Goal: Task Accomplishment & Management: Complete application form

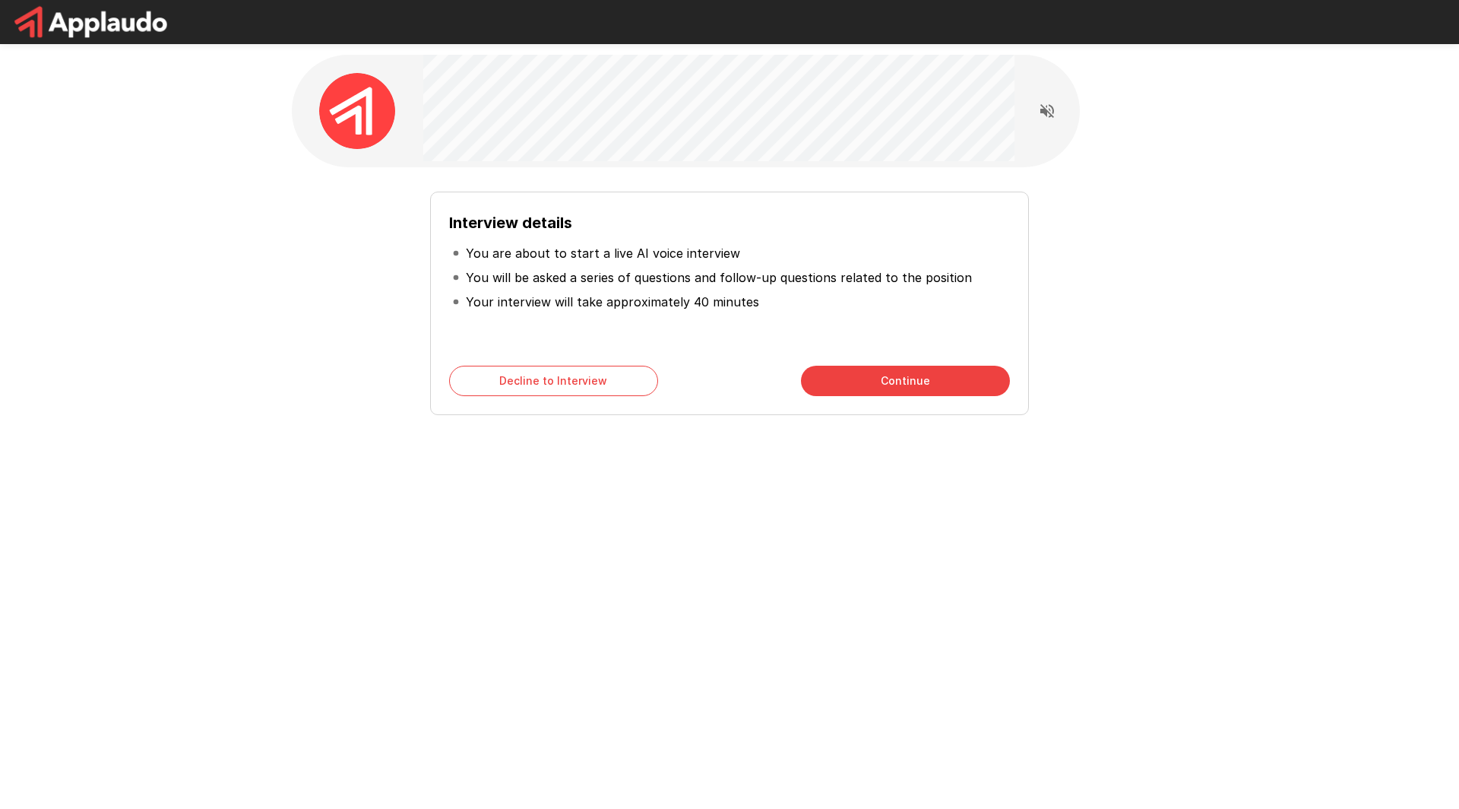
click at [912, 382] on button "Continue" at bounding box center [905, 381] width 209 height 30
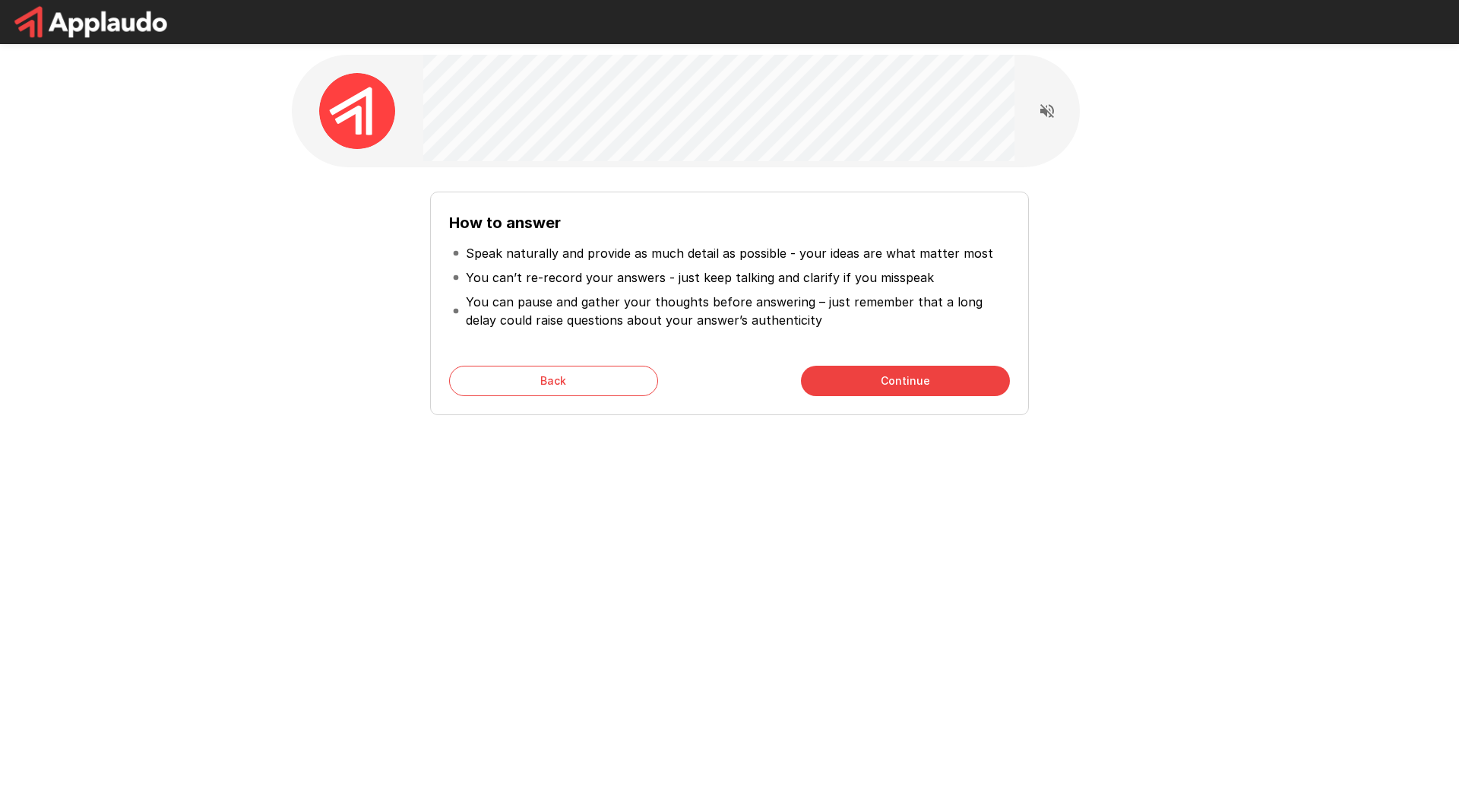
click at [883, 373] on button "Continue" at bounding box center [905, 381] width 209 height 30
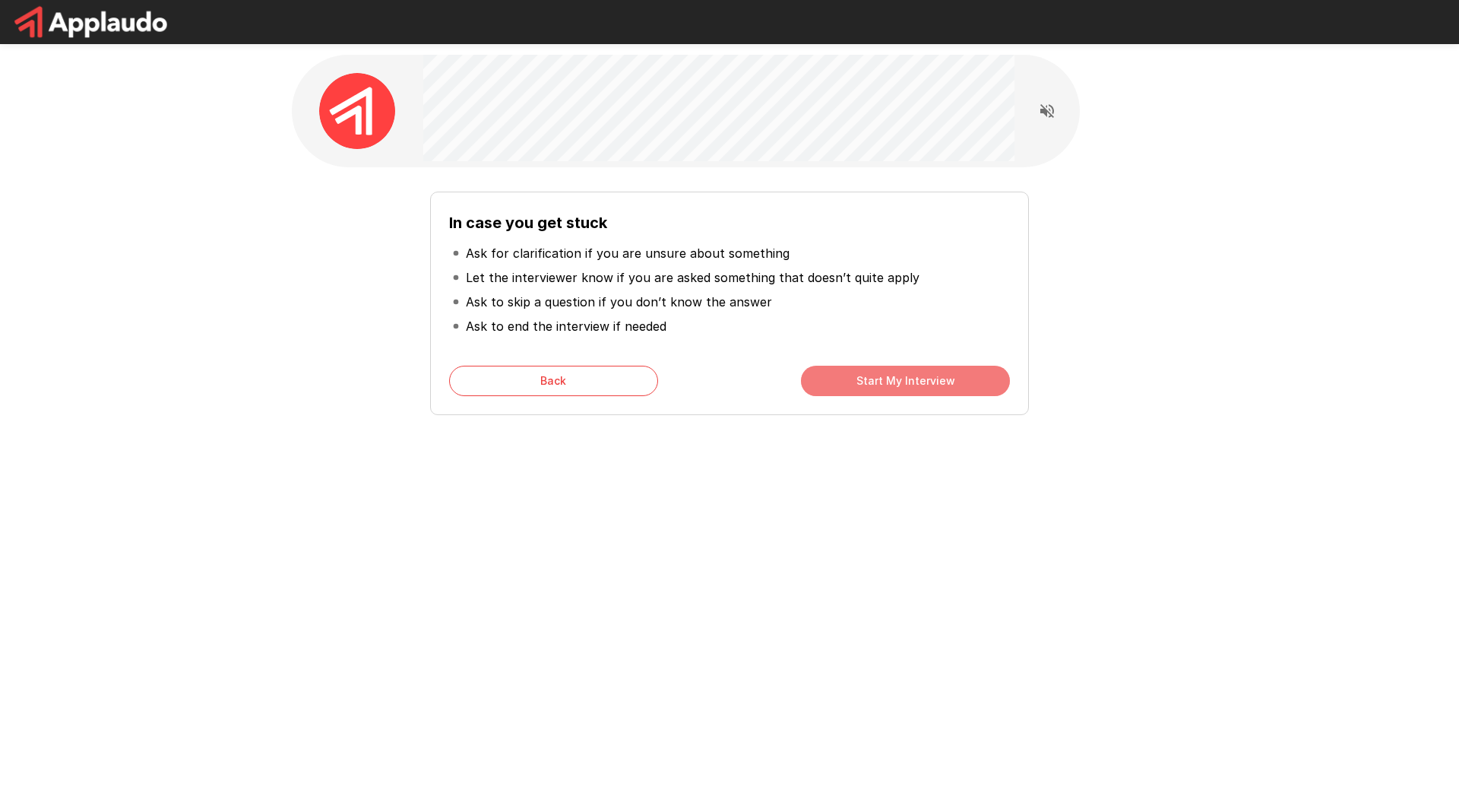
click at [883, 373] on button "Start My Interview" at bounding box center [905, 381] width 209 height 30
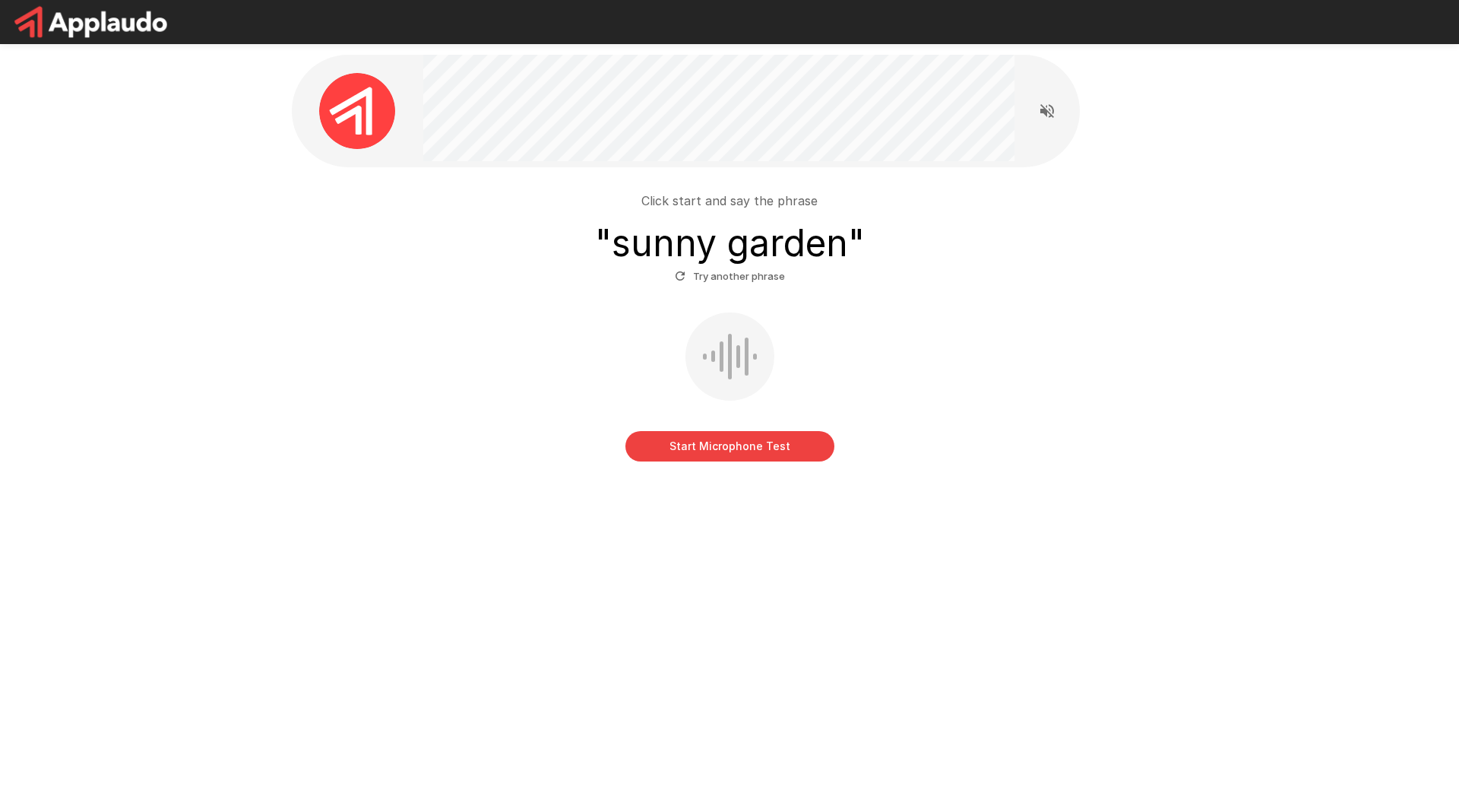
click at [757, 436] on button "Start Microphone Test" at bounding box center [730, 446] width 209 height 30
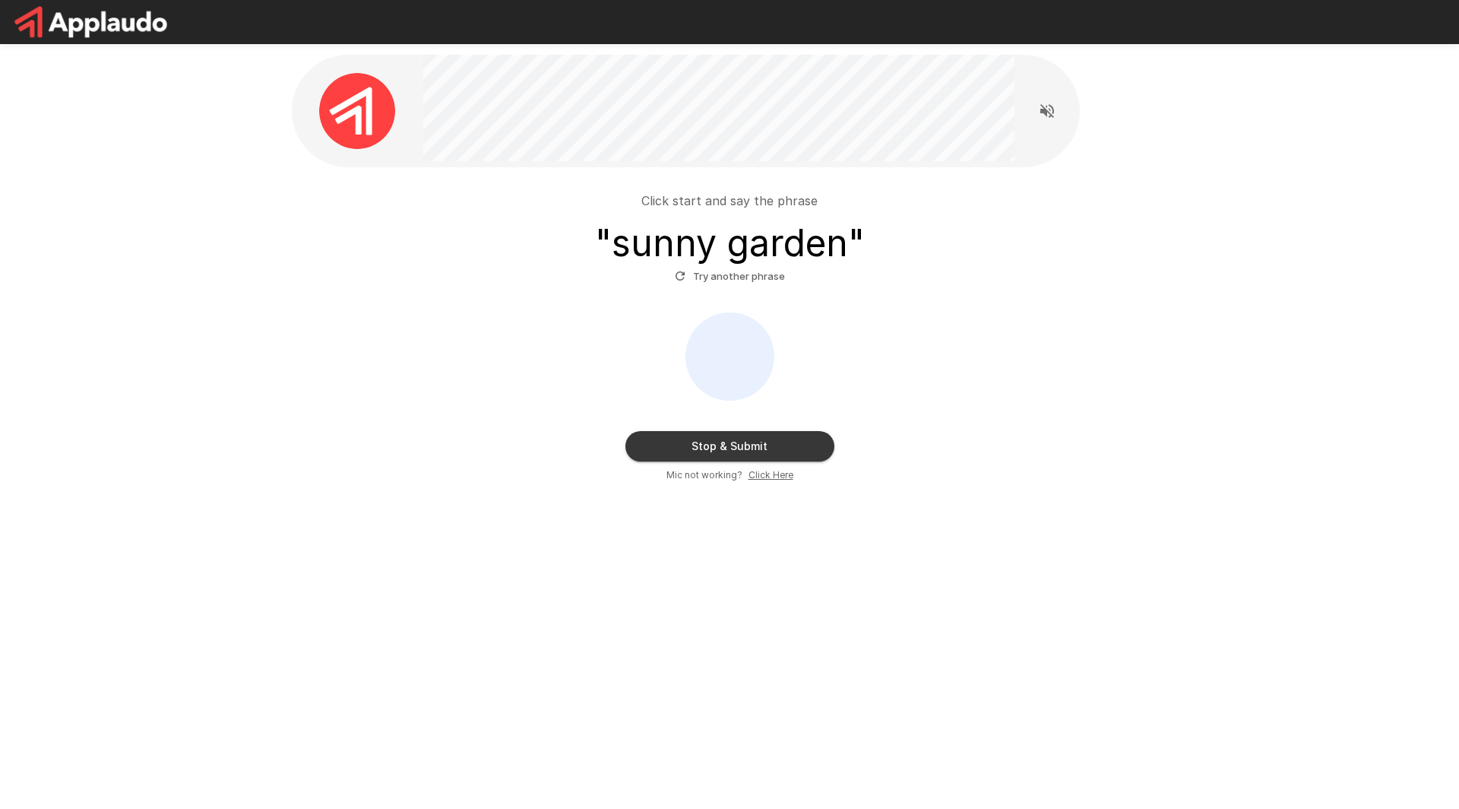
click at [794, 447] on button "Stop & Submit" at bounding box center [730, 446] width 209 height 30
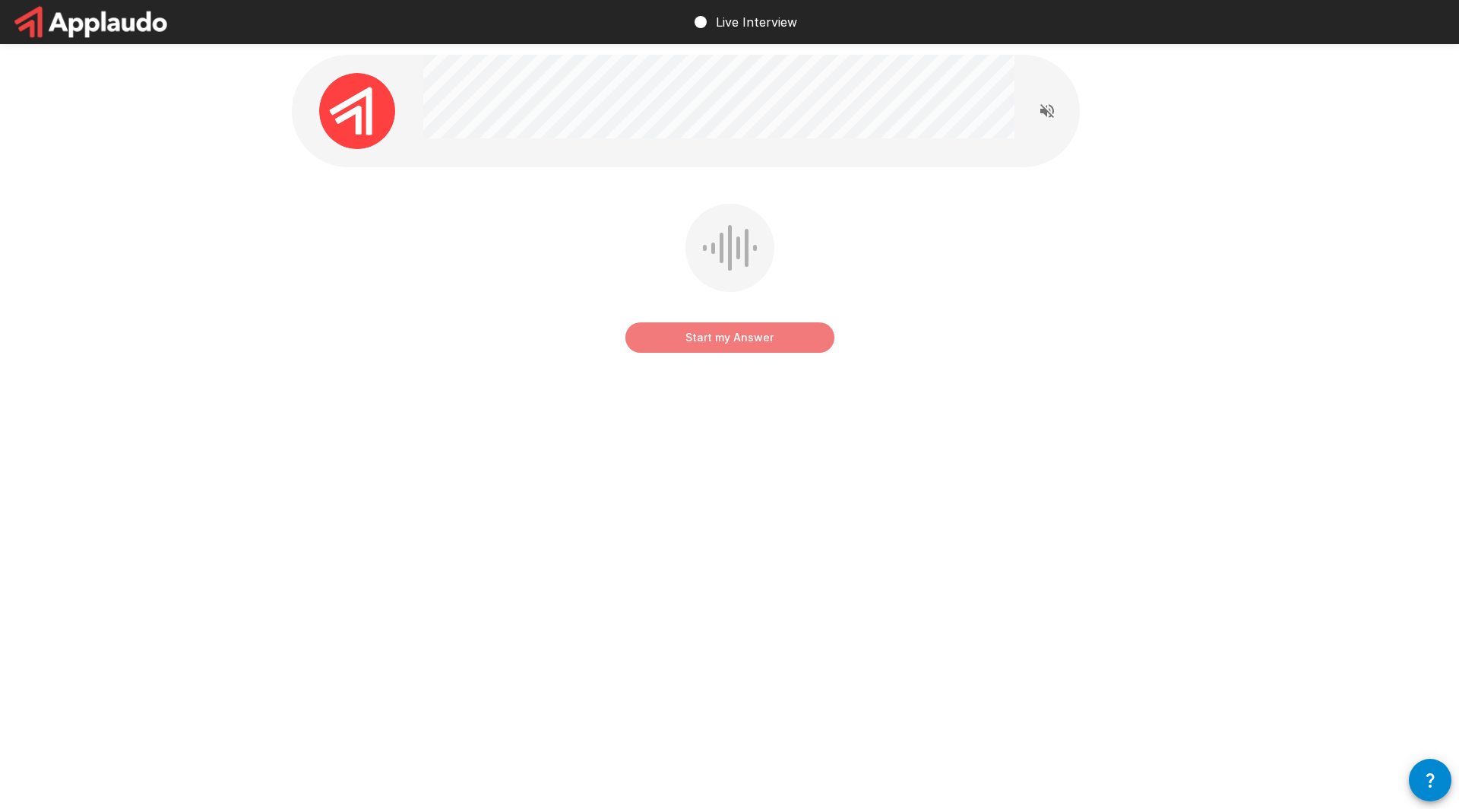
click at [757, 342] on button "Start my Answer" at bounding box center [730, 337] width 209 height 30
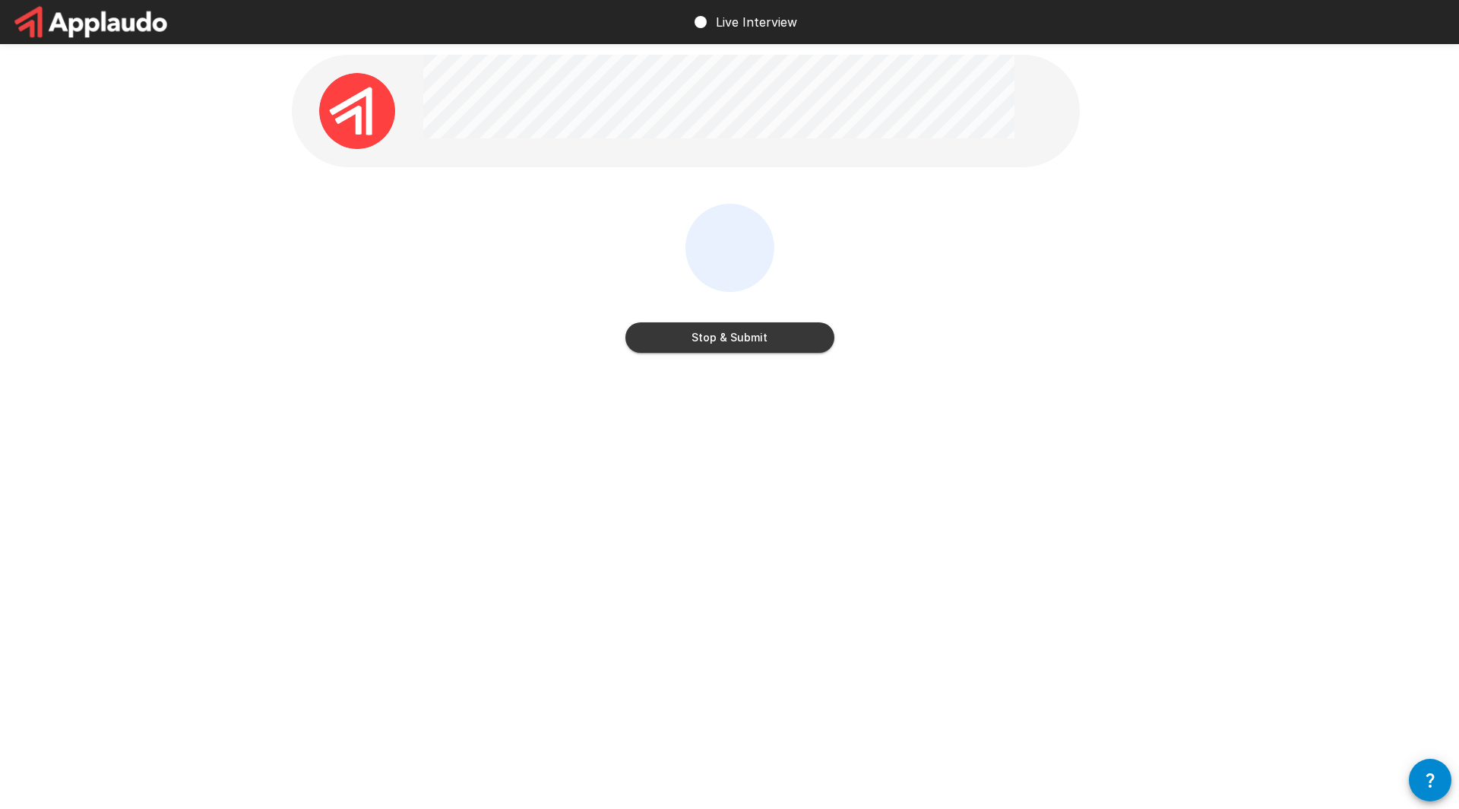
click at [758, 336] on button "Stop & Submit" at bounding box center [730, 337] width 209 height 30
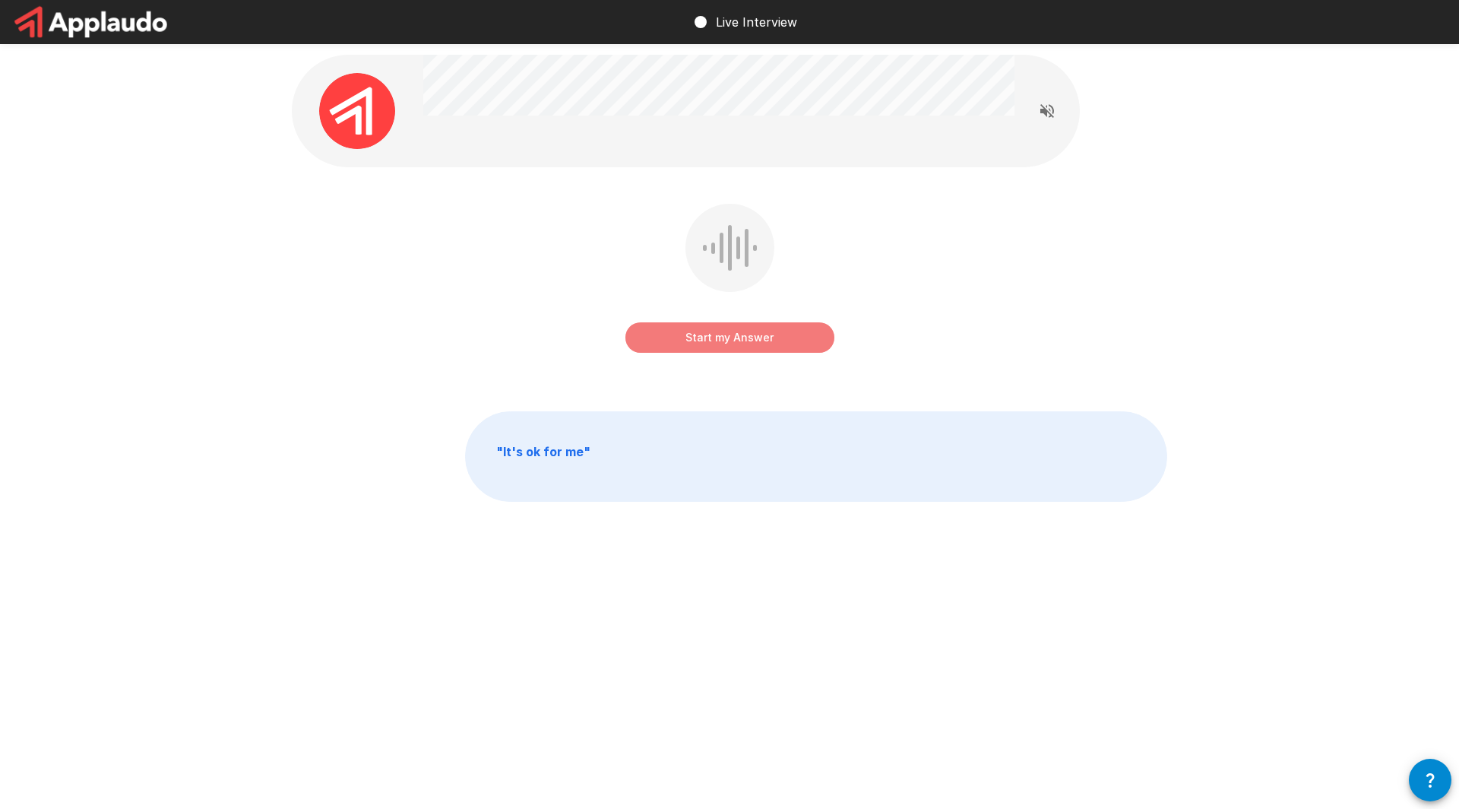
click at [749, 345] on button "Start my Answer" at bounding box center [730, 337] width 209 height 30
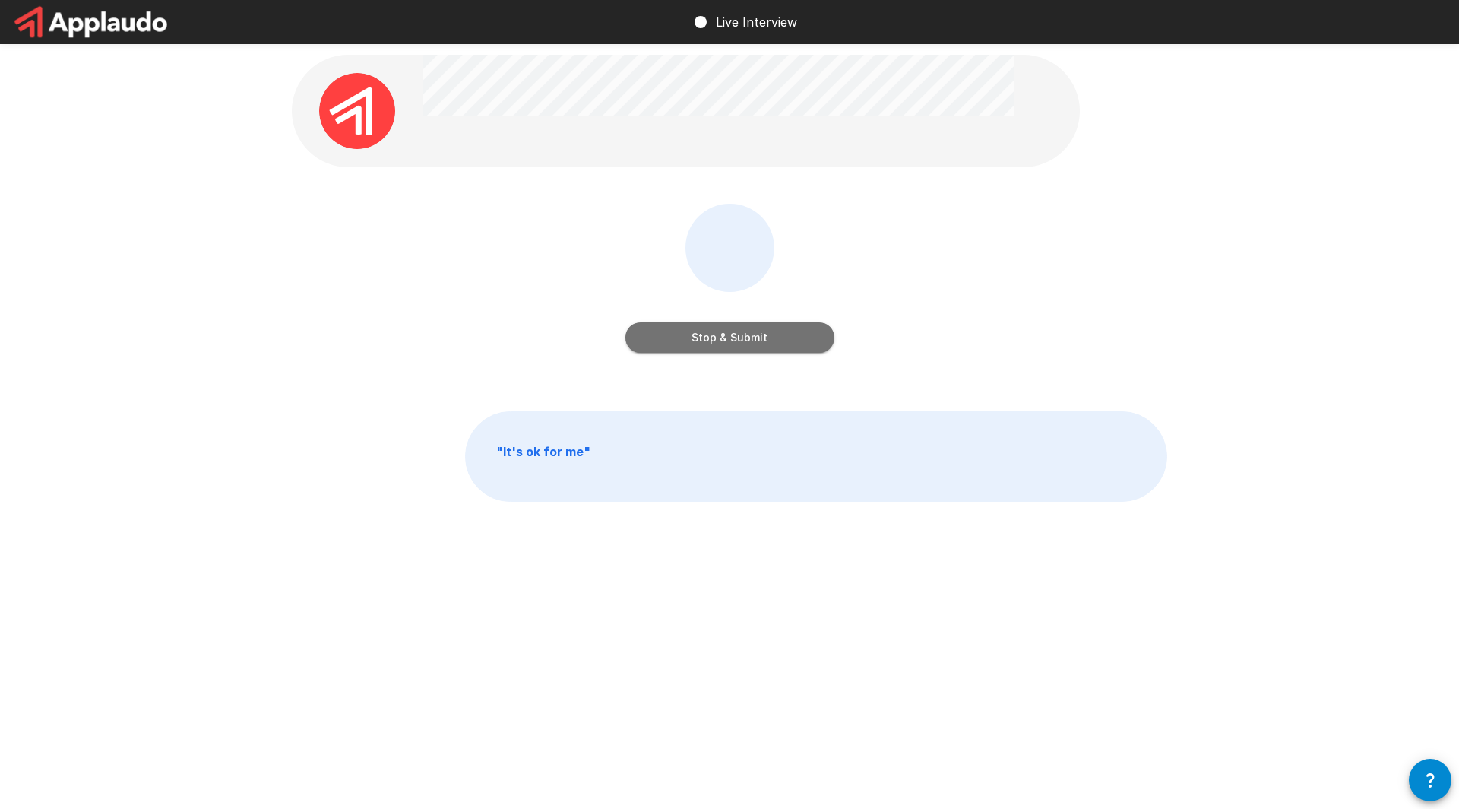
click at [775, 332] on button "Stop & Submit" at bounding box center [730, 337] width 209 height 30
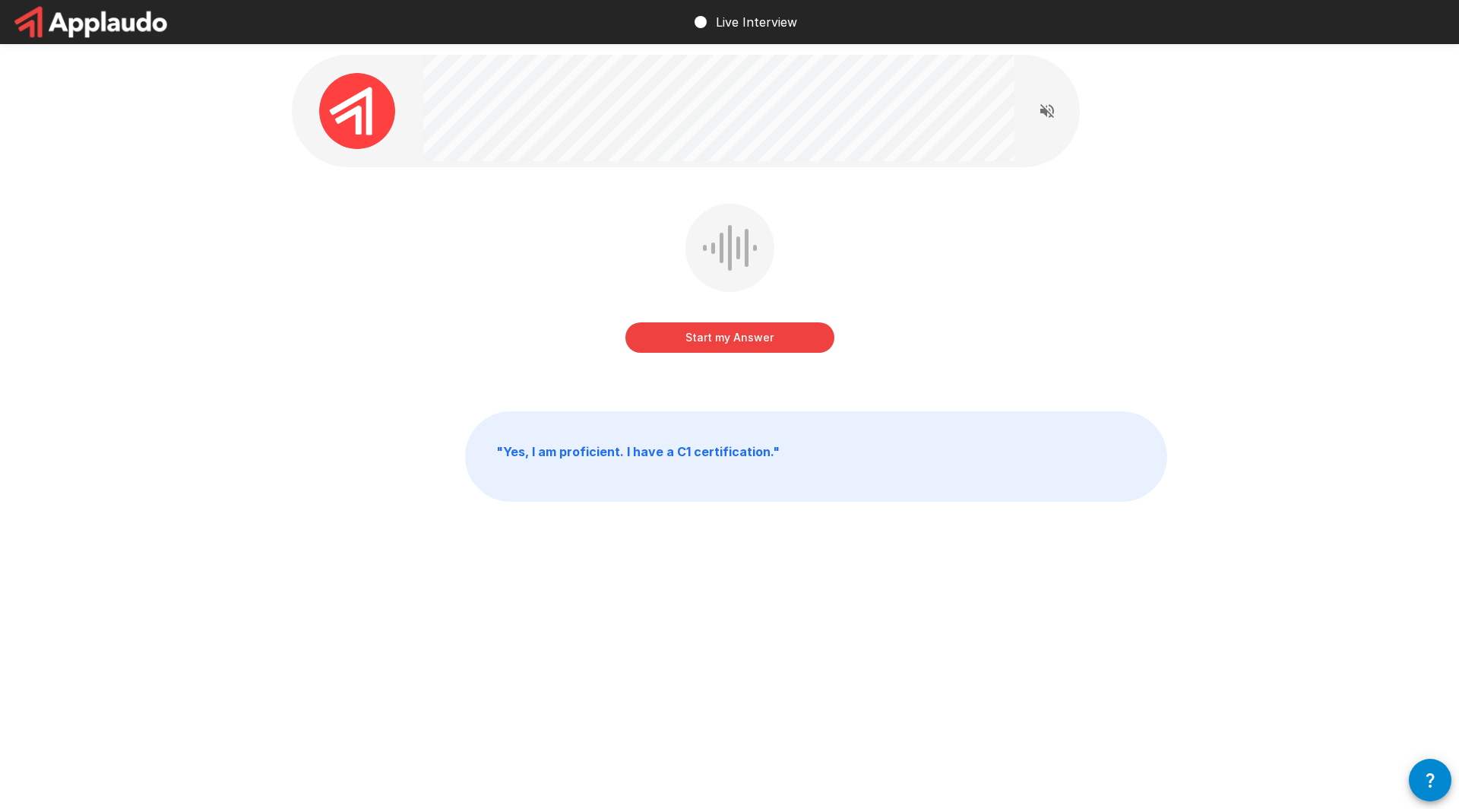
click at [720, 343] on button "Start my Answer" at bounding box center [730, 337] width 209 height 30
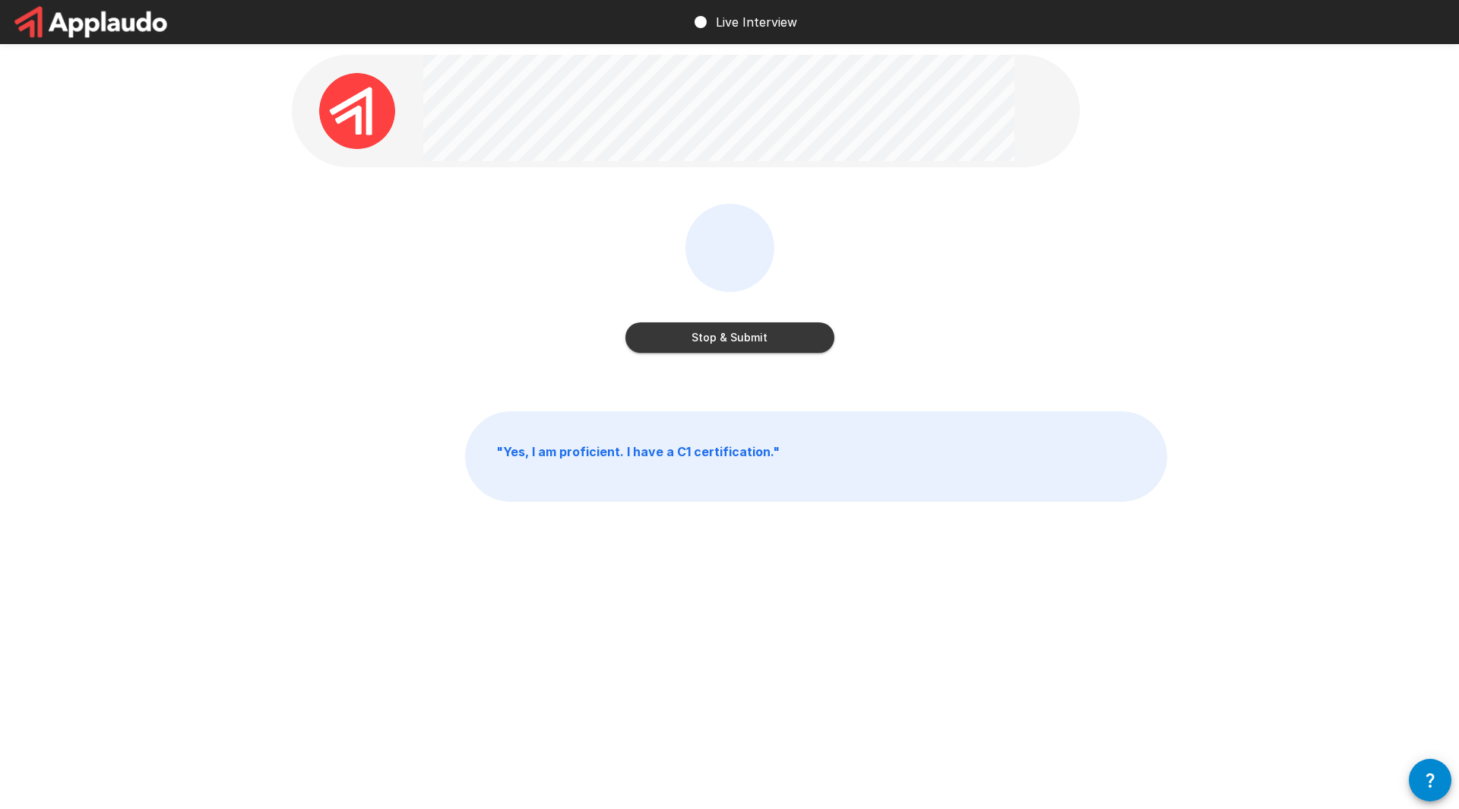
click at [781, 330] on button "Stop & Submit" at bounding box center [730, 337] width 209 height 30
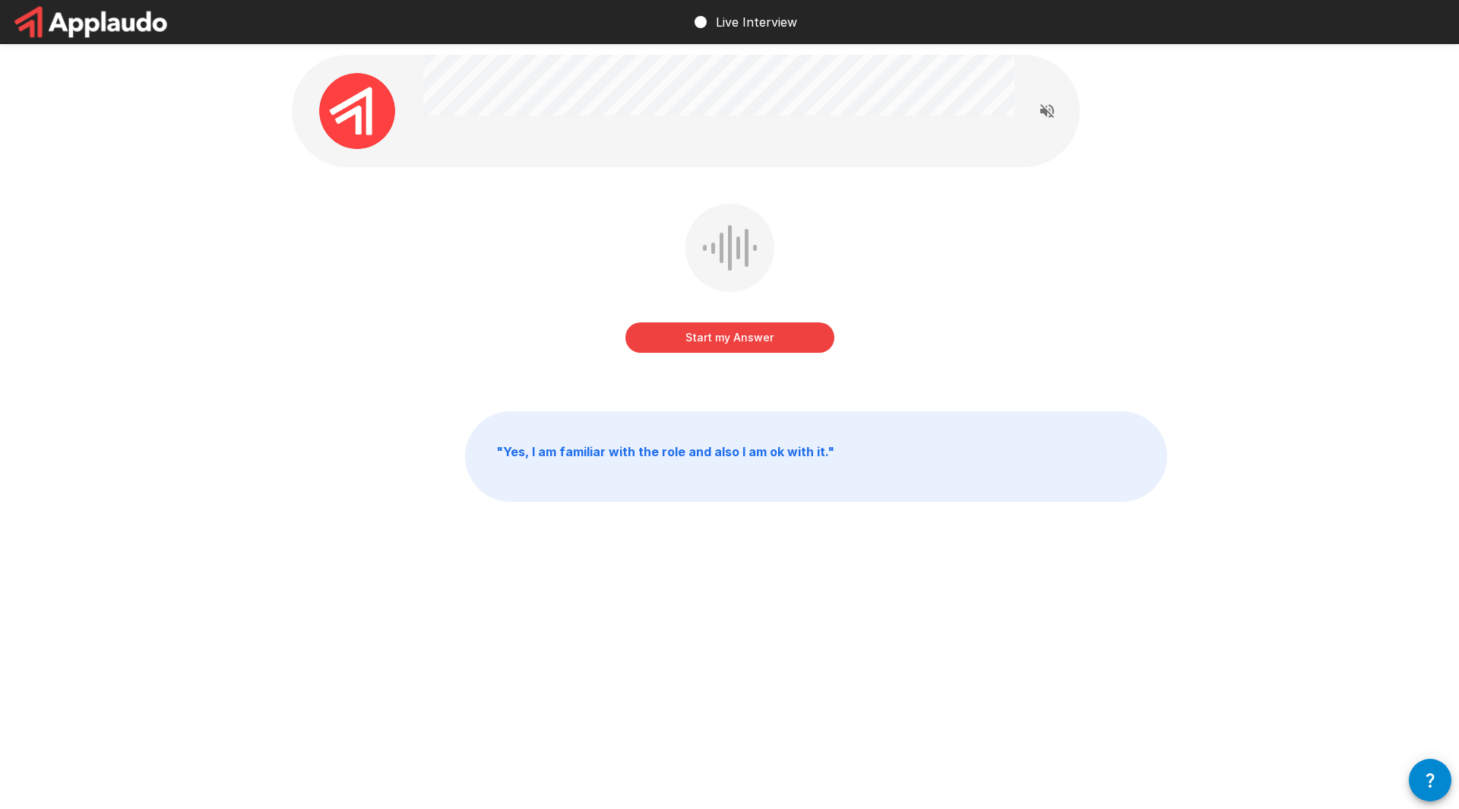
click at [746, 343] on button "Start my Answer" at bounding box center [730, 337] width 209 height 30
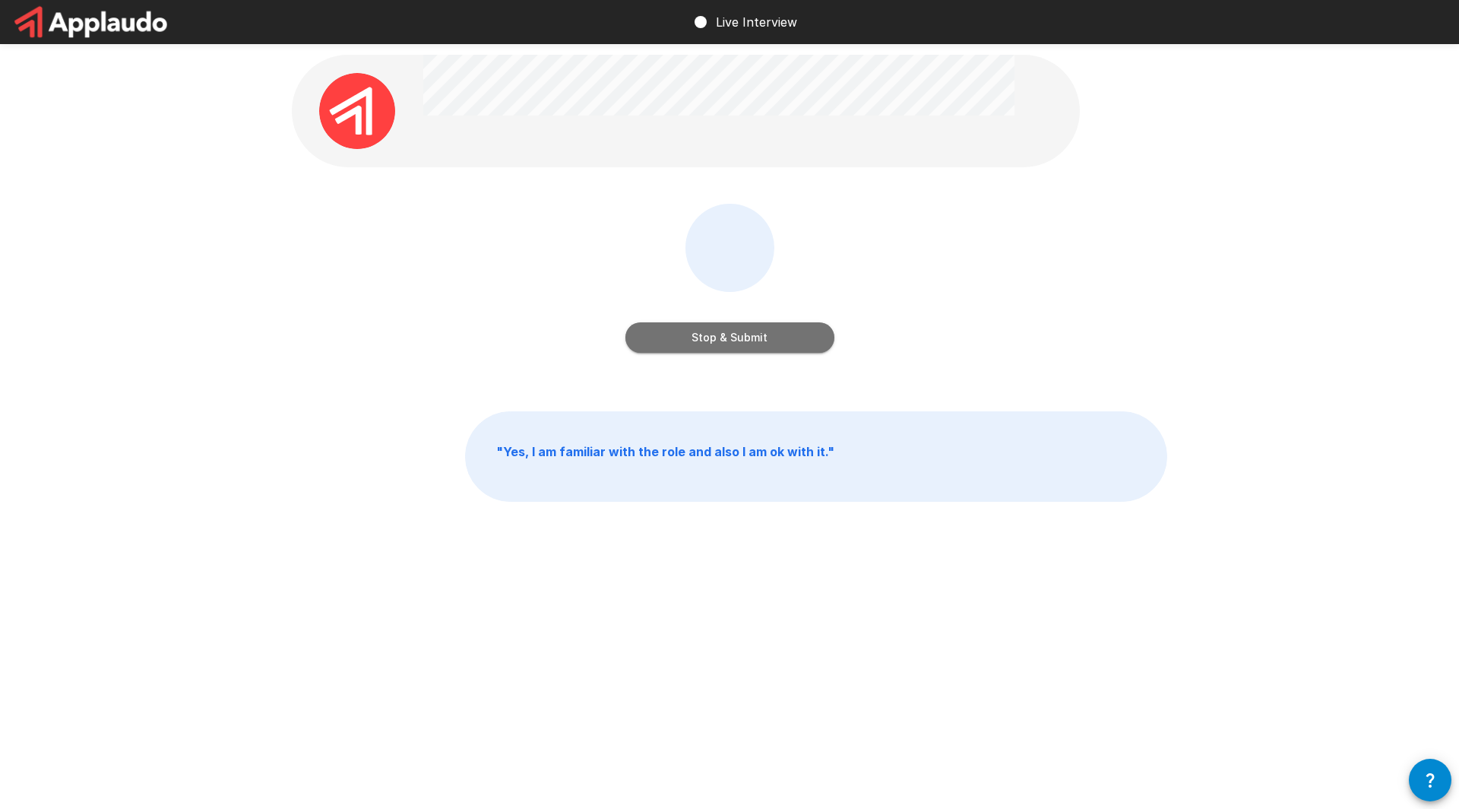
click at [799, 333] on button "Stop & Submit" at bounding box center [730, 337] width 209 height 30
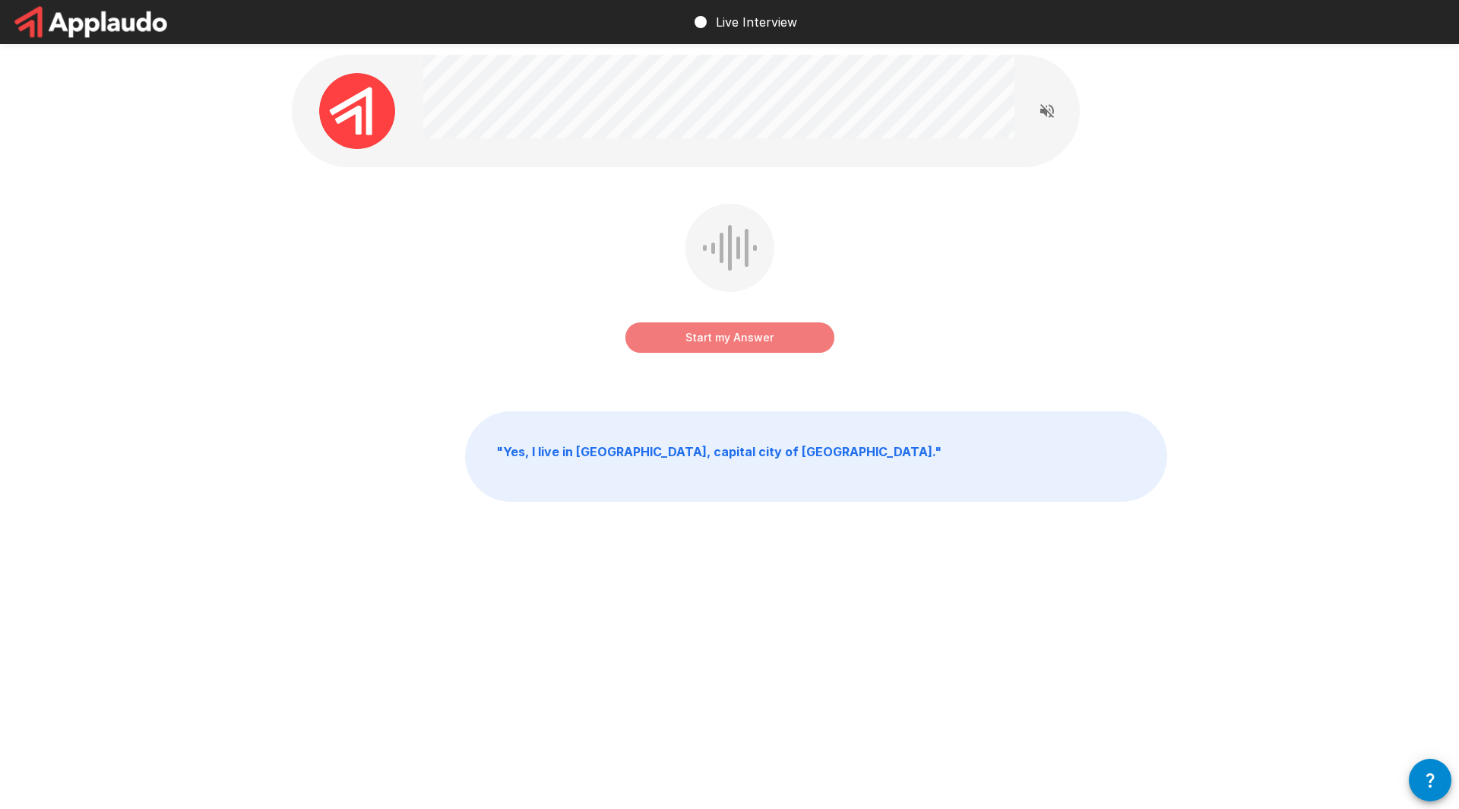
click at [740, 334] on button "Start my Answer" at bounding box center [730, 337] width 209 height 30
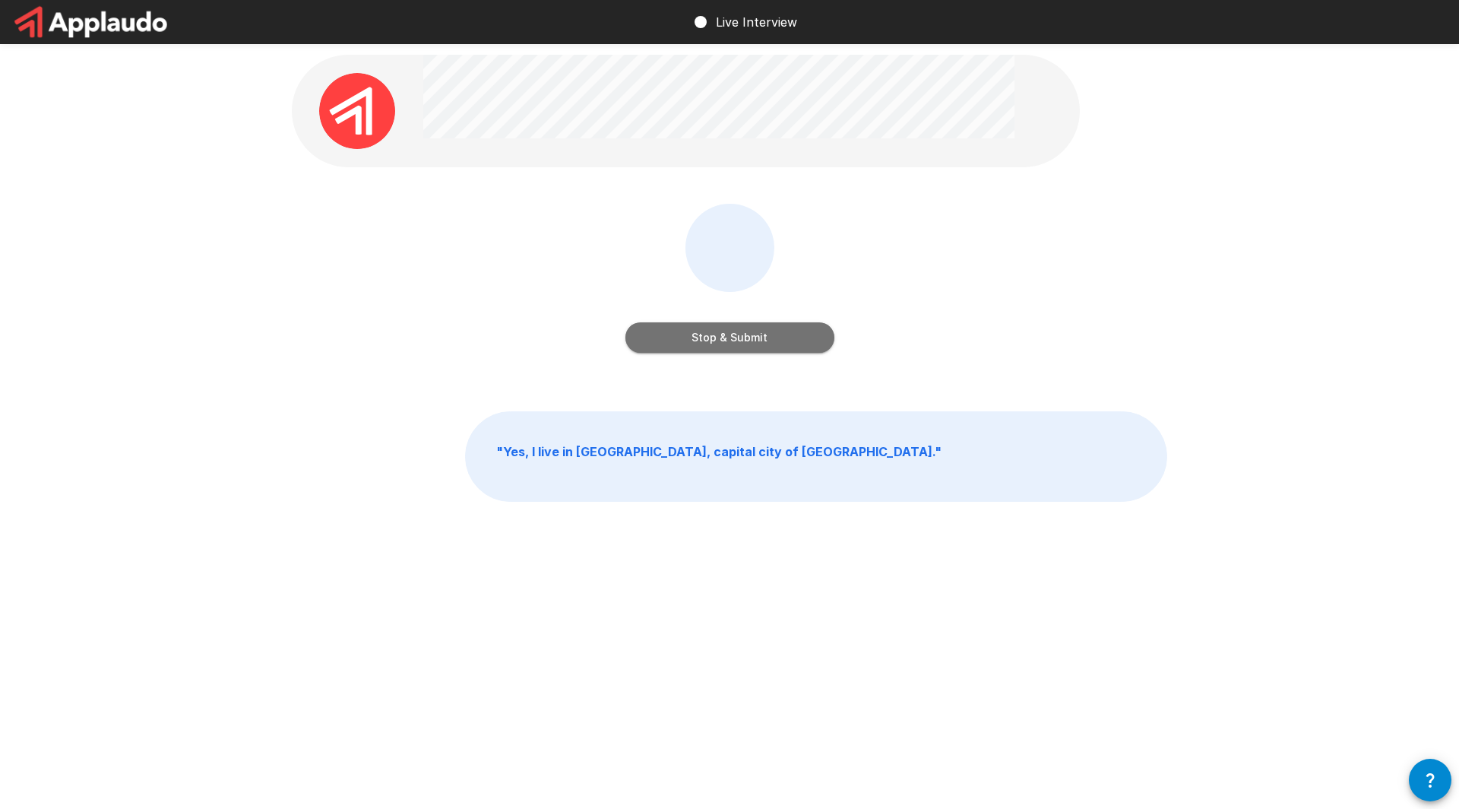
click at [733, 347] on button "Stop & Submit" at bounding box center [730, 337] width 209 height 30
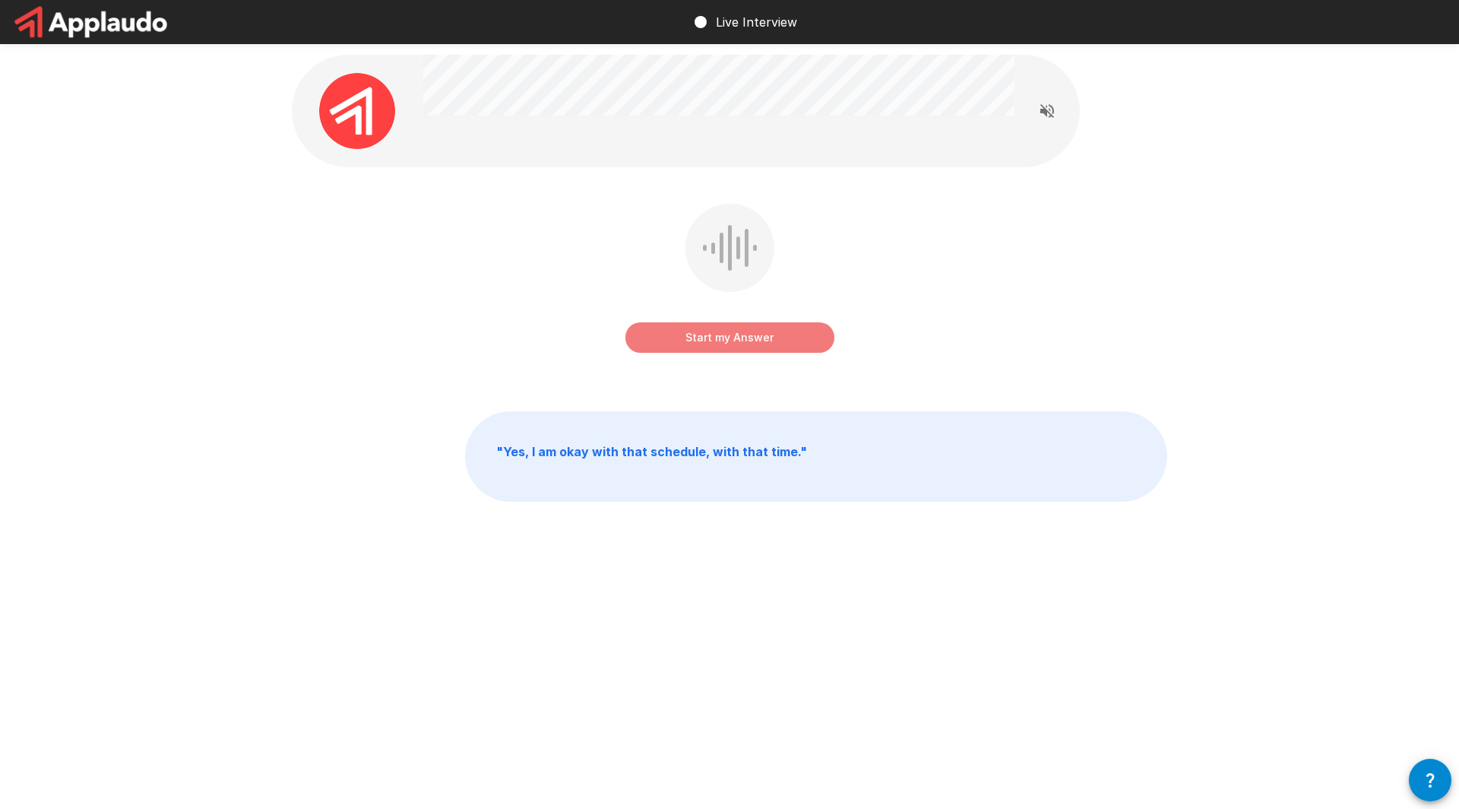
click at [736, 335] on button "Start my Answer" at bounding box center [730, 337] width 209 height 30
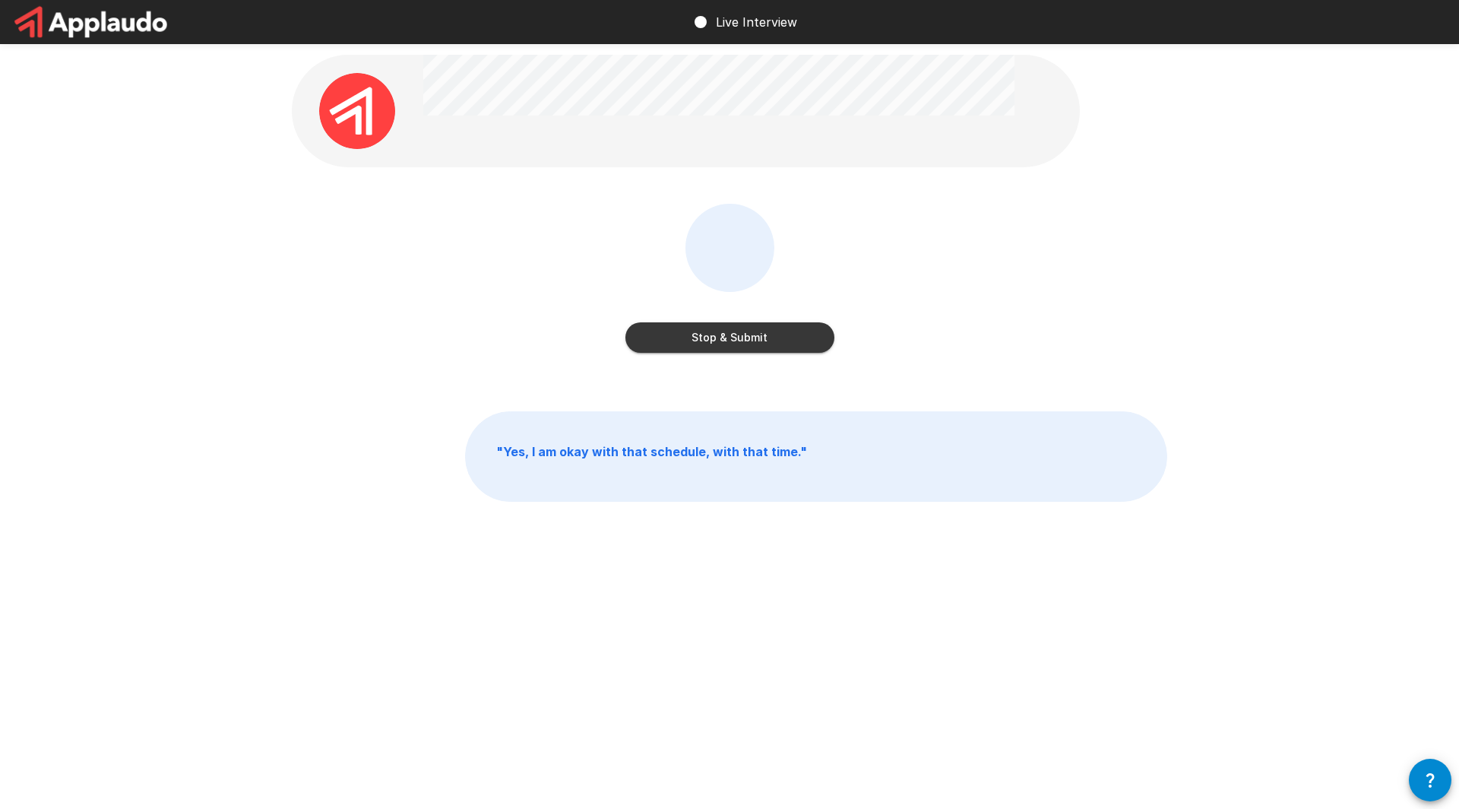
click at [731, 347] on button "Stop & Submit" at bounding box center [730, 337] width 209 height 30
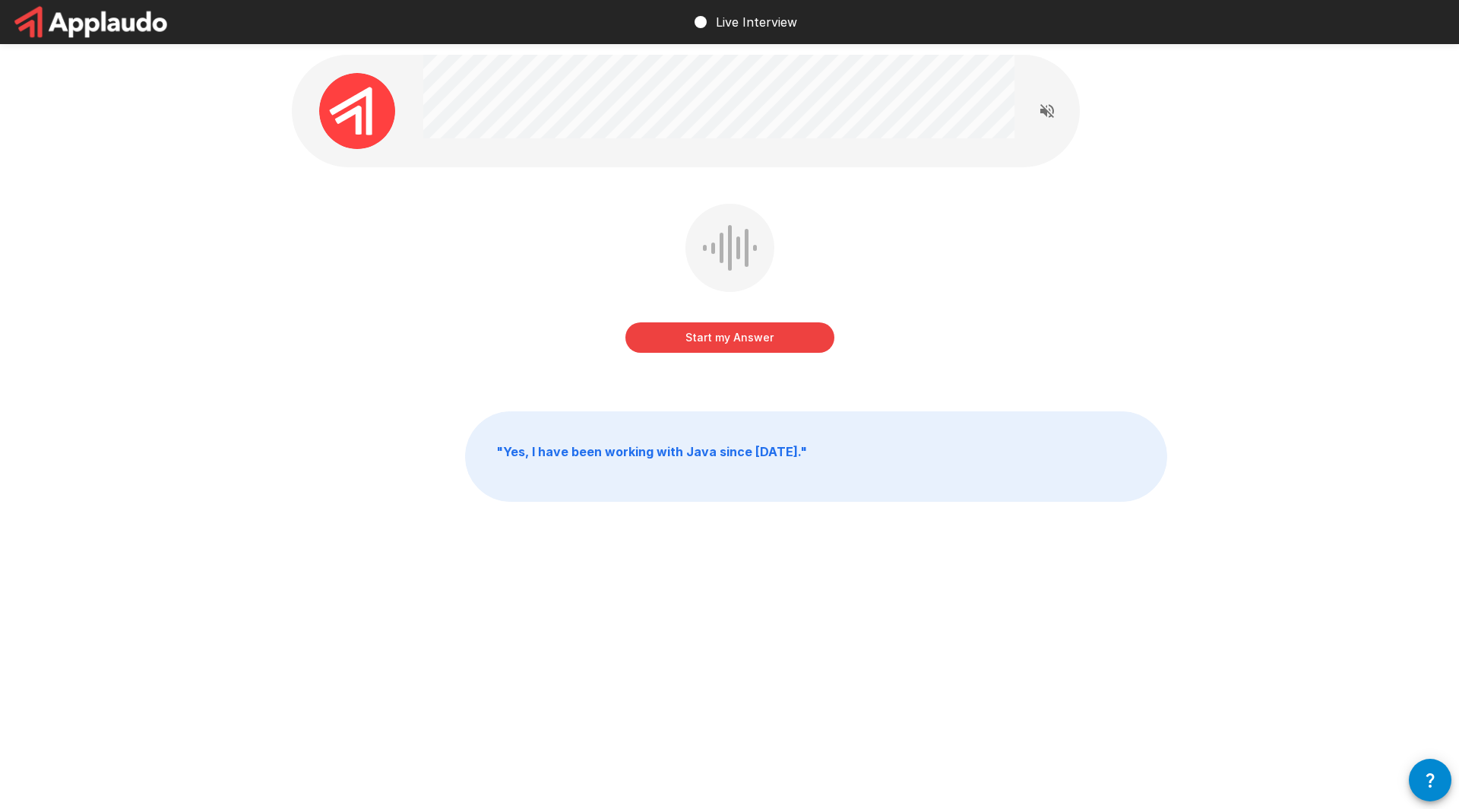
click at [731, 347] on button "Start my Answer" at bounding box center [730, 337] width 209 height 30
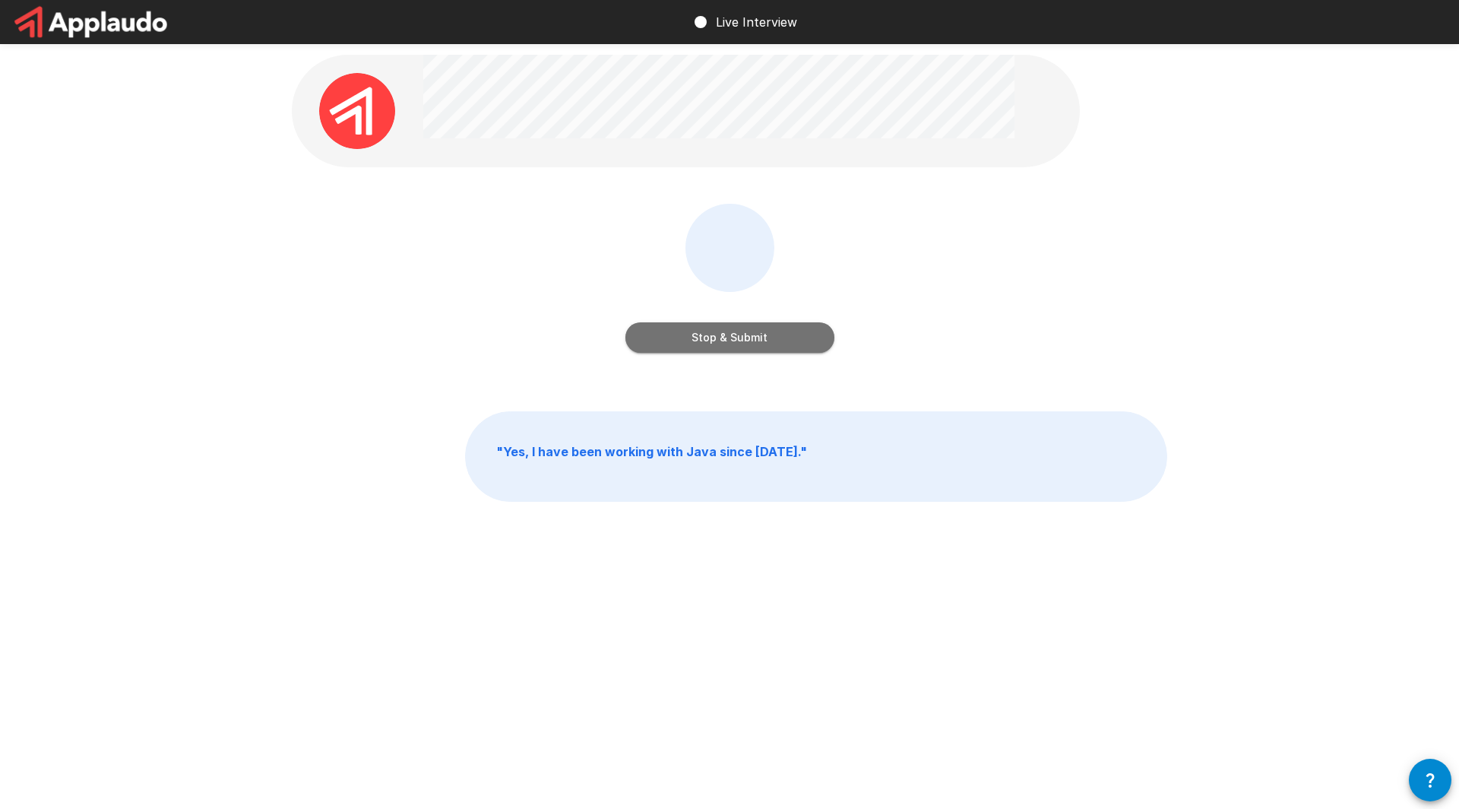
click at [731, 347] on button "Stop & Submit" at bounding box center [730, 337] width 209 height 30
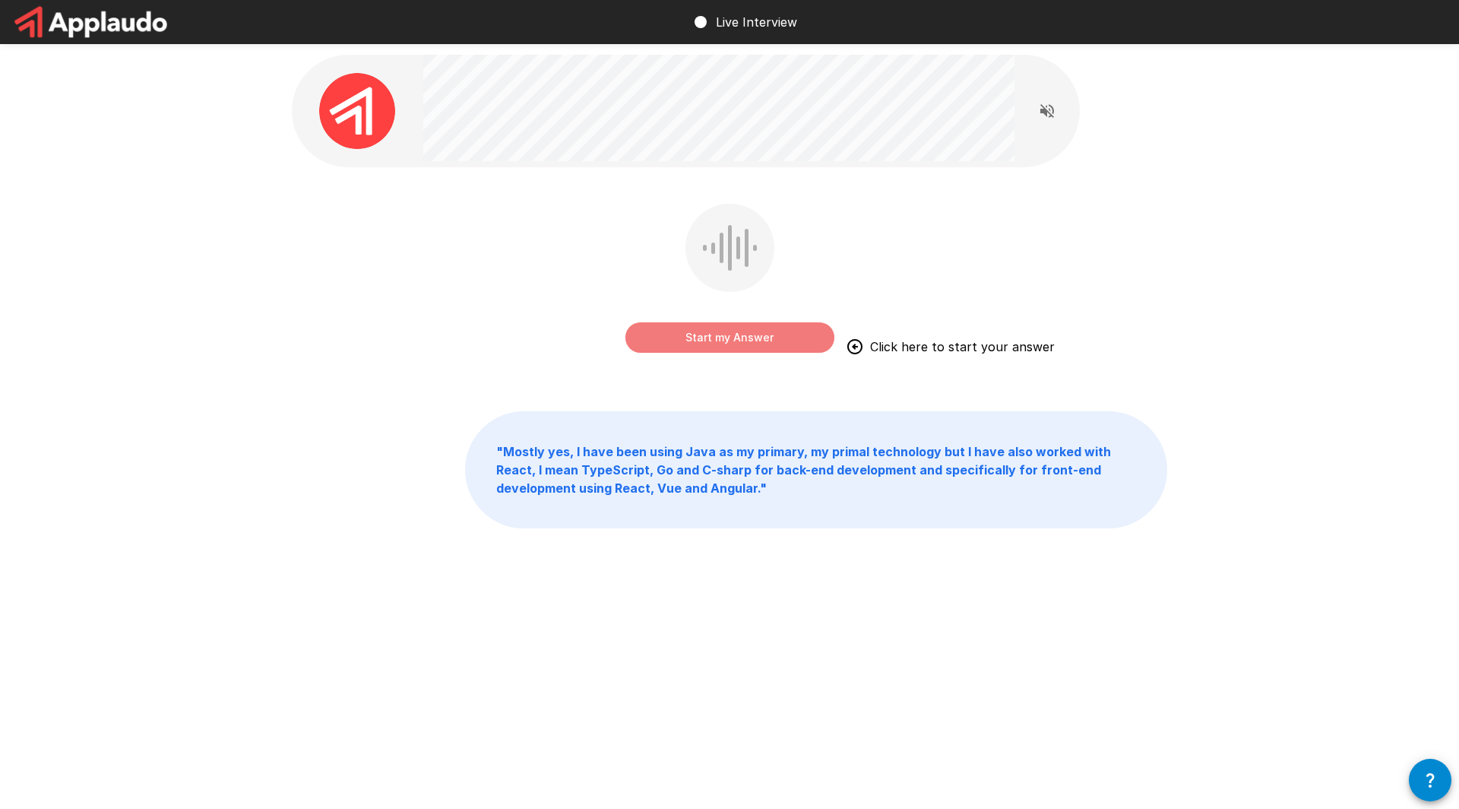
click at [731, 347] on button "Start my Answer" at bounding box center [730, 337] width 209 height 30
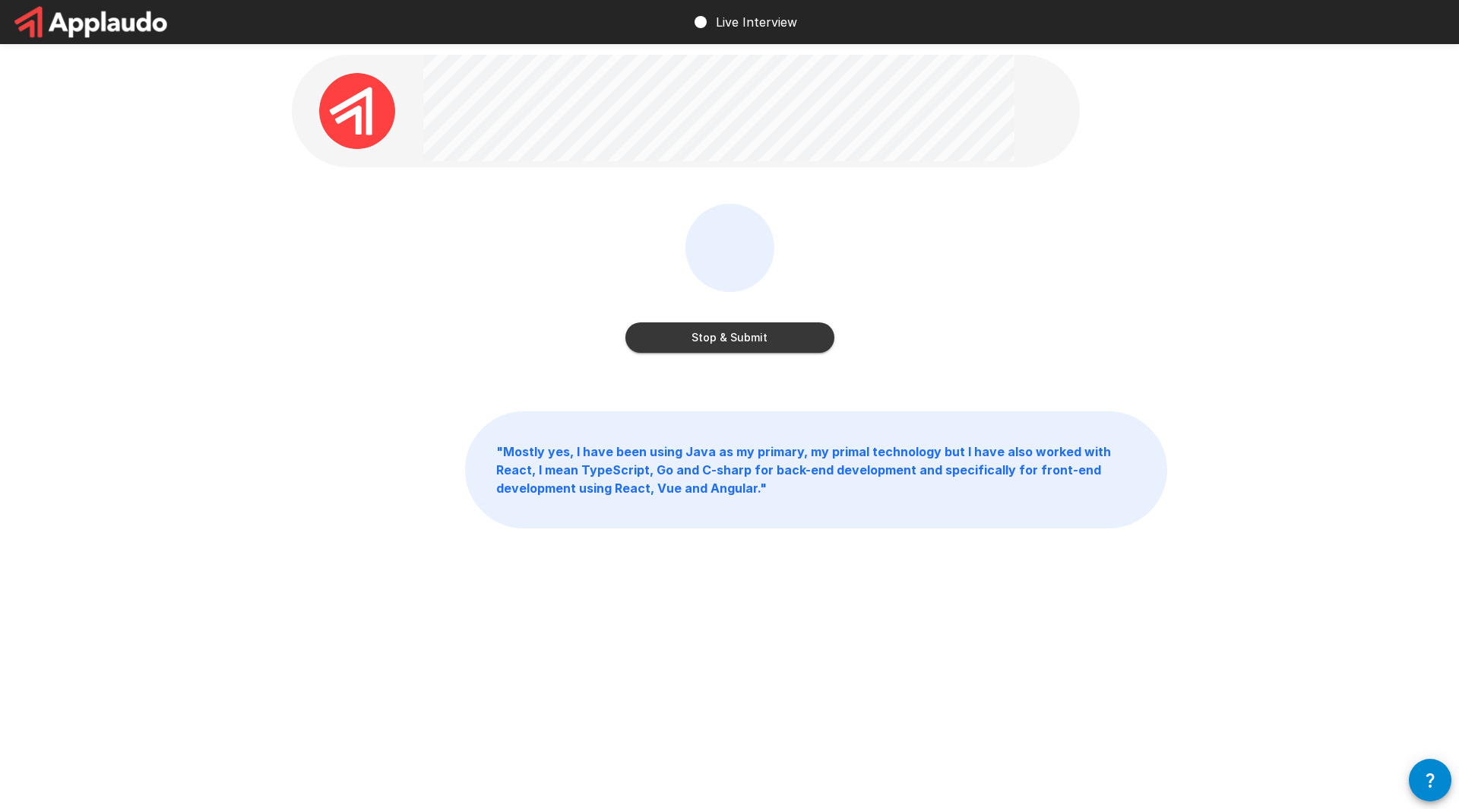
click at [731, 347] on button "Stop & Submit" at bounding box center [730, 337] width 209 height 30
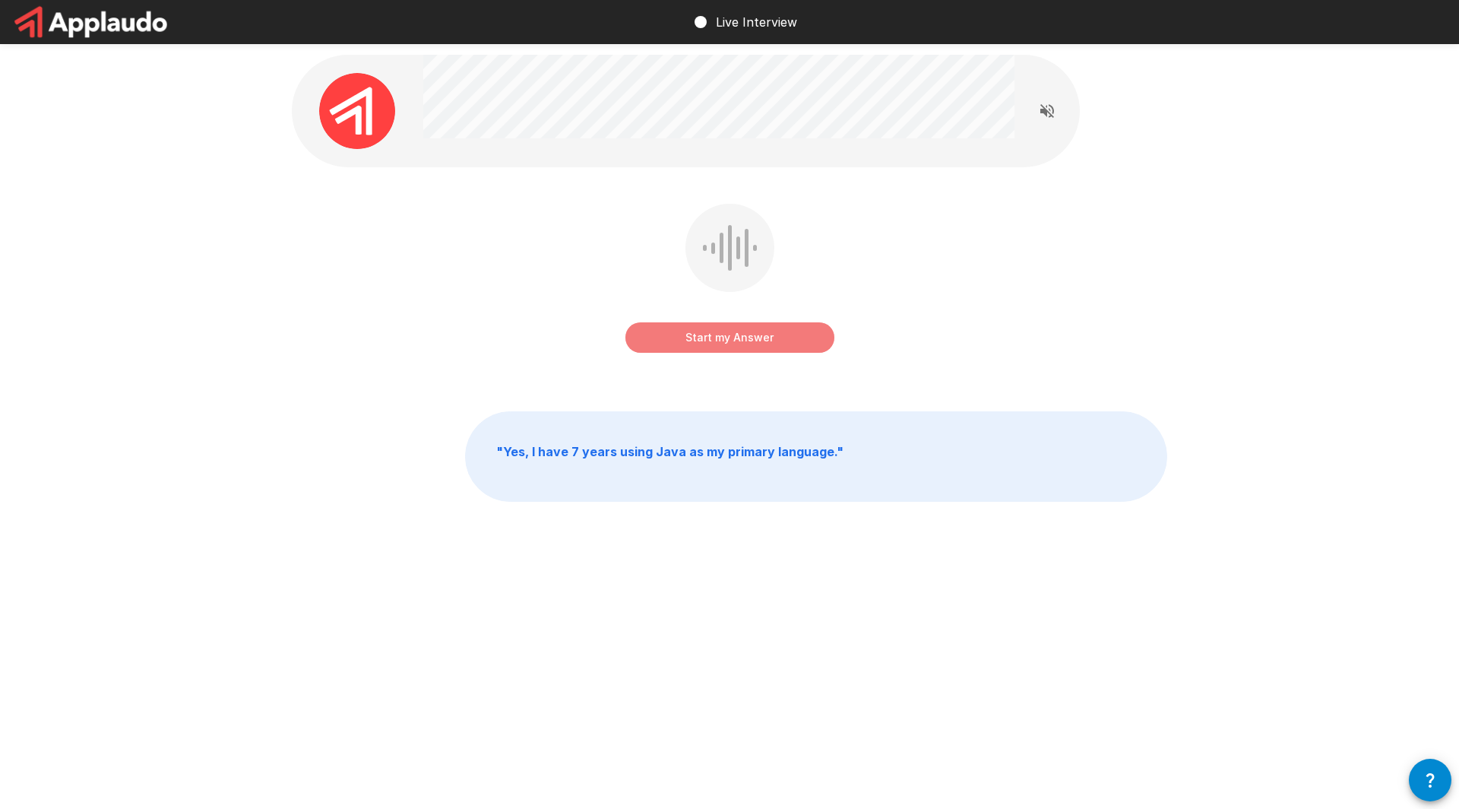
click at [731, 347] on button "Start my Answer" at bounding box center [730, 337] width 209 height 30
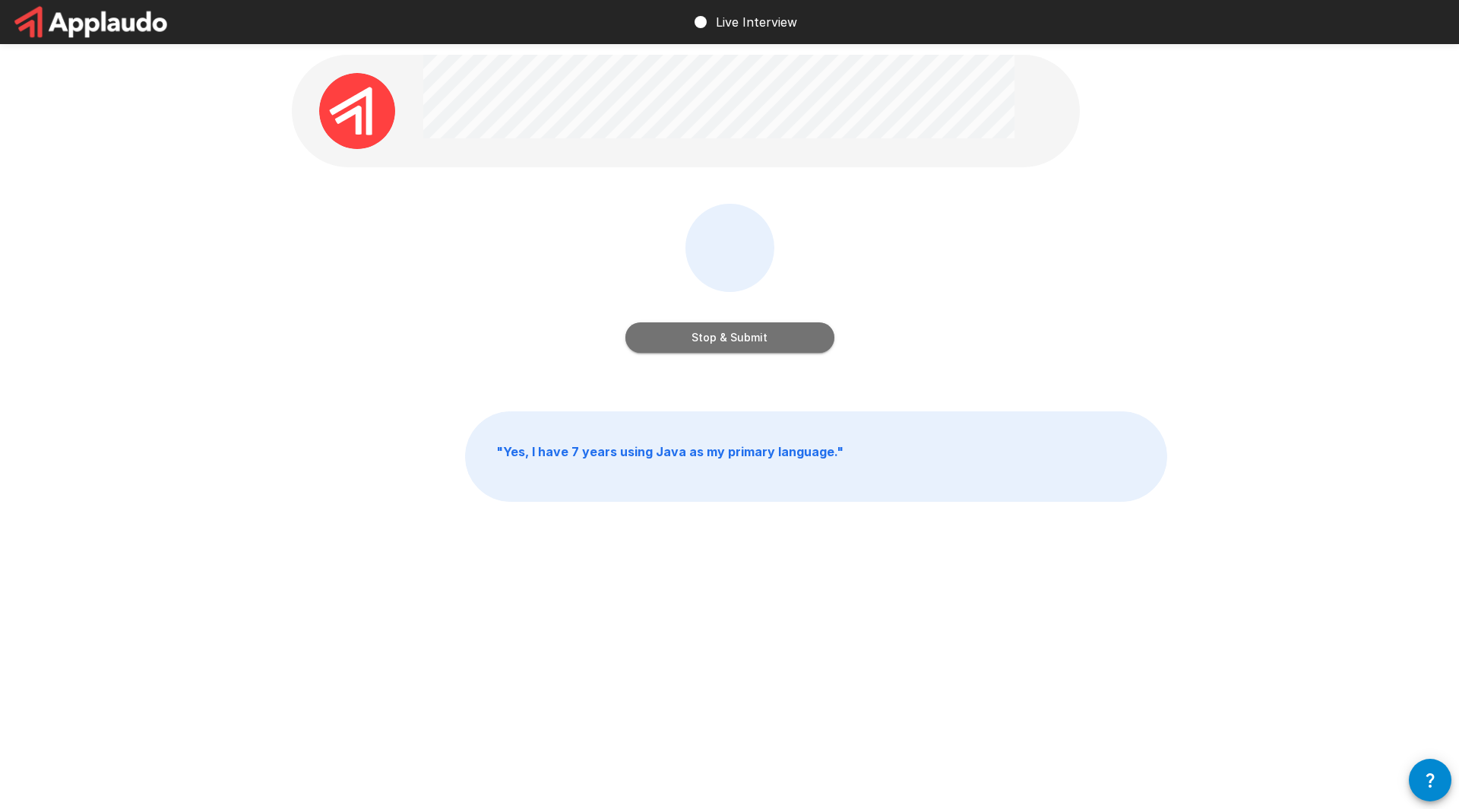
click at [731, 347] on button "Stop & Submit" at bounding box center [730, 337] width 209 height 30
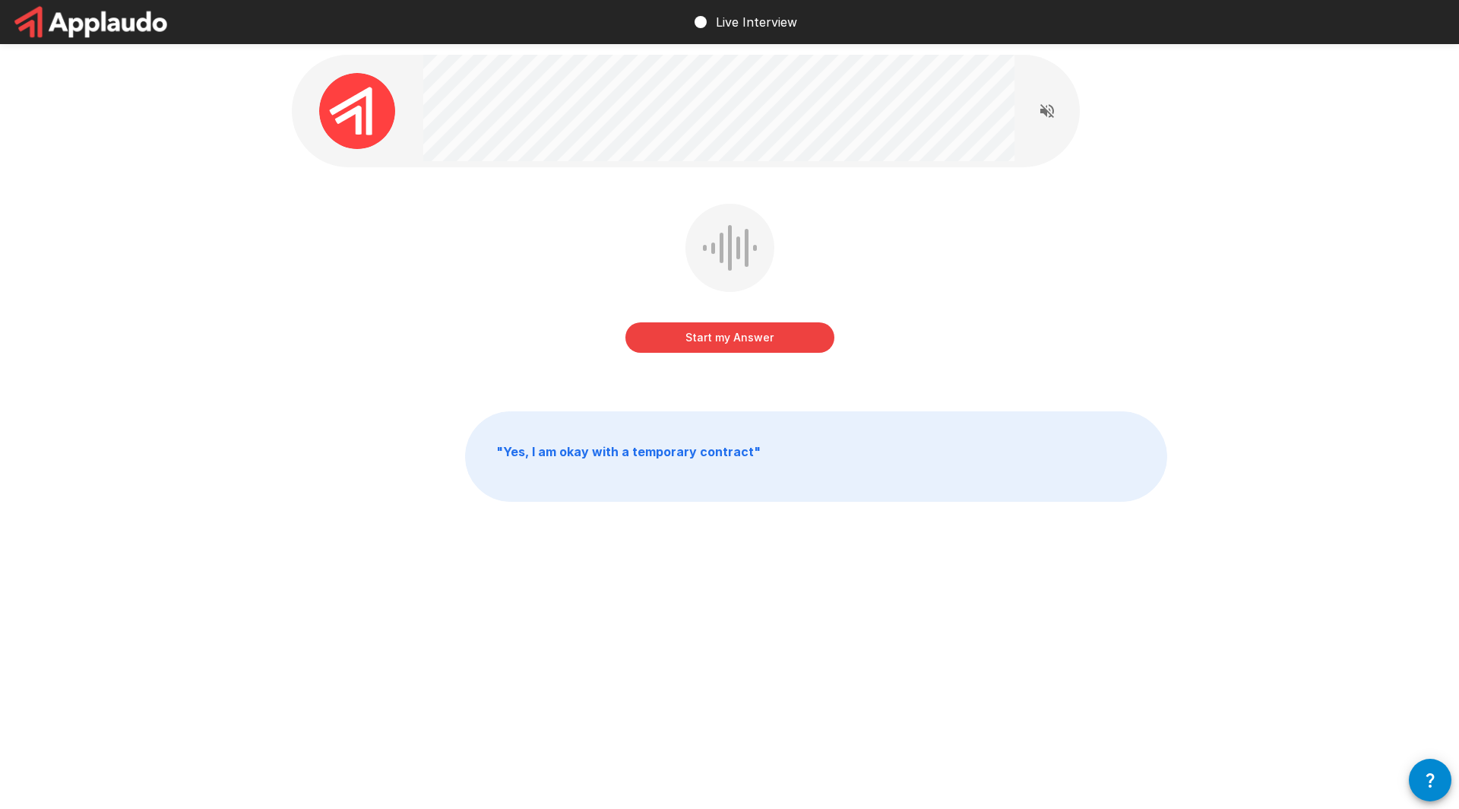
click at [695, 344] on button "Start my Answer" at bounding box center [730, 337] width 209 height 30
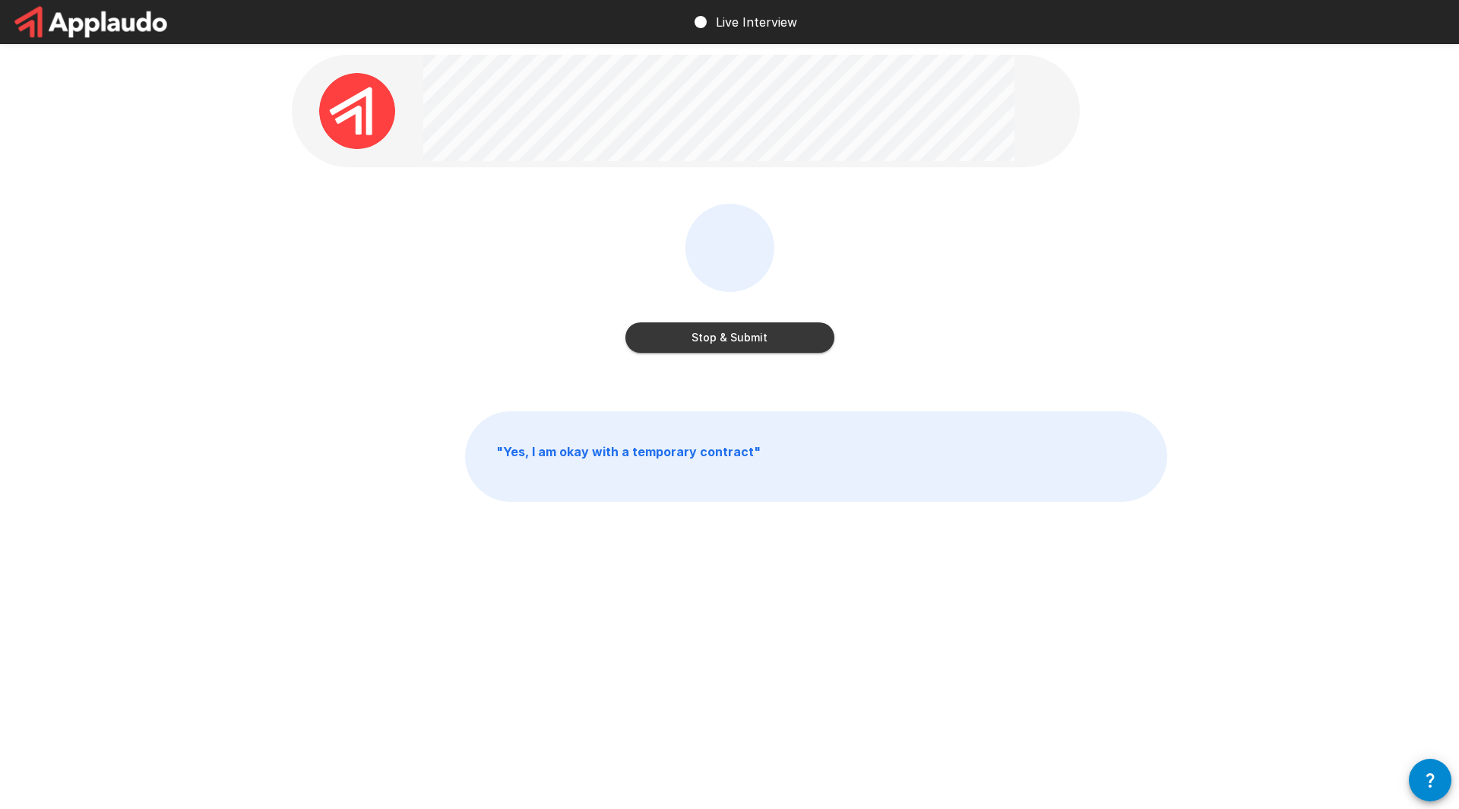
click at [695, 344] on button "Stop & Submit" at bounding box center [730, 337] width 209 height 30
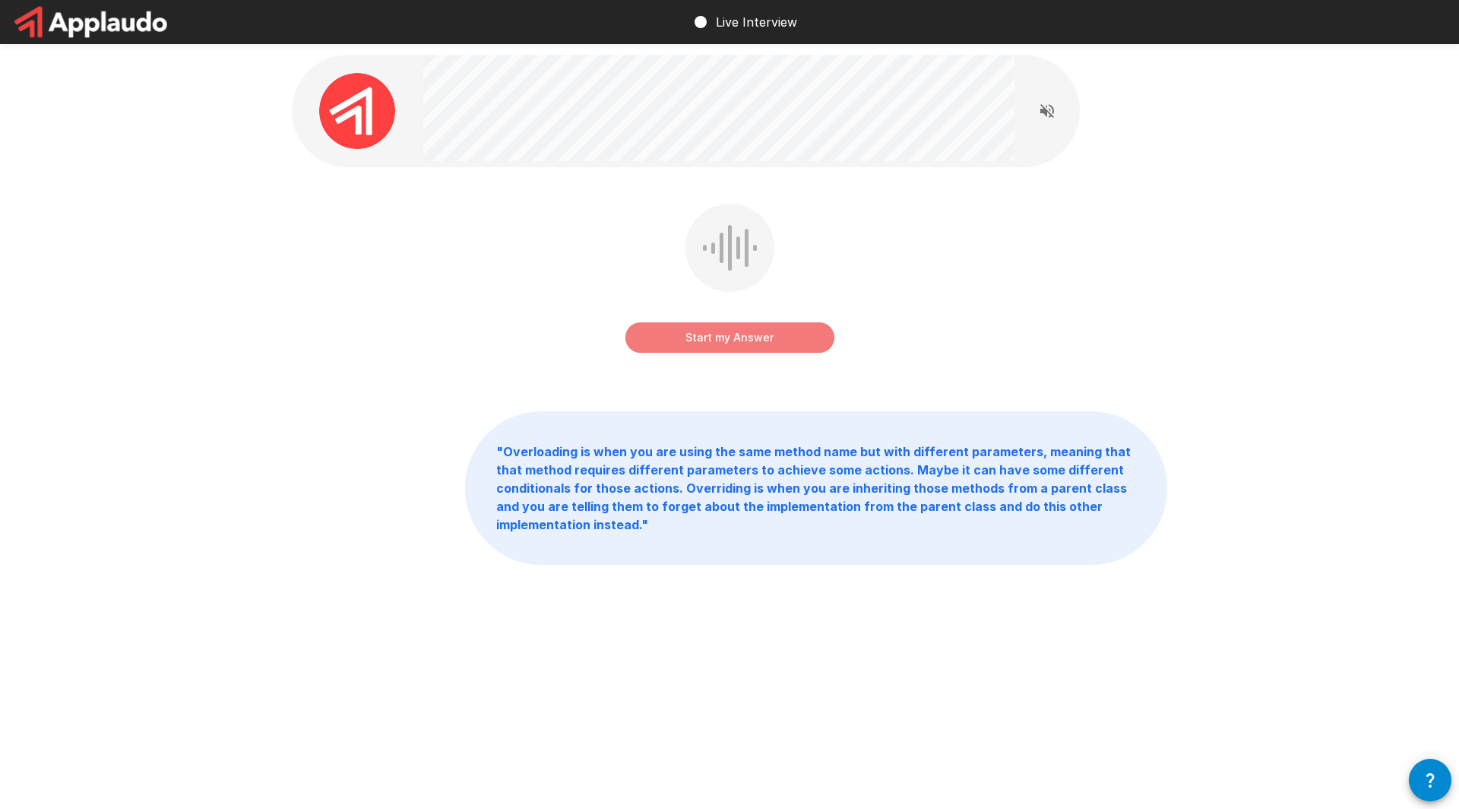
click at [695, 344] on button "Start my Answer" at bounding box center [730, 337] width 209 height 30
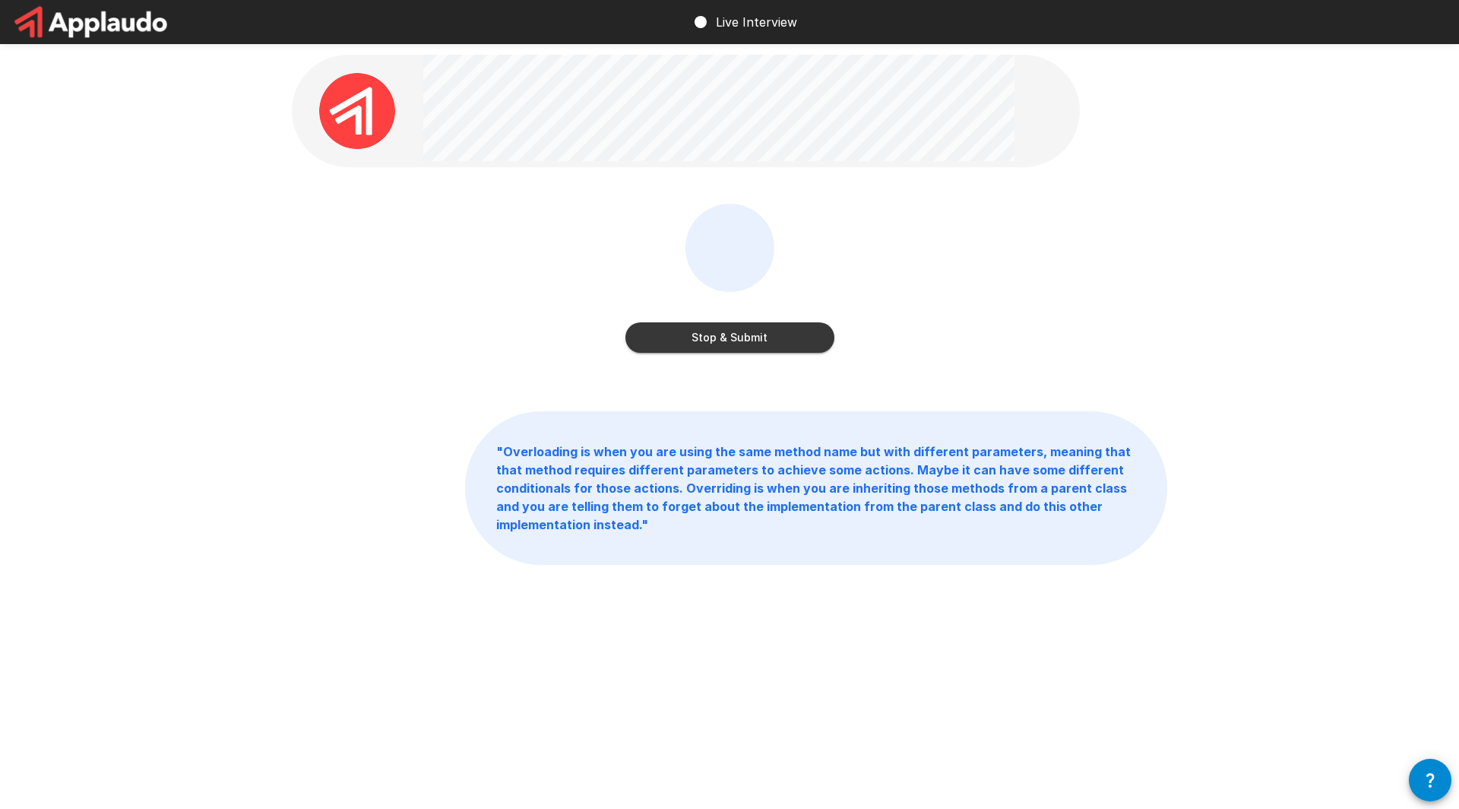
click at [695, 344] on button "Stop & Submit" at bounding box center [730, 337] width 209 height 30
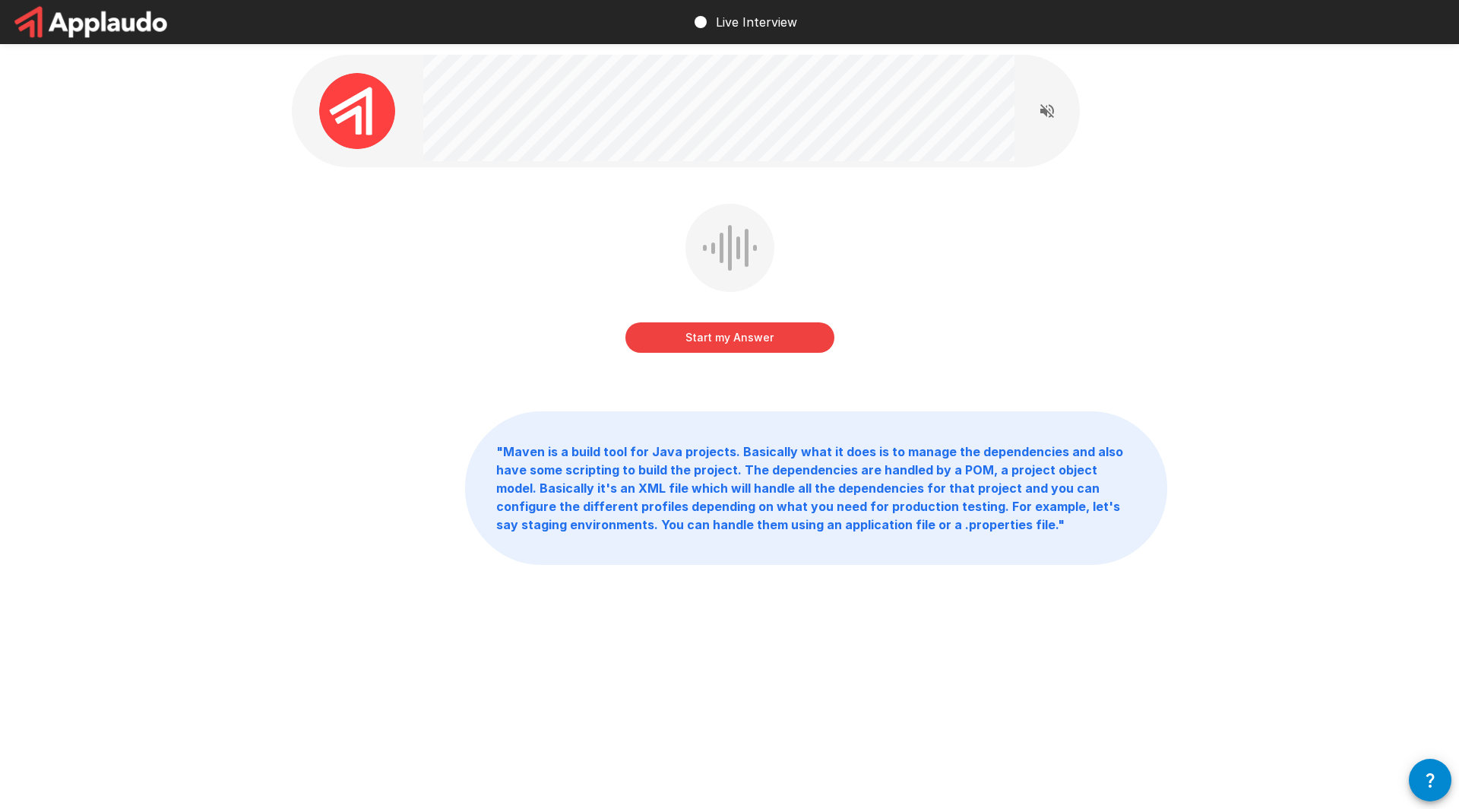
click at [695, 344] on button "Start my Answer" at bounding box center [730, 337] width 209 height 30
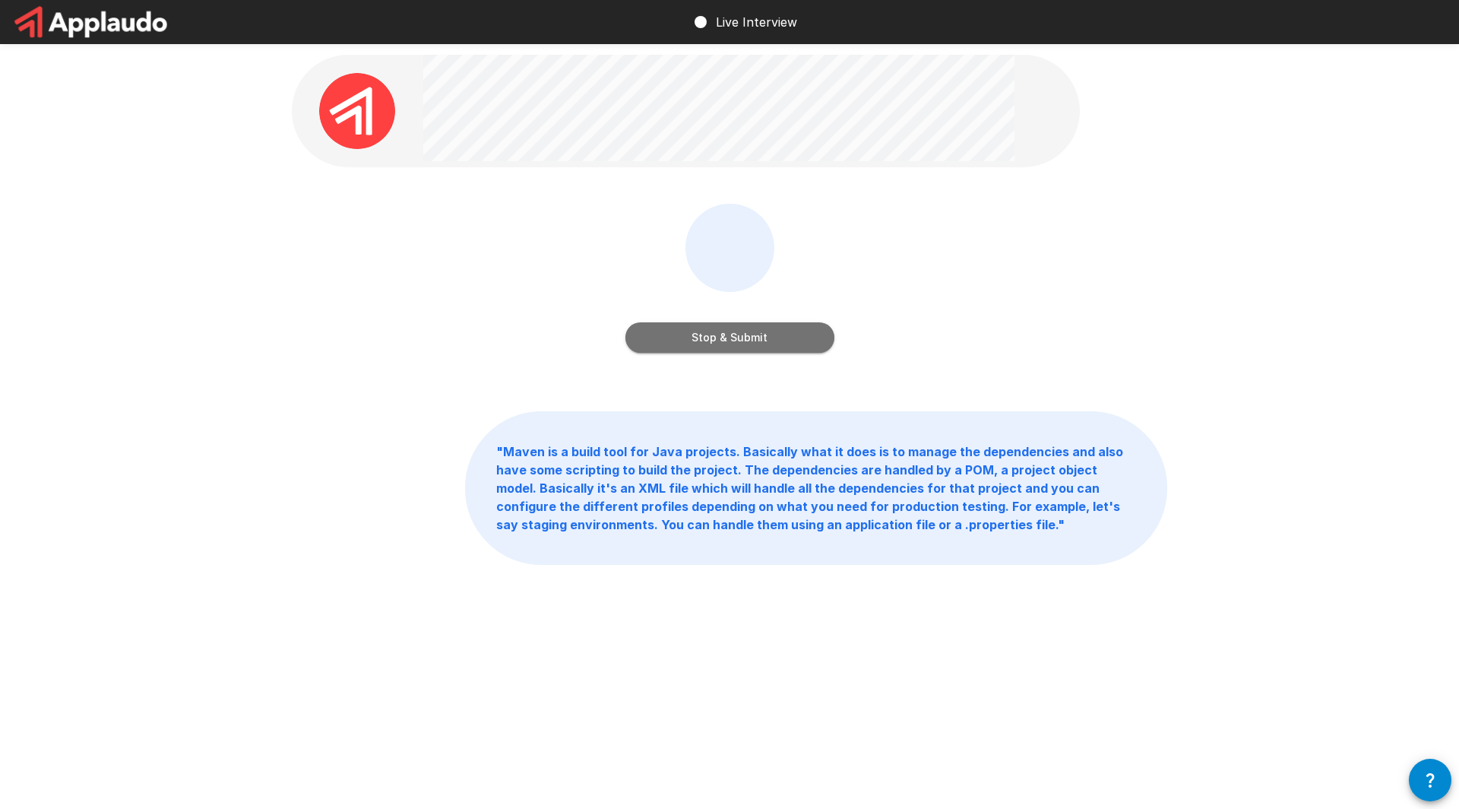
click at [695, 344] on button "Stop & Submit" at bounding box center [730, 337] width 209 height 30
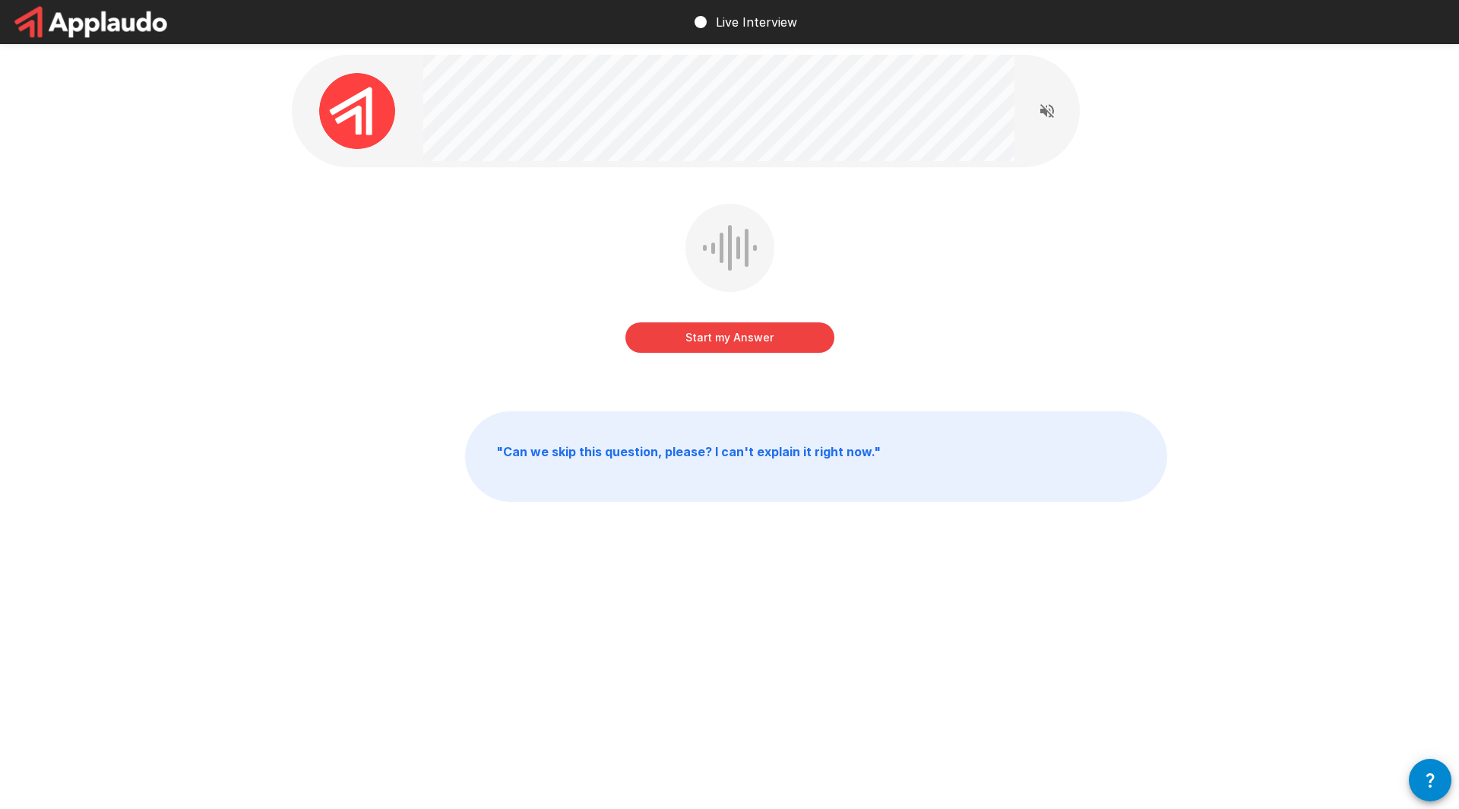
click at [695, 344] on button "Start my Answer" at bounding box center [730, 337] width 209 height 30
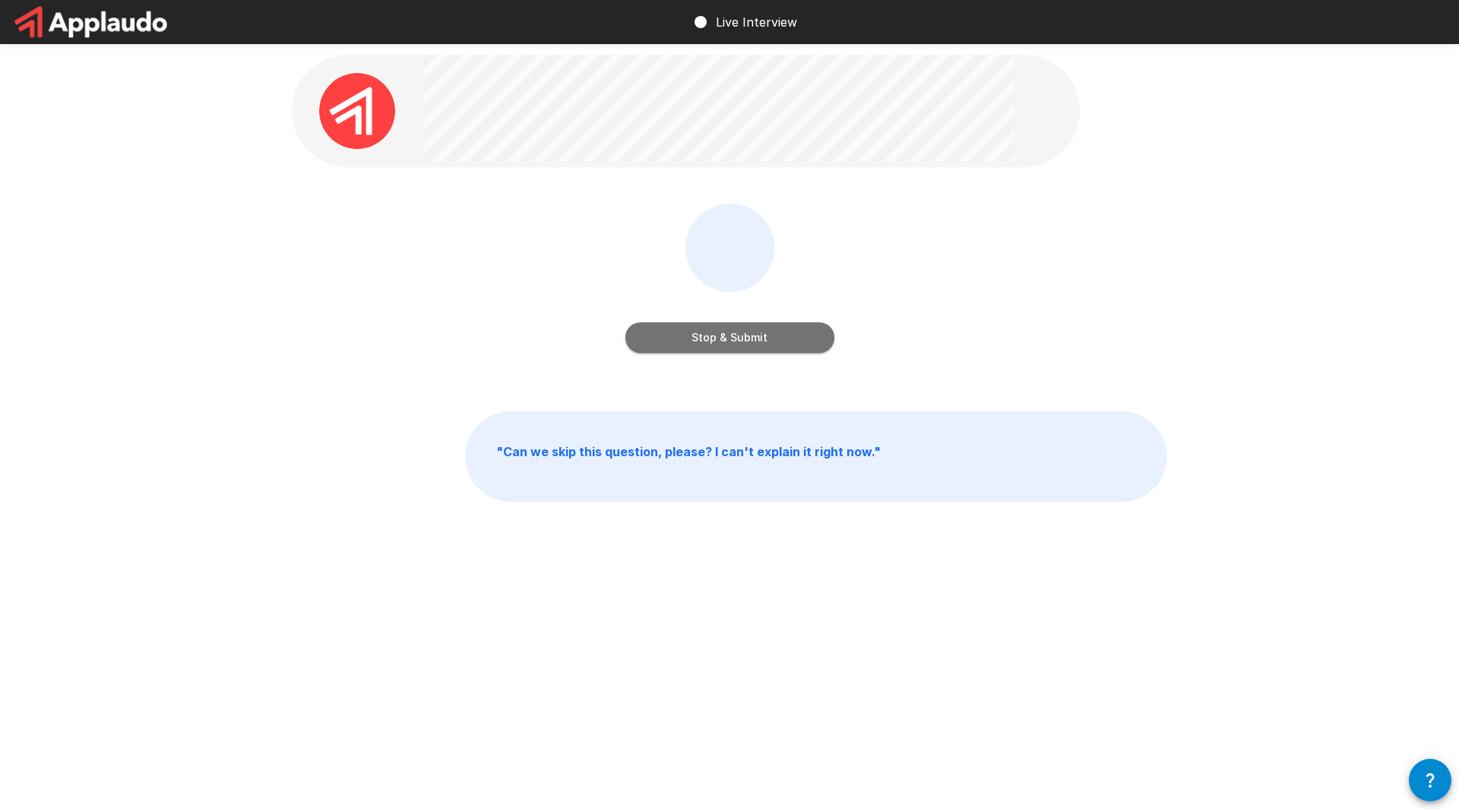
click at [695, 344] on button "Stop & Submit" at bounding box center [730, 337] width 209 height 30
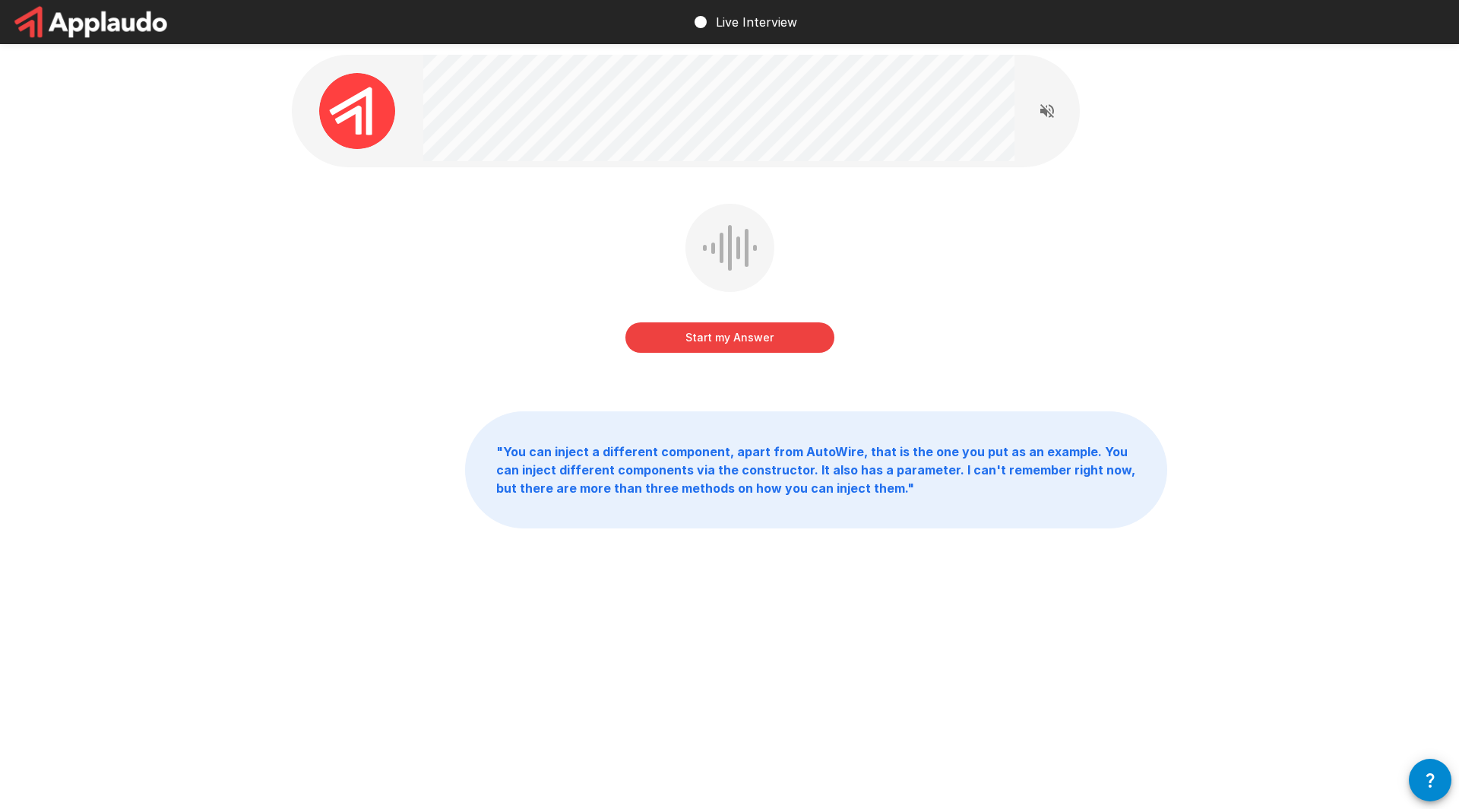
click at [695, 344] on button "Start my Answer" at bounding box center [730, 337] width 209 height 30
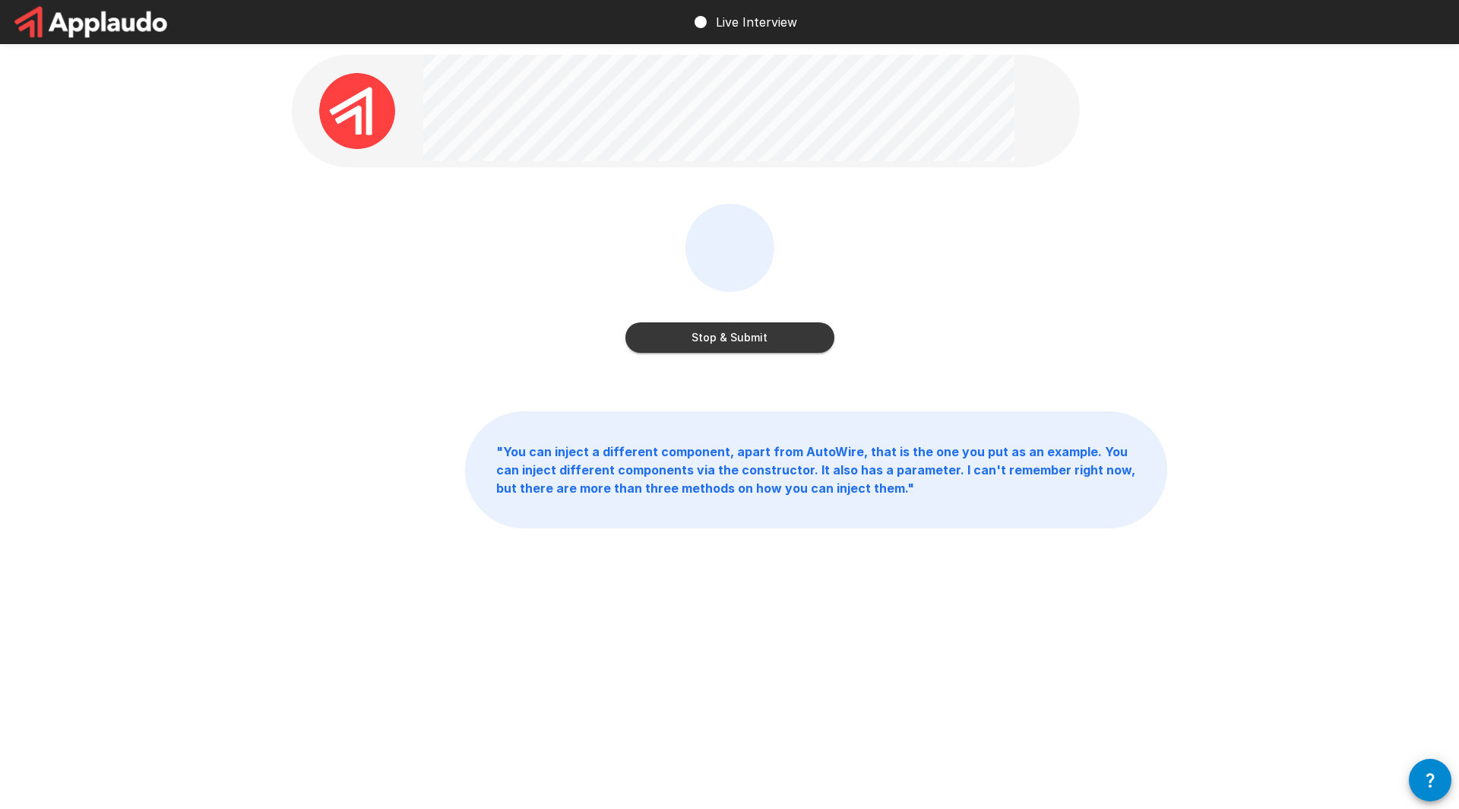
click at [695, 344] on button "Stop & Submit" at bounding box center [730, 337] width 209 height 30
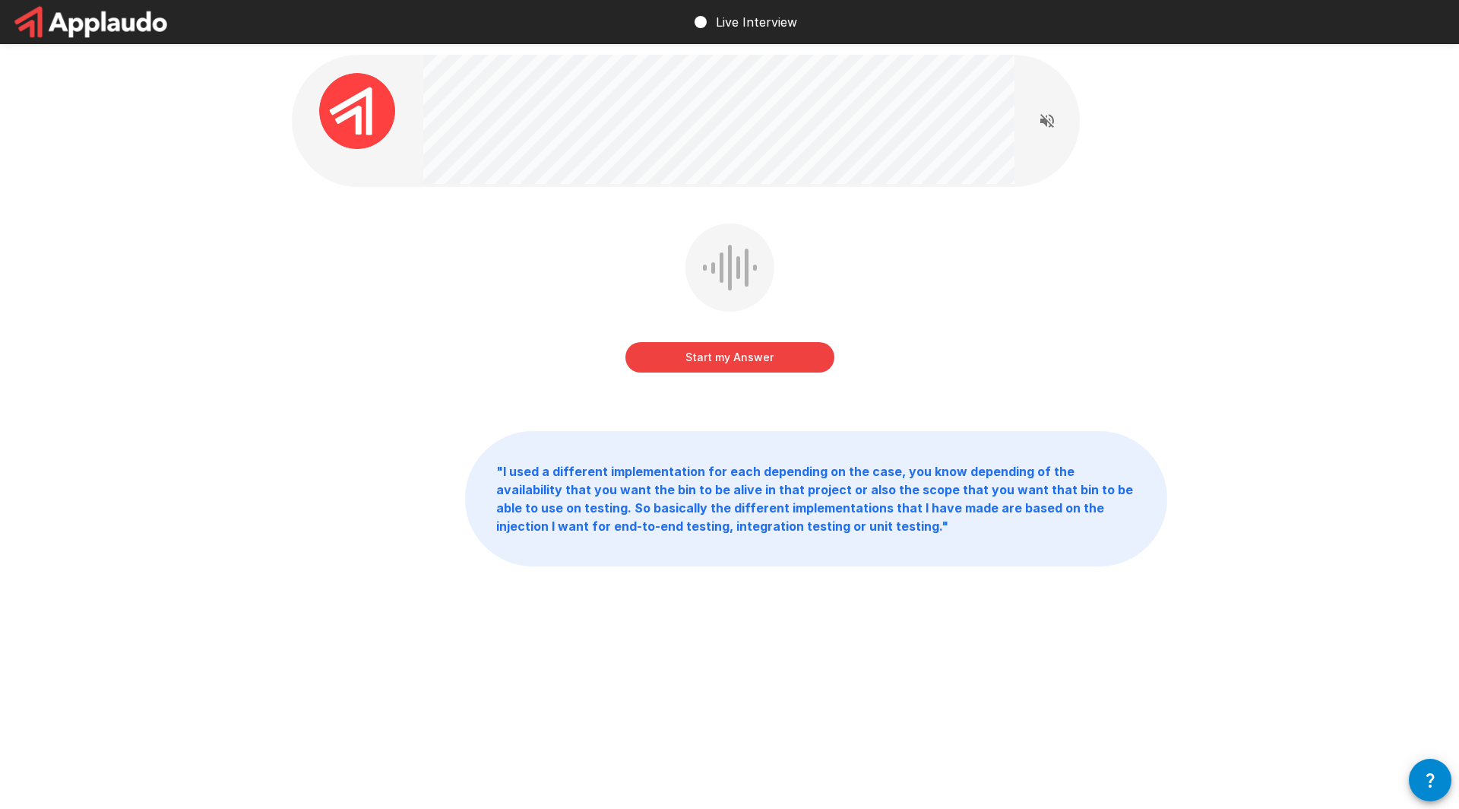
click at [695, 344] on button "Start my Answer" at bounding box center [730, 357] width 209 height 30
click at [695, 344] on button "Stop & Submit" at bounding box center [730, 357] width 209 height 30
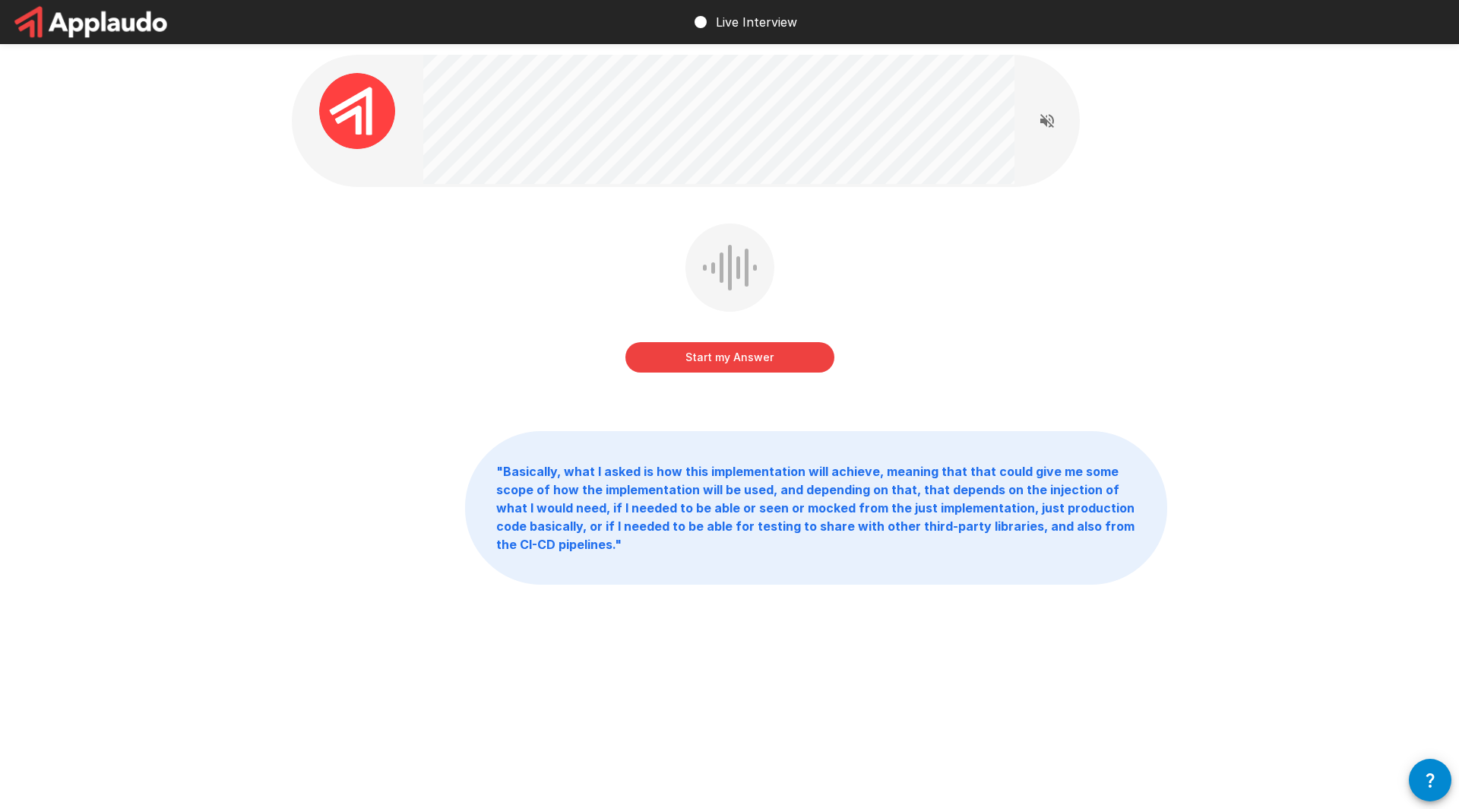
click at [695, 344] on button "Start my Answer" at bounding box center [730, 357] width 209 height 30
click at [695, 344] on button "Stop & Submit" at bounding box center [730, 357] width 209 height 30
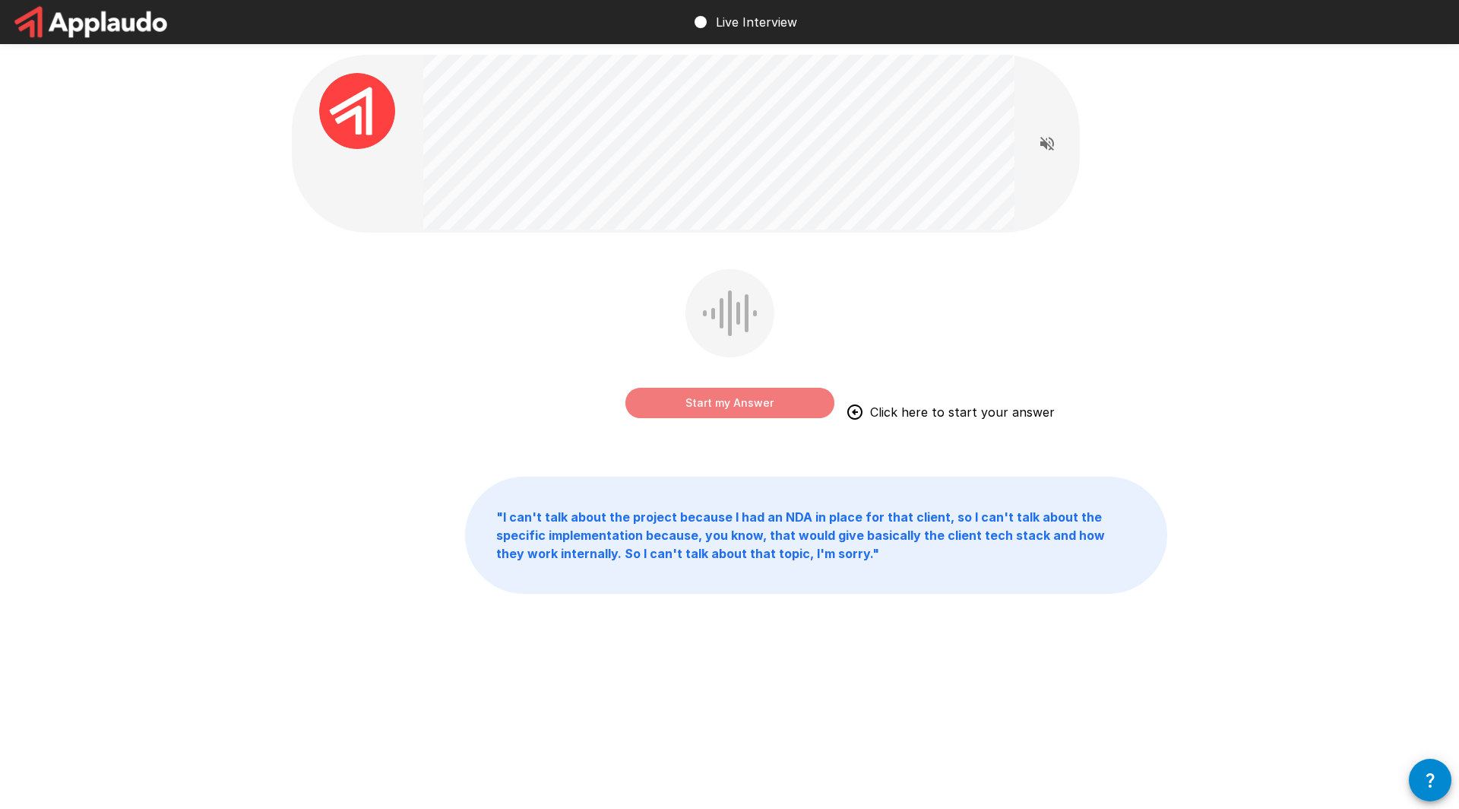
click at [689, 398] on button "Start my Answer" at bounding box center [730, 403] width 209 height 30
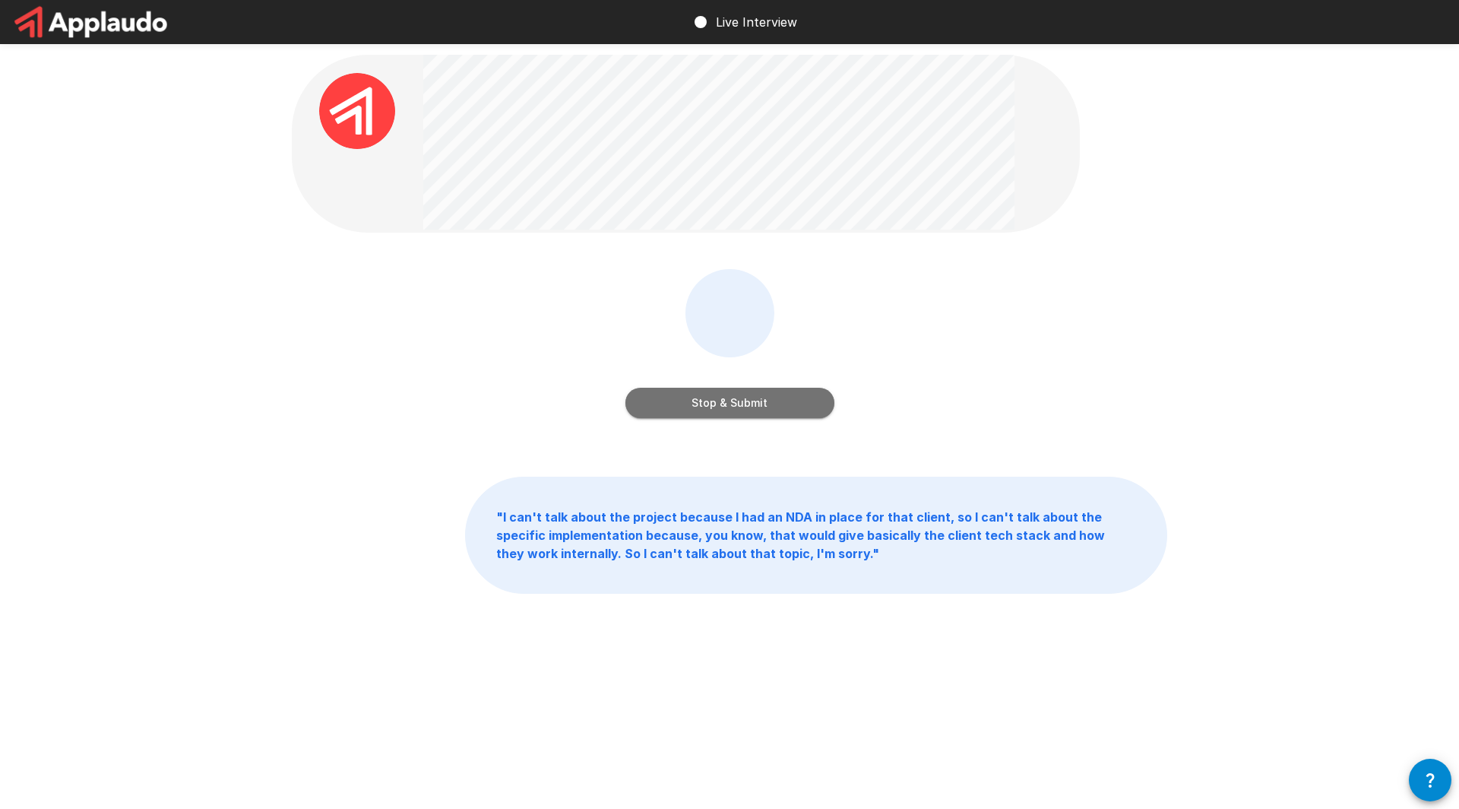
click at [689, 398] on button "Stop & Submit" at bounding box center [730, 403] width 209 height 30
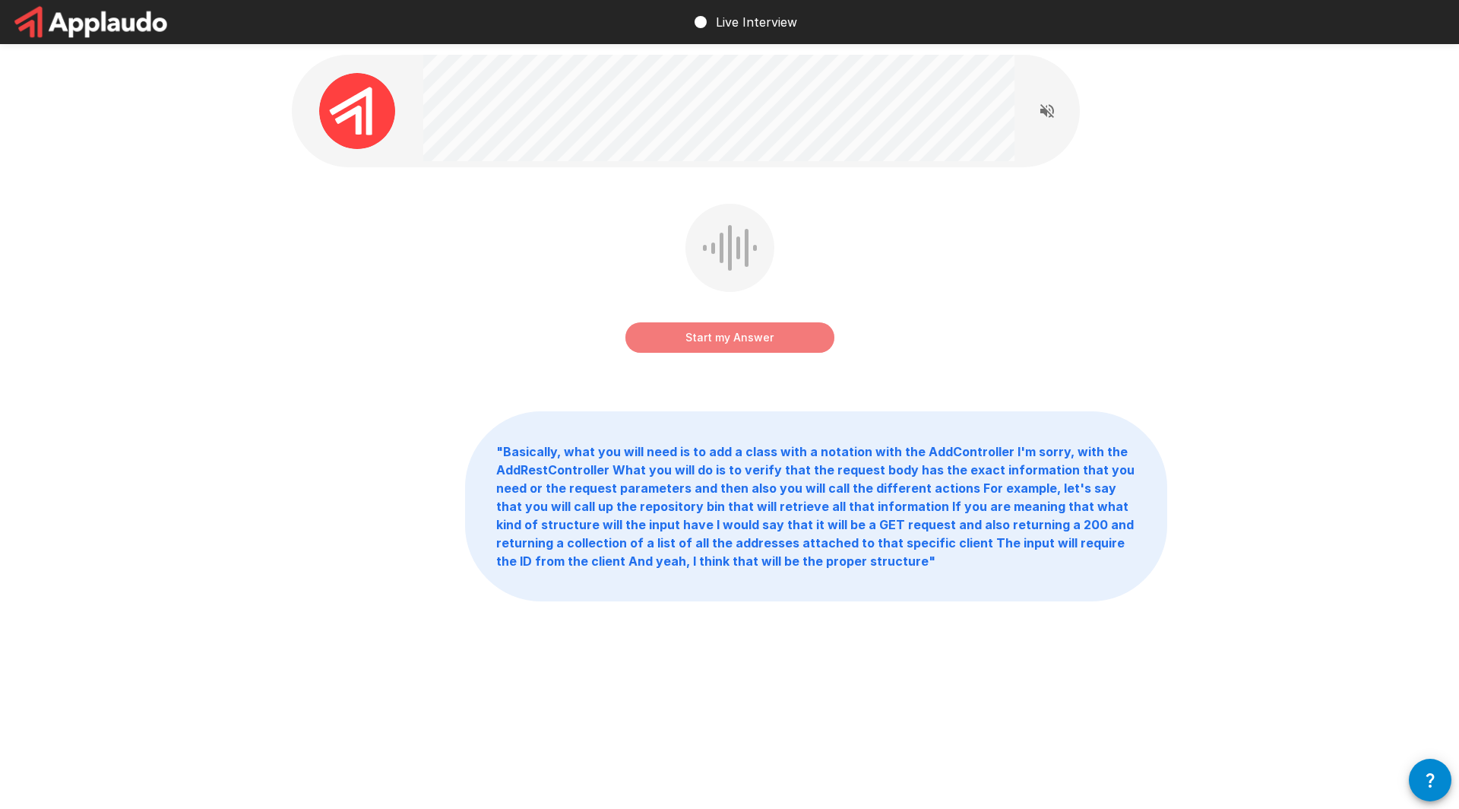
click at [714, 343] on button "Start my Answer" at bounding box center [730, 337] width 209 height 30
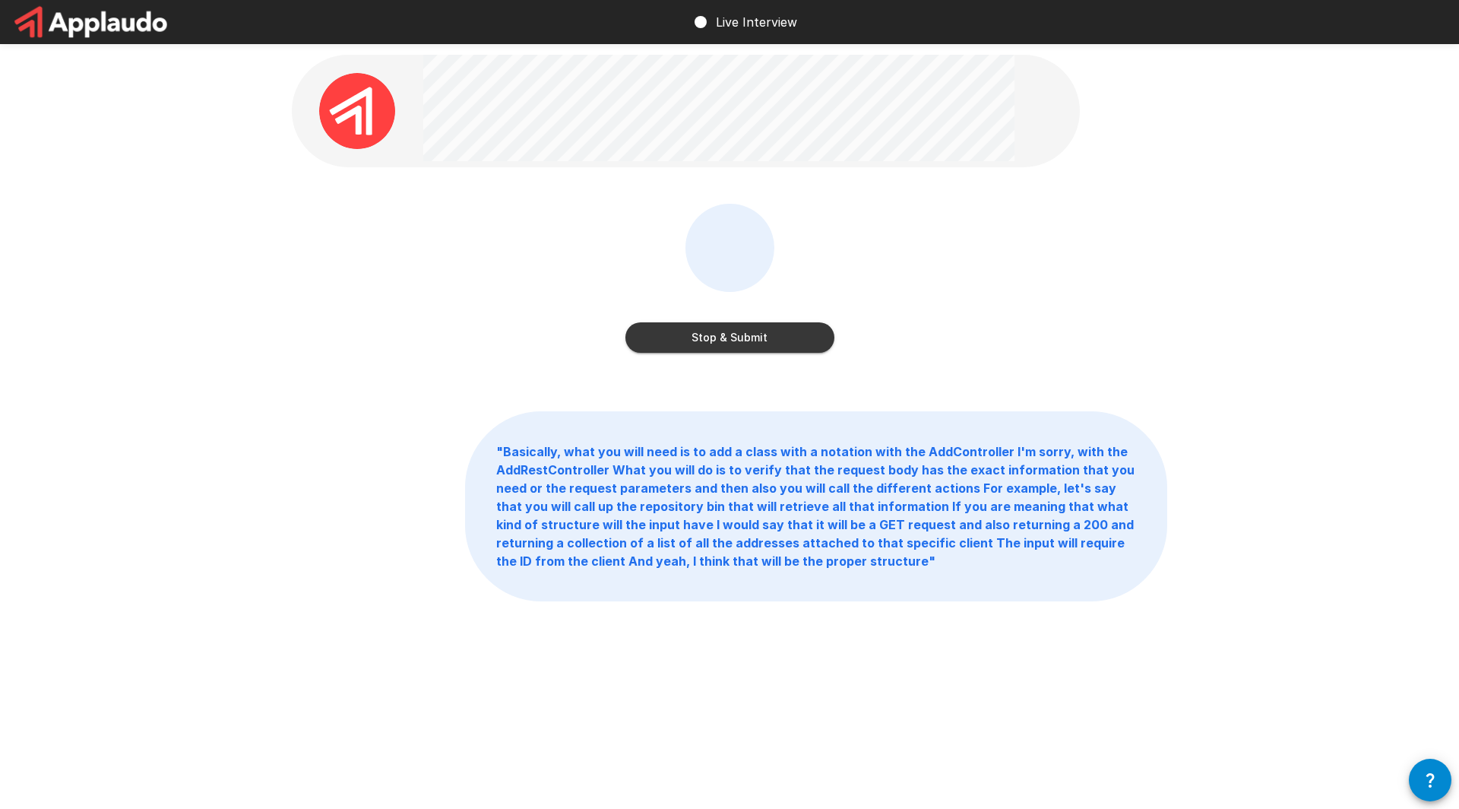
click at [733, 347] on button "Stop & Submit" at bounding box center [730, 337] width 209 height 30
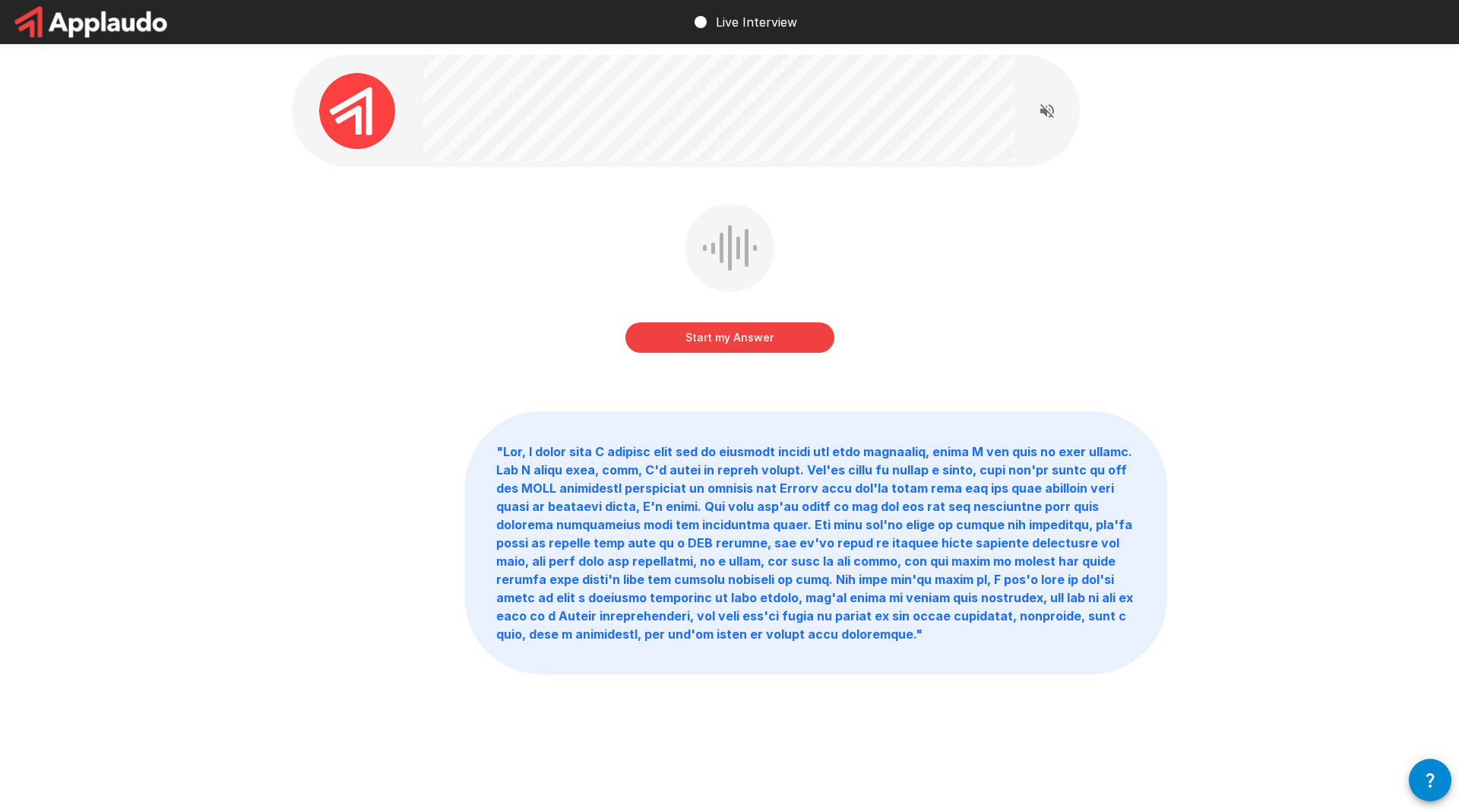
click at [758, 336] on button "Start my Answer" at bounding box center [730, 337] width 209 height 30
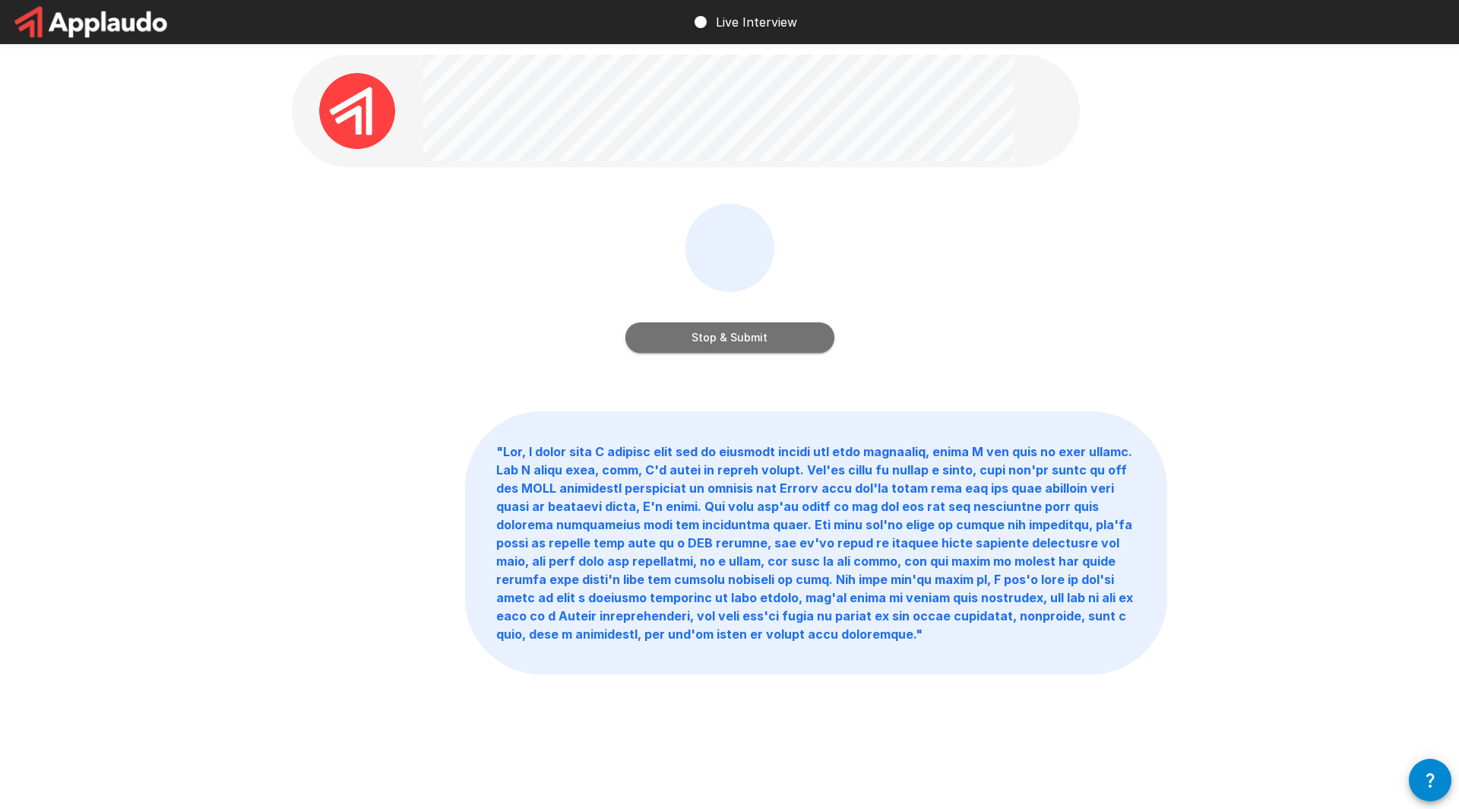
click at [772, 347] on button "Stop & Submit" at bounding box center [730, 337] width 209 height 30
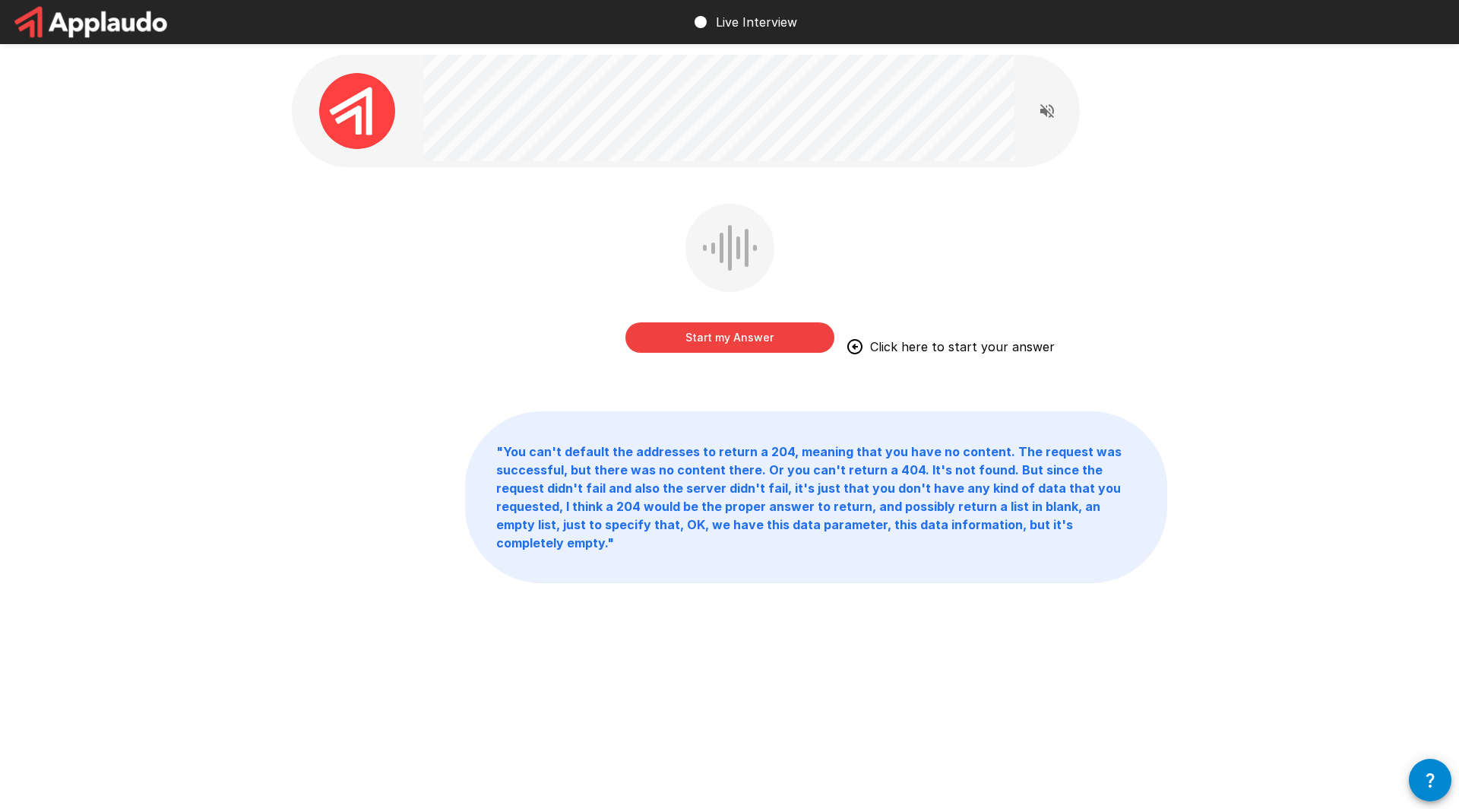
click at [737, 338] on button "Start my Answer" at bounding box center [730, 337] width 209 height 30
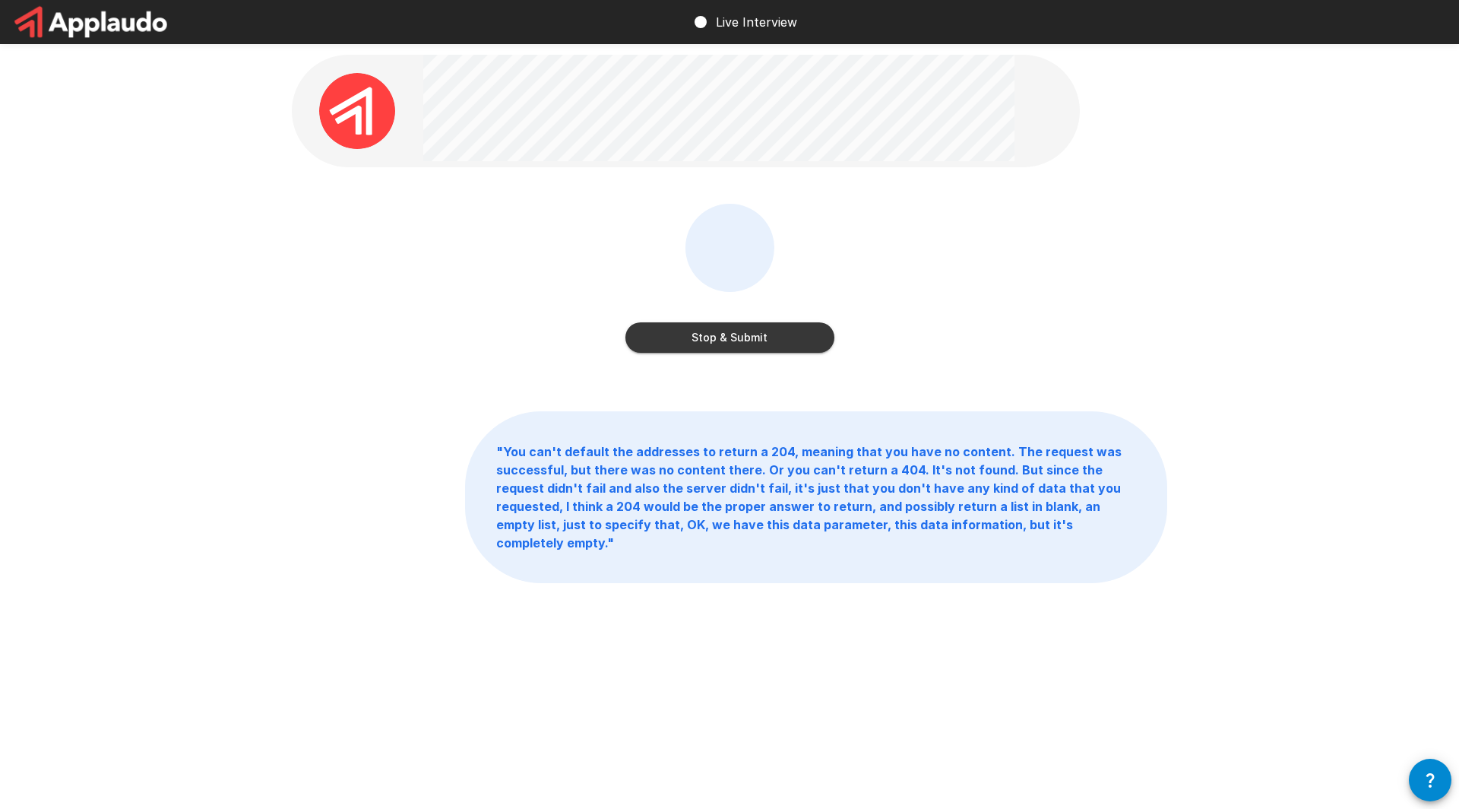
click at [782, 334] on button "Stop & Submit" at bounding box center [730, 337] width 209 height 30
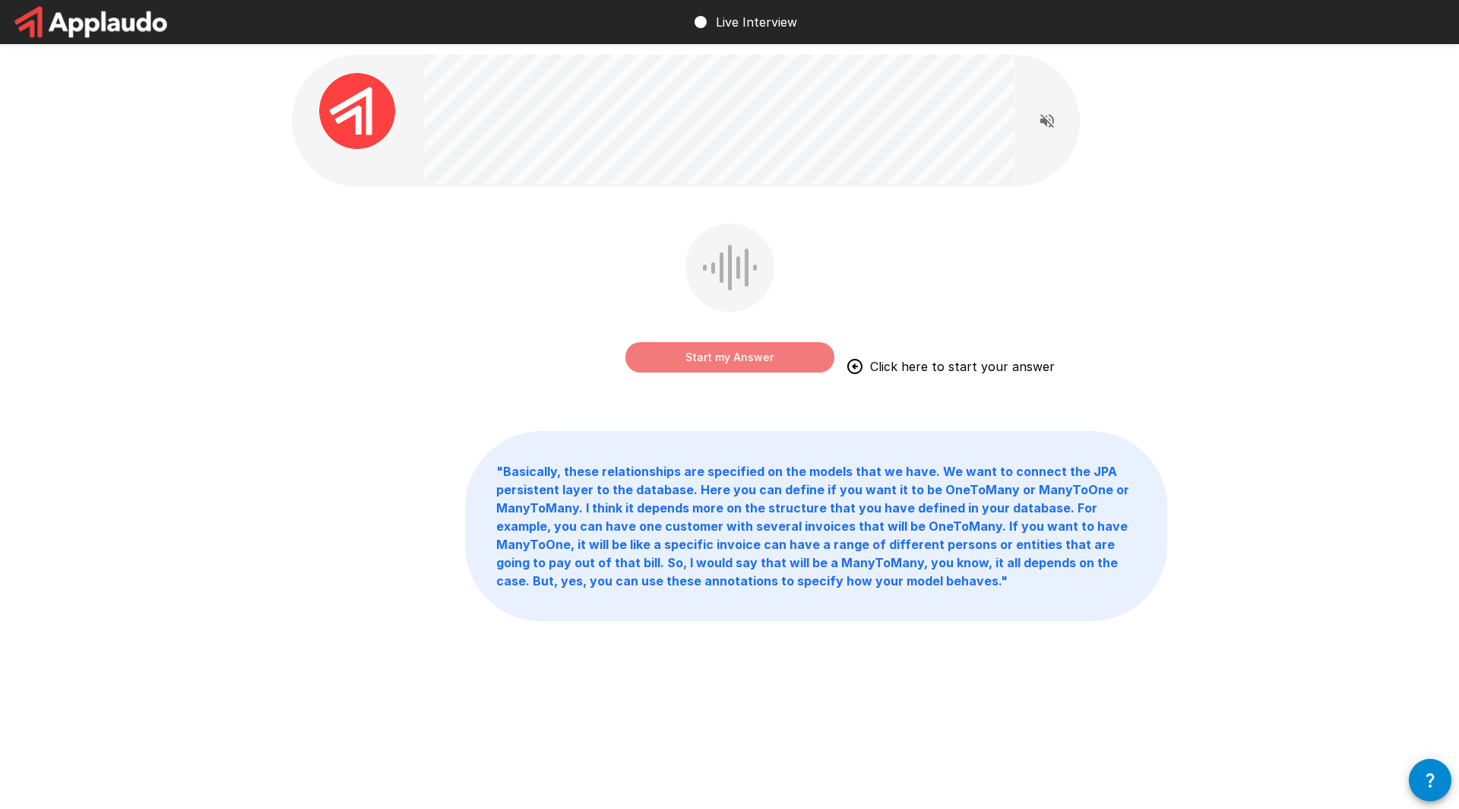
click at [776, 355] on button "Start my Answer" at bounding box center [730, 357] width 209 height 30
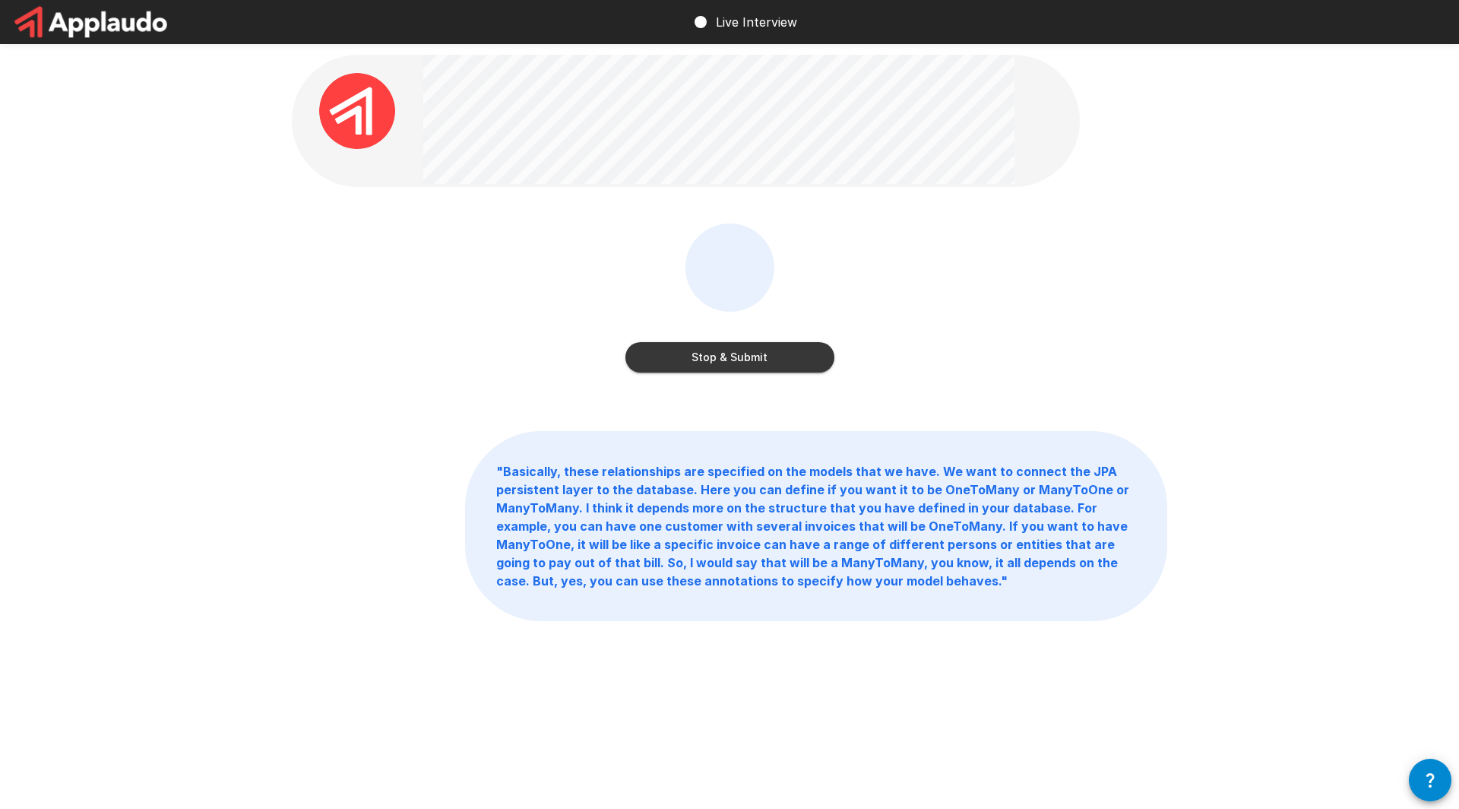
click at [763, 361] on button "Stop & Submit" at bounding box center [730, 357] width 209 height 30
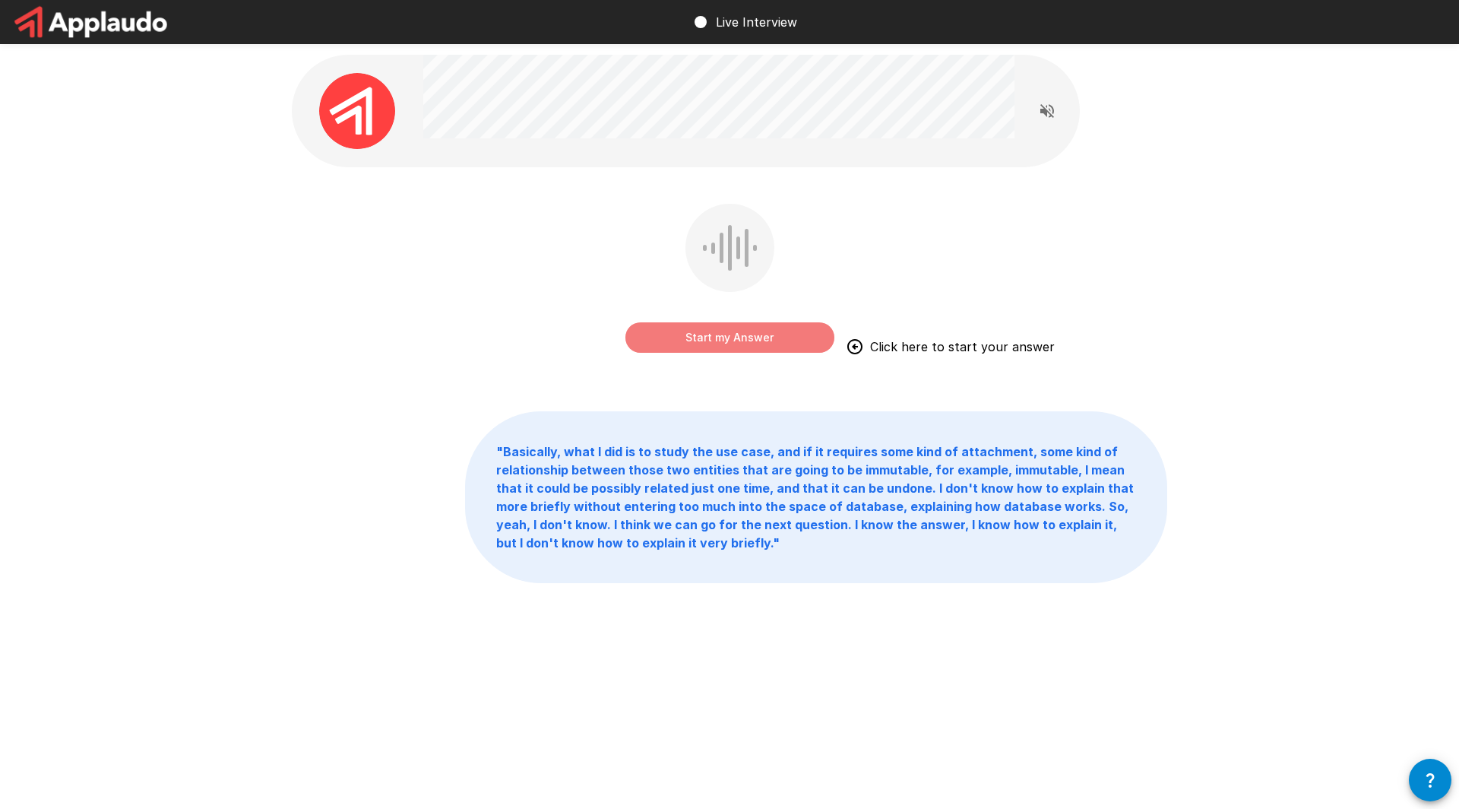
click at [756, 344] on button "Start my Answer" at bounding box center [730, 337] width 209 height 30
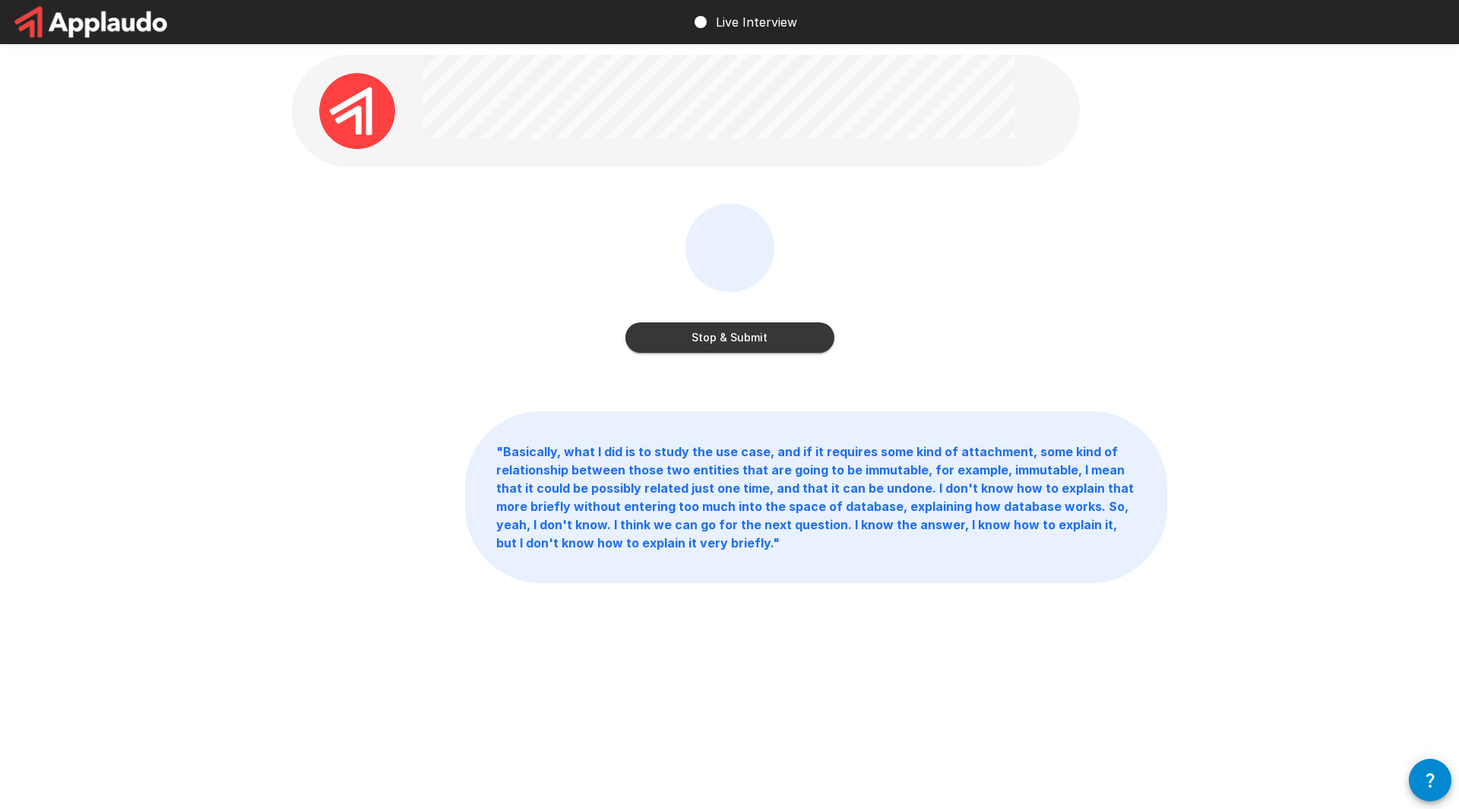
click at [809, 328] on button "Stop & Submit" at bounding box center [730, 337] width 209 height 30
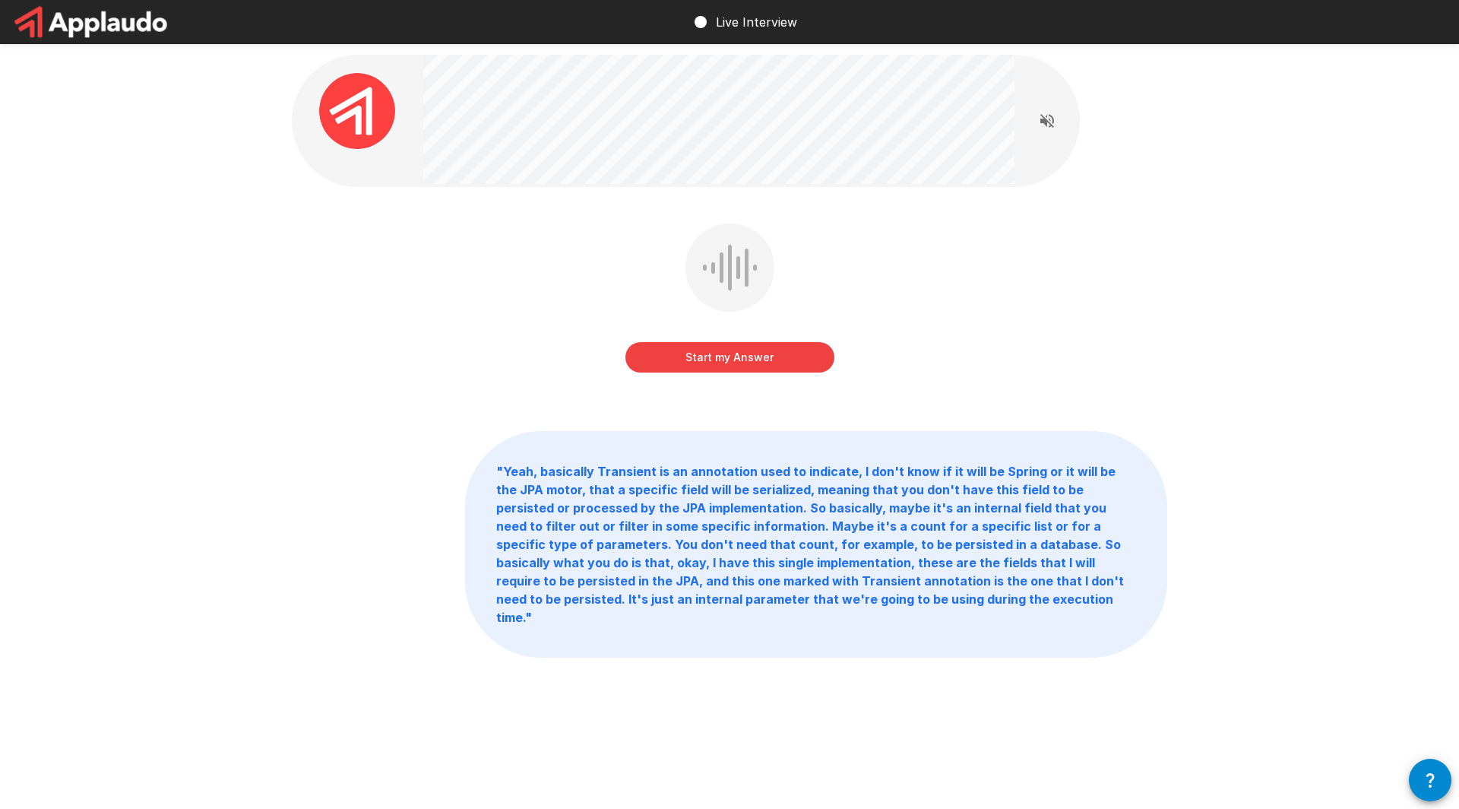
click at [785, 344] on button "Start my Answer" at bounding box center [730, 357] width 209 height 30
click at [724, 349] on button "Stop & Submit" at bounding box center [730, 357] width 209 height 30
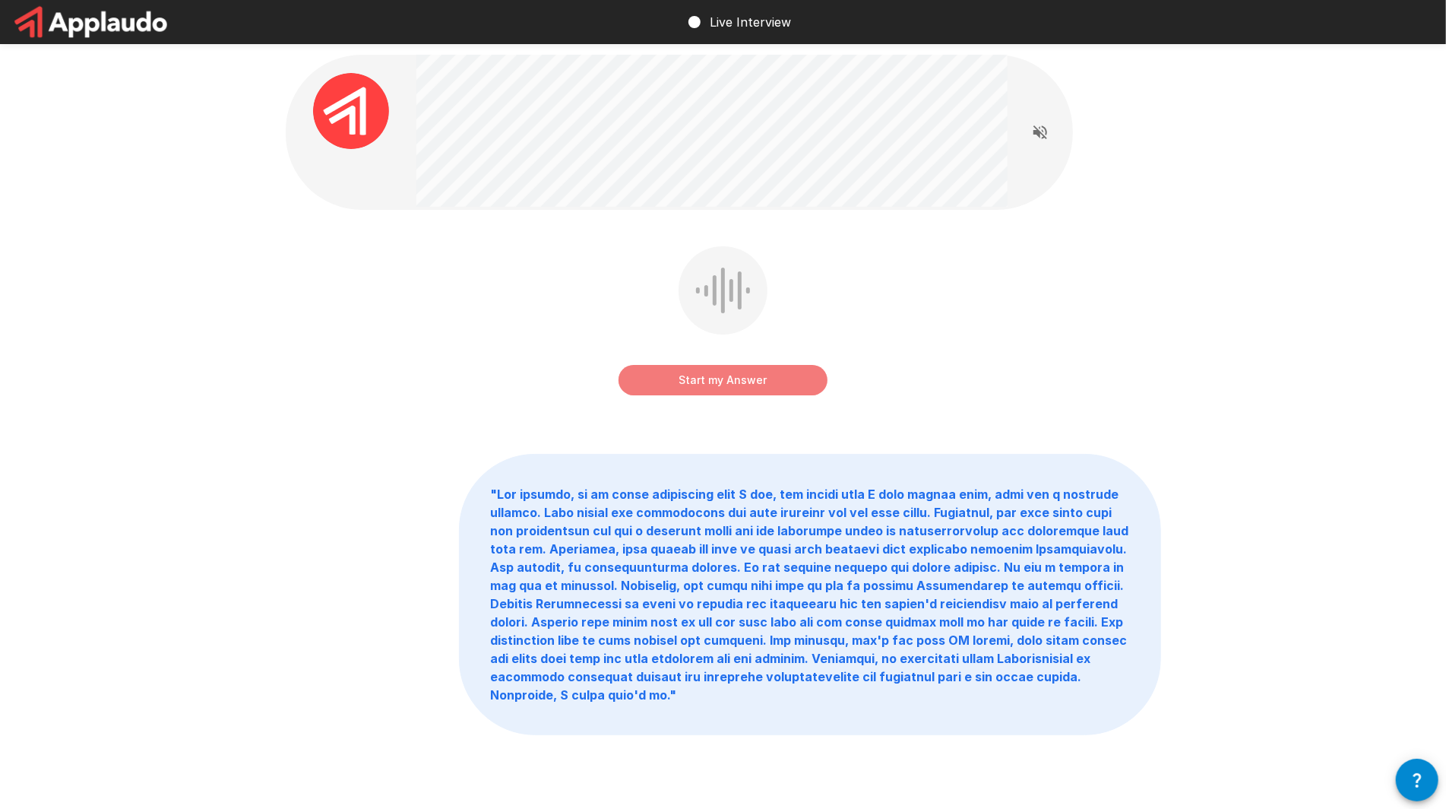
click at [770, 374] on button "Start my Answer" at bounding box center [723, 380] width 209 height 30
click at [777, 386] on button "Stop & Submit" at bounding box center [723, 380] width 209 height 30
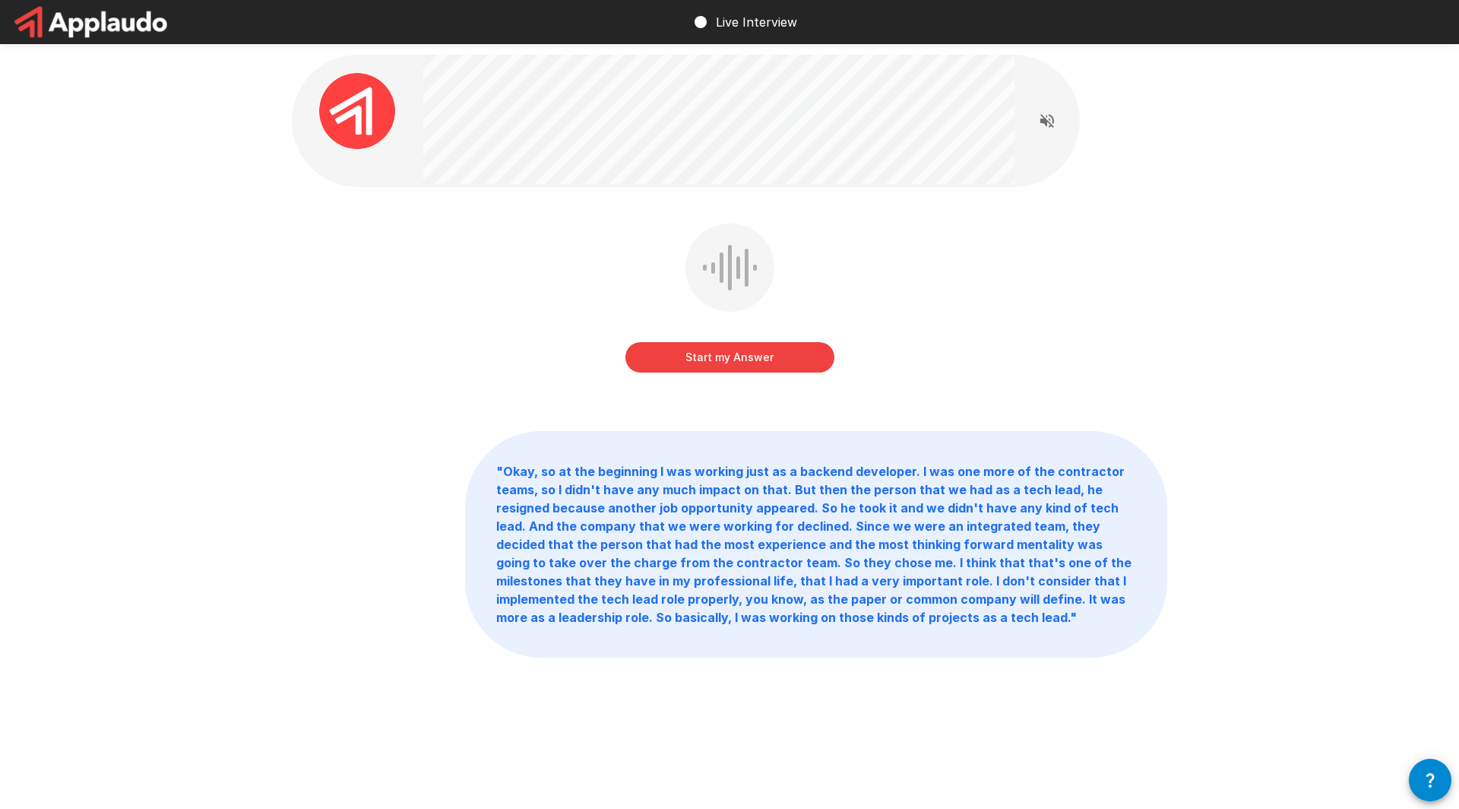
click at [822, 360] on button "Start my Answer" at bounding box center [730, 357] width 209 height 30
click at [771, 354] on button "Stop & Submit" at bounding box center [730, 357] width 209 height 30
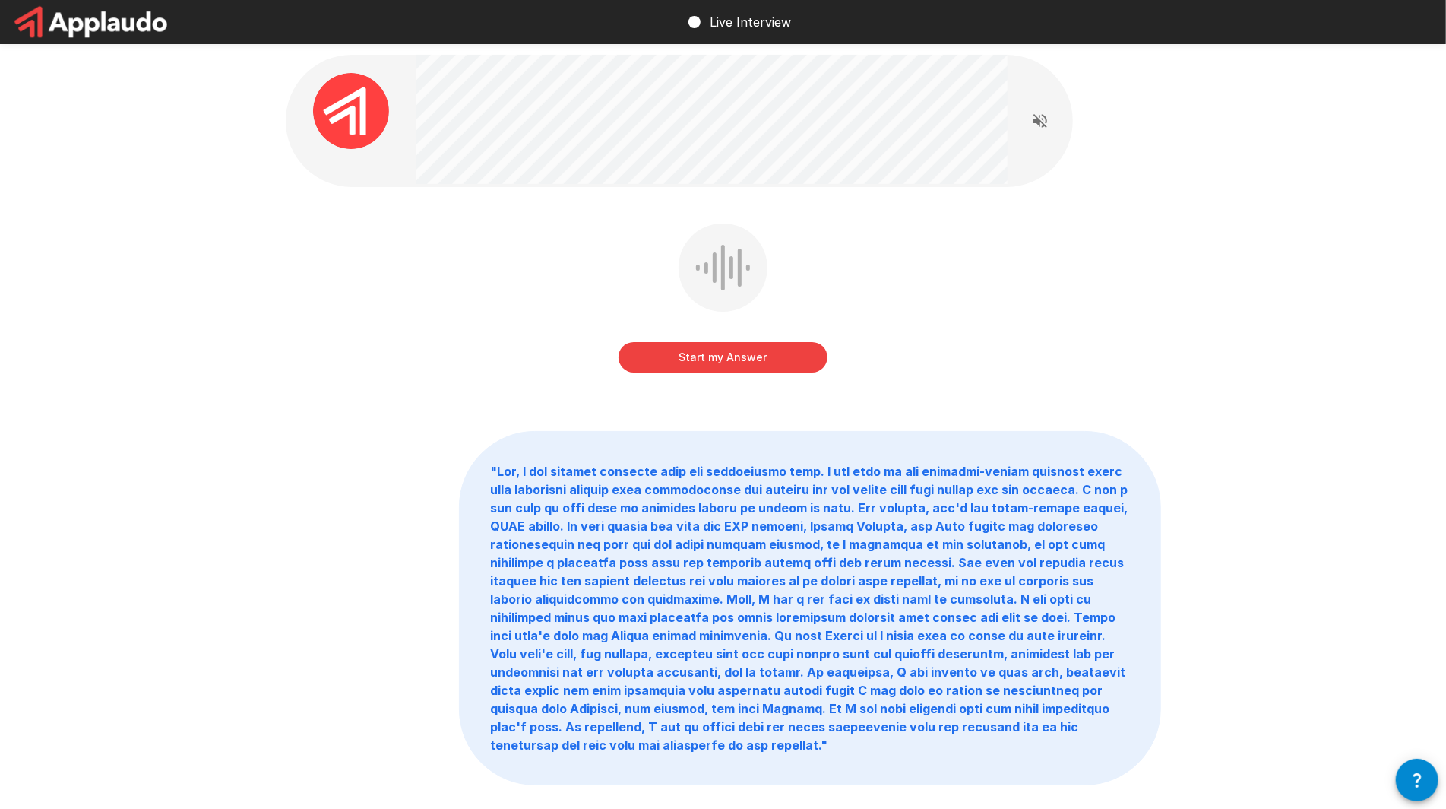
click at [724, 352] on button "Start my Answer" at bounding box center [723, 357] width 209 height 30
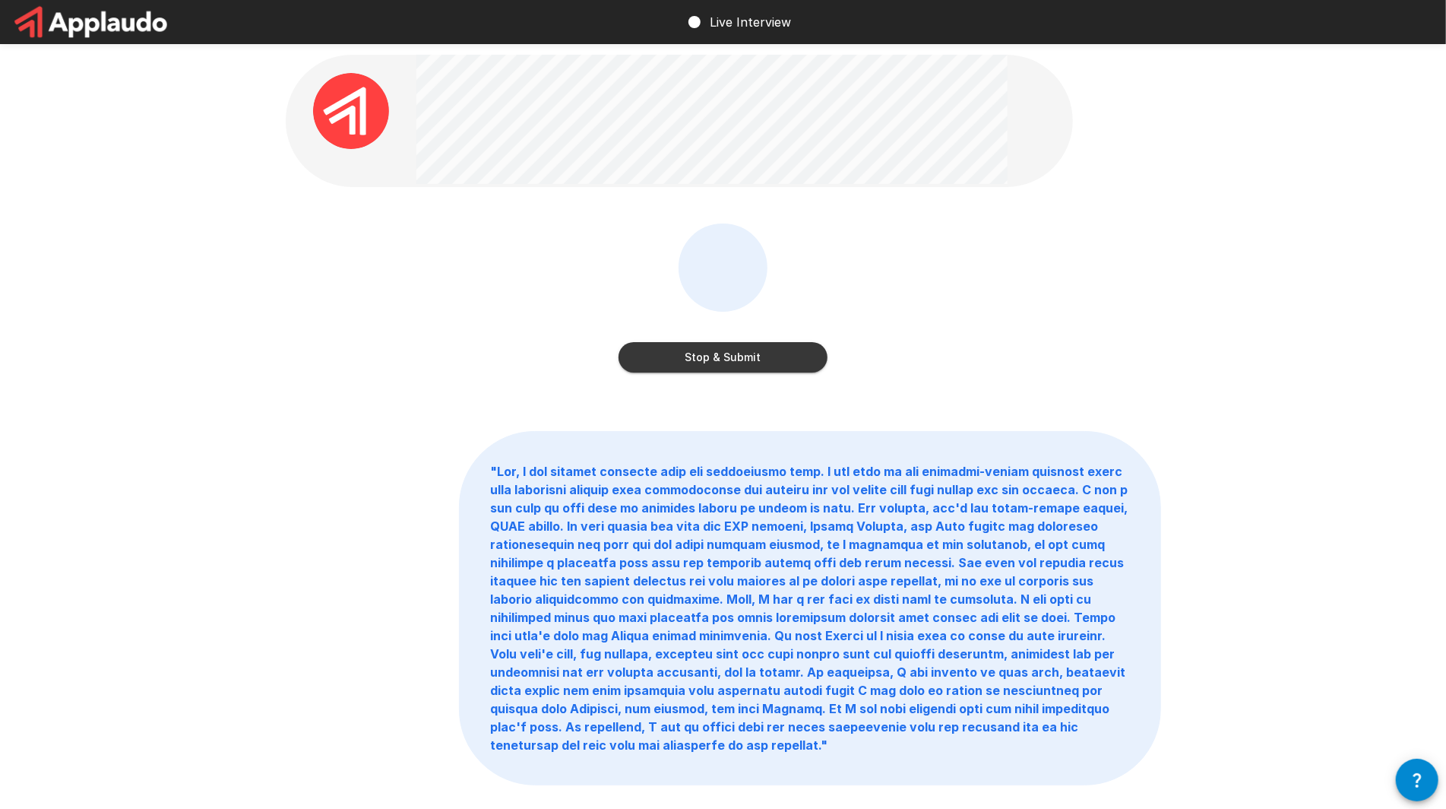
click at [772, 347] on button "Stop & Submit" at bounding box center [723, 357] width 209 height 30
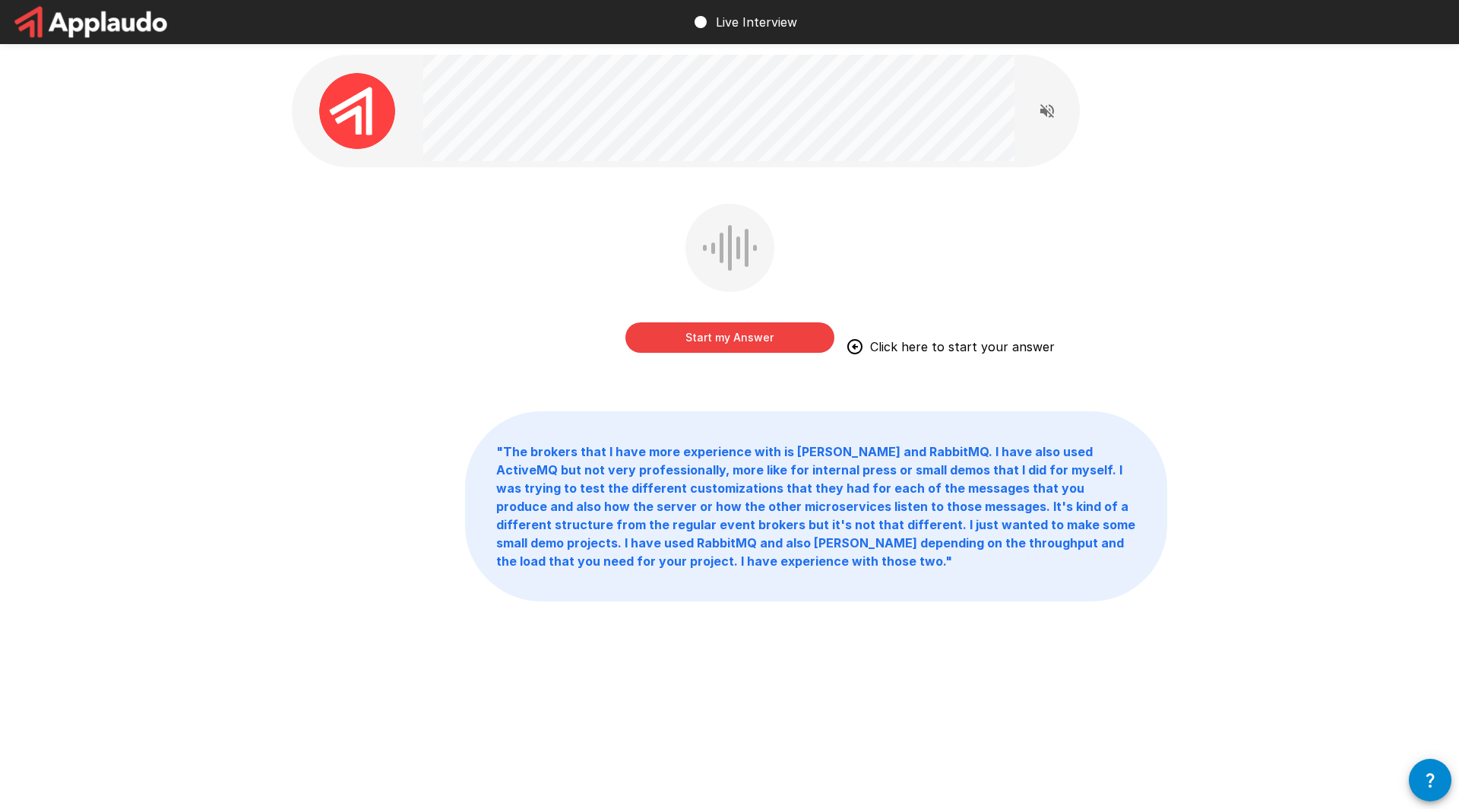
click at [755, 328] on button "Start my Answer" at bounding box center [730, 337] width 209 height 30
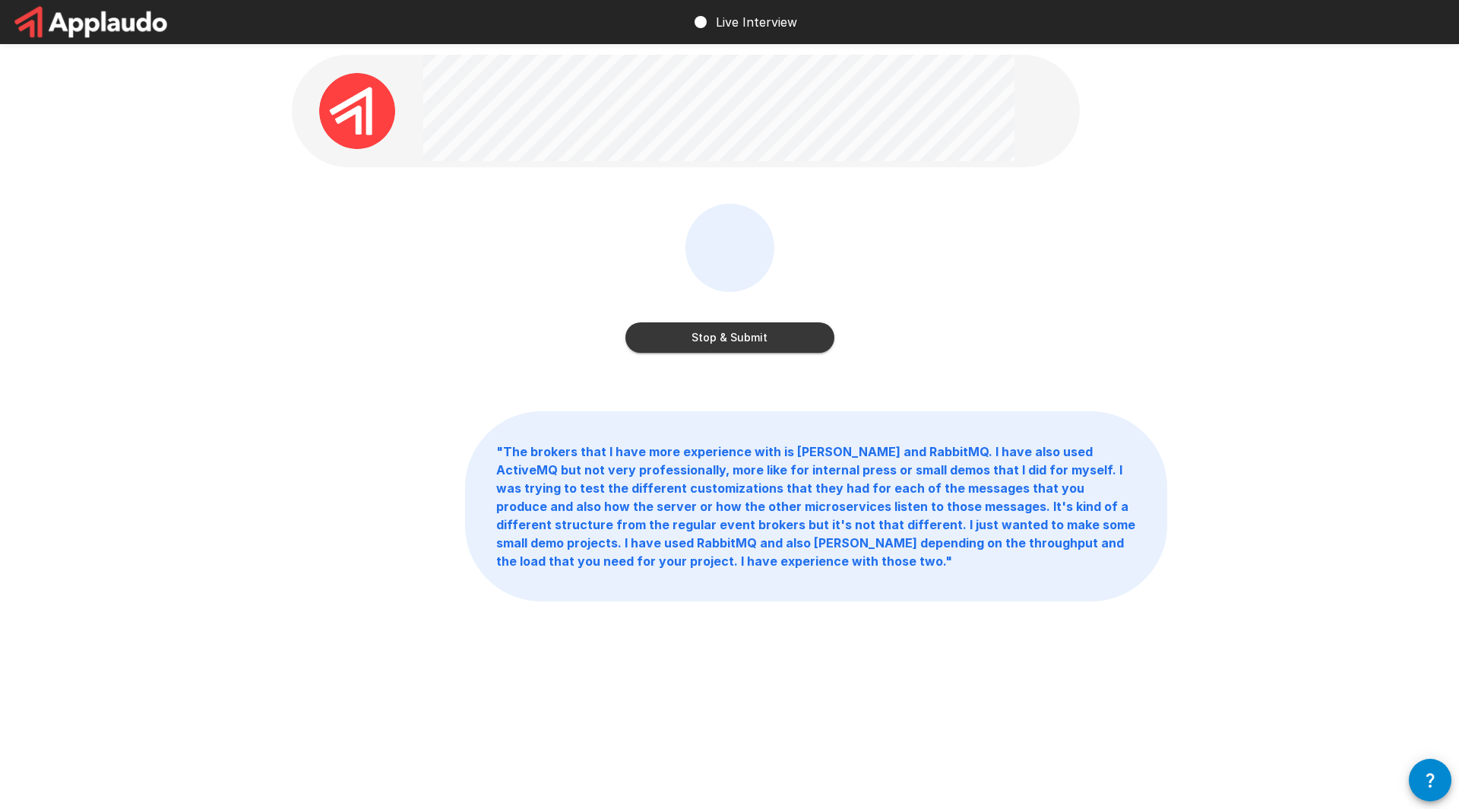
click at [755, 328] on button "Stop & Submit" at bounding box center [730, 337] width 209 height 30
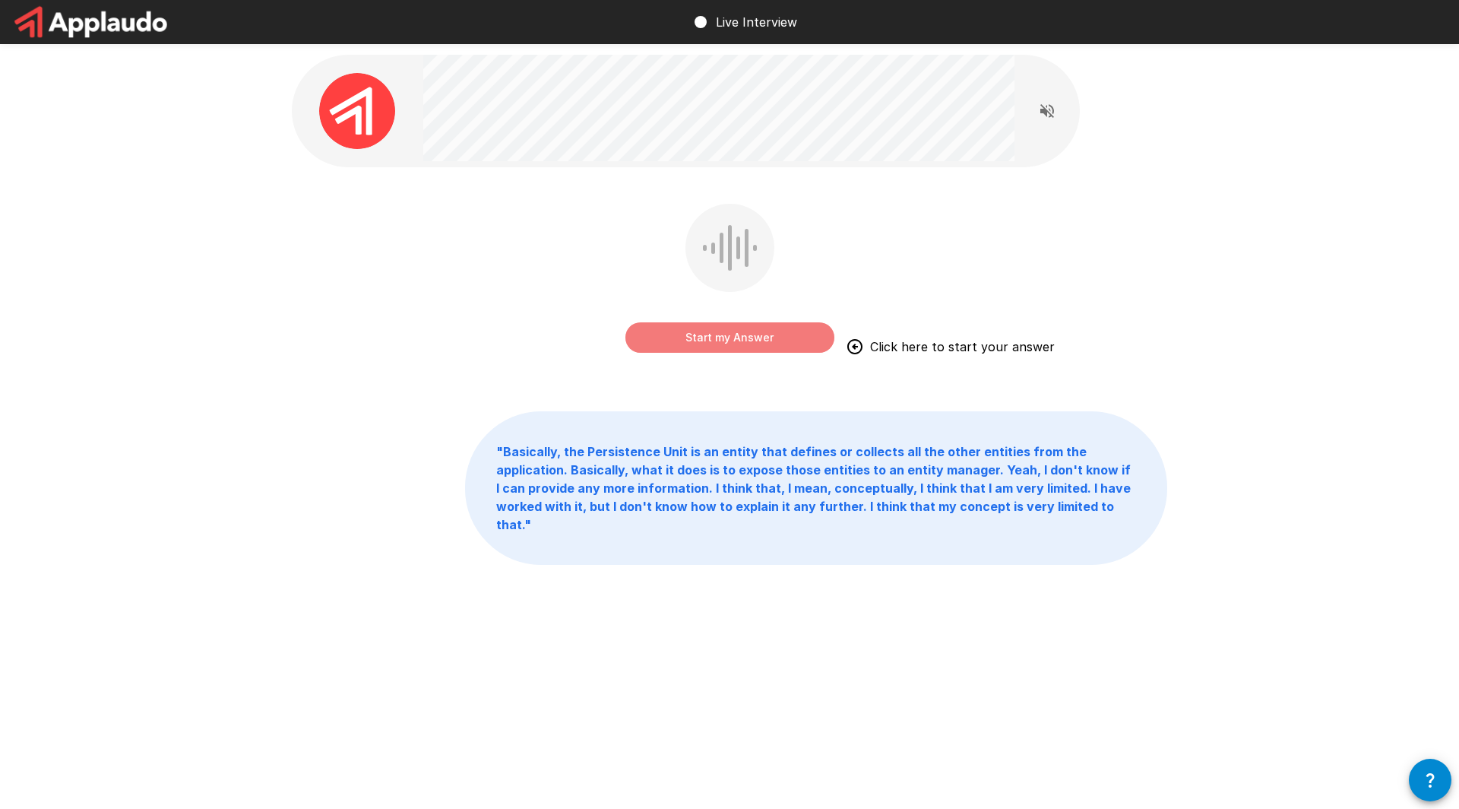
click at [712, 337] on button "Start my Answer" at bounding box center [730, 337] width 209 height 30
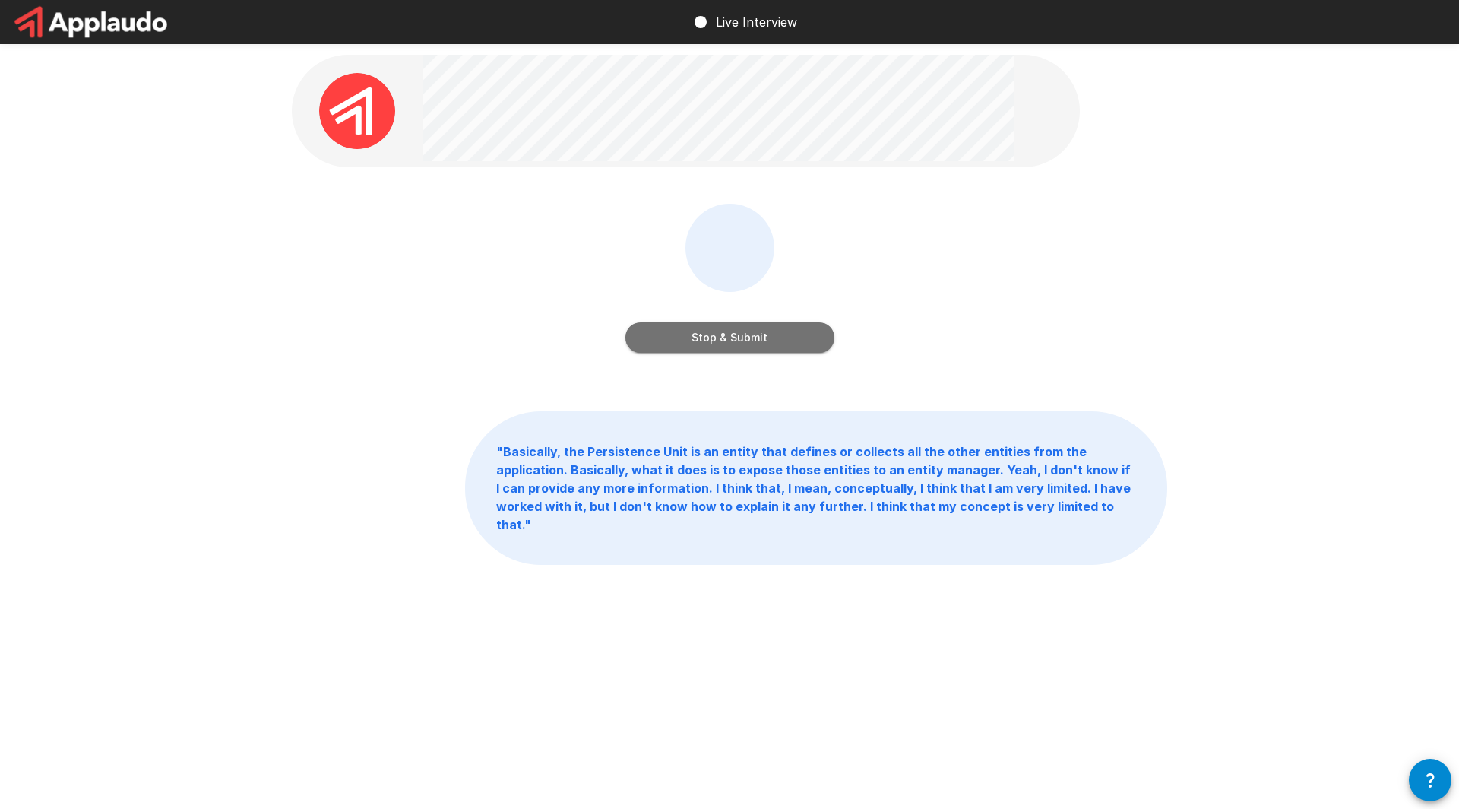
click at [807, 344] on button "Stop & Submit" at bounding box center [730, 337] width 209 height 30
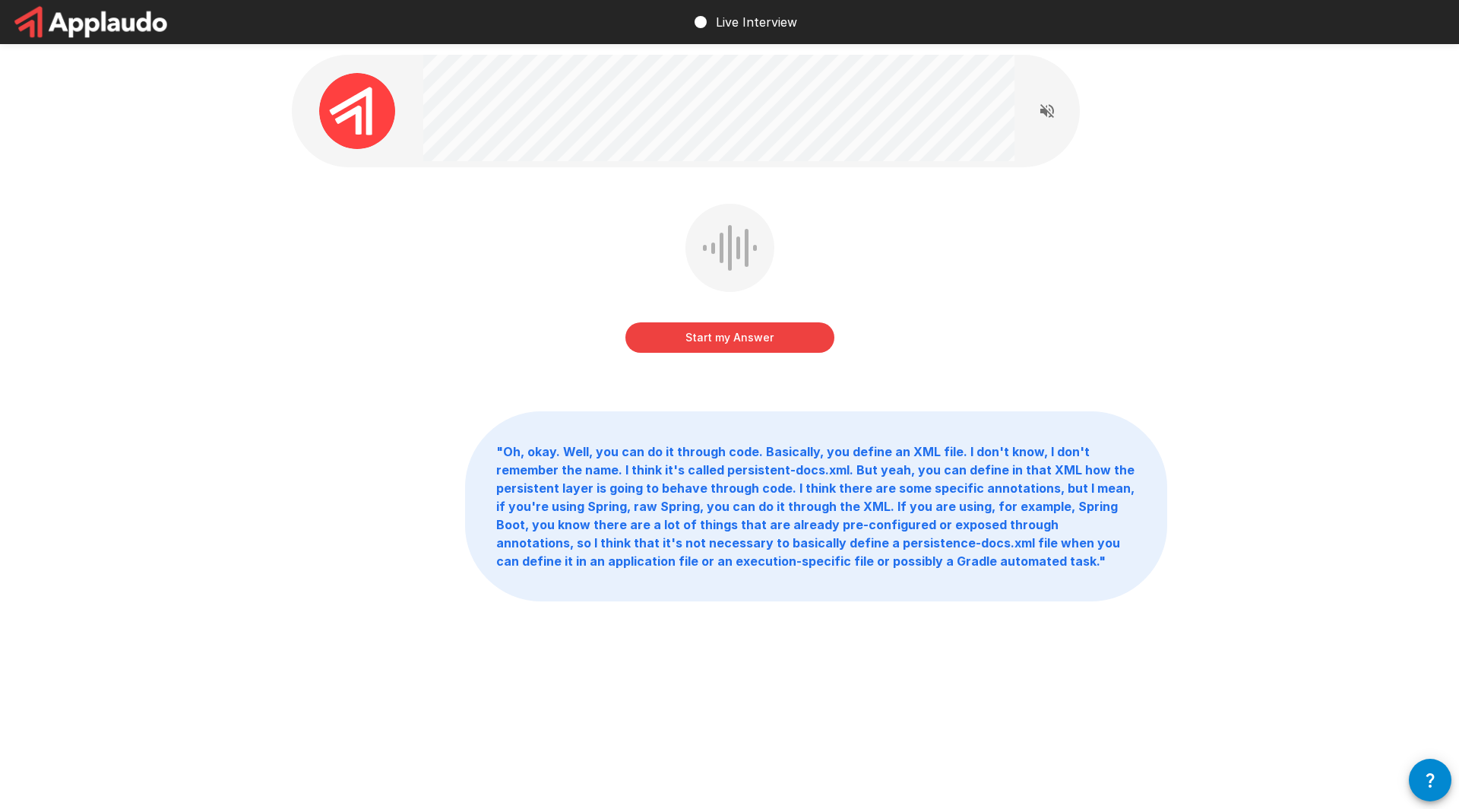
click at [752, 341] on button "Start my Answer" at bounding box center [730, 337] width 209 height 30
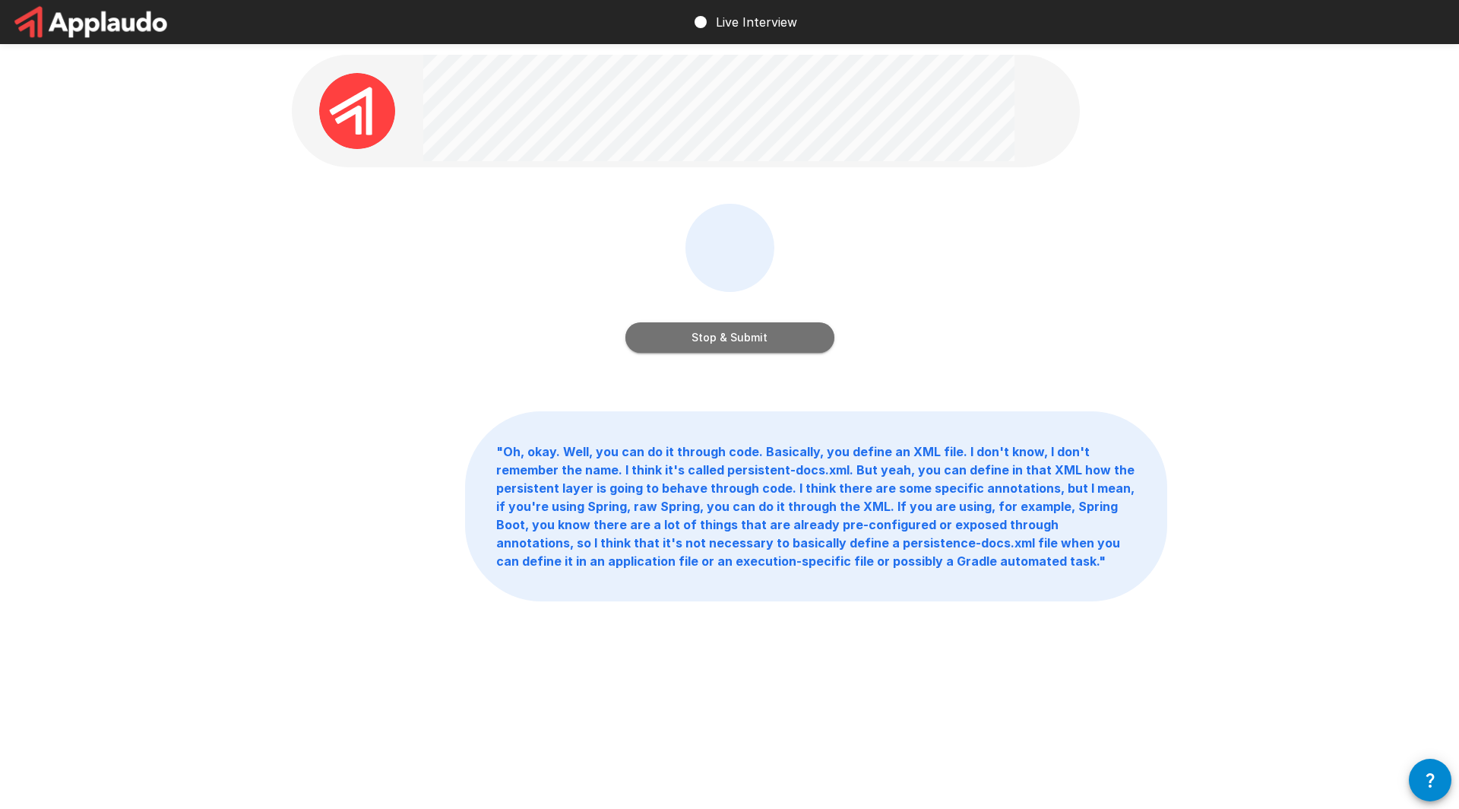
click at [752, 341] on button "Stop & Submit" at bounding box center [730, 337] width 209 height 30
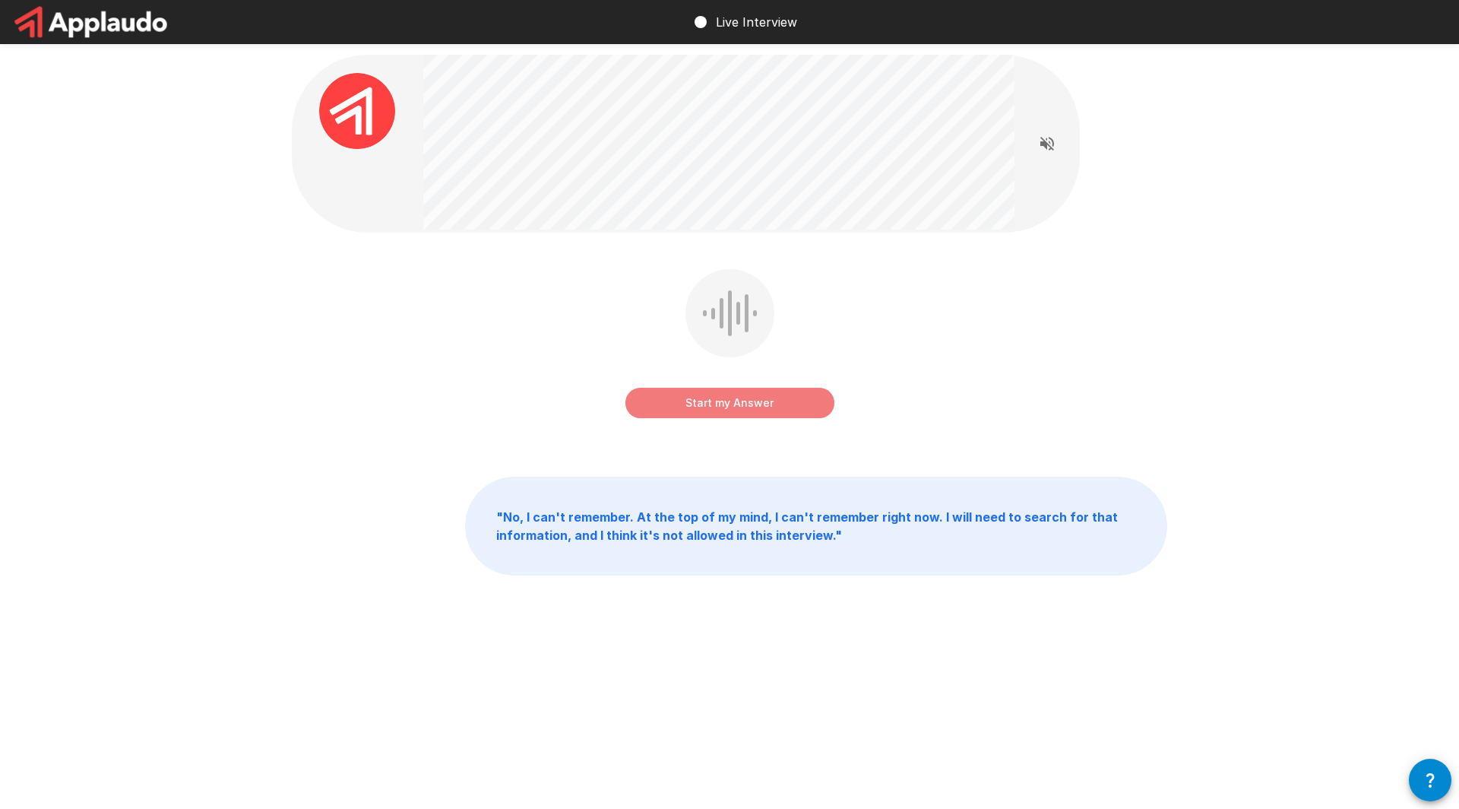
click at [715, 407] on button "Start my Answer" at bounding box center [730, 403] width 209 height 30
click at [780, 403] on button "Stop & Submit" at bounding box center [730, 403] width 209 height 30
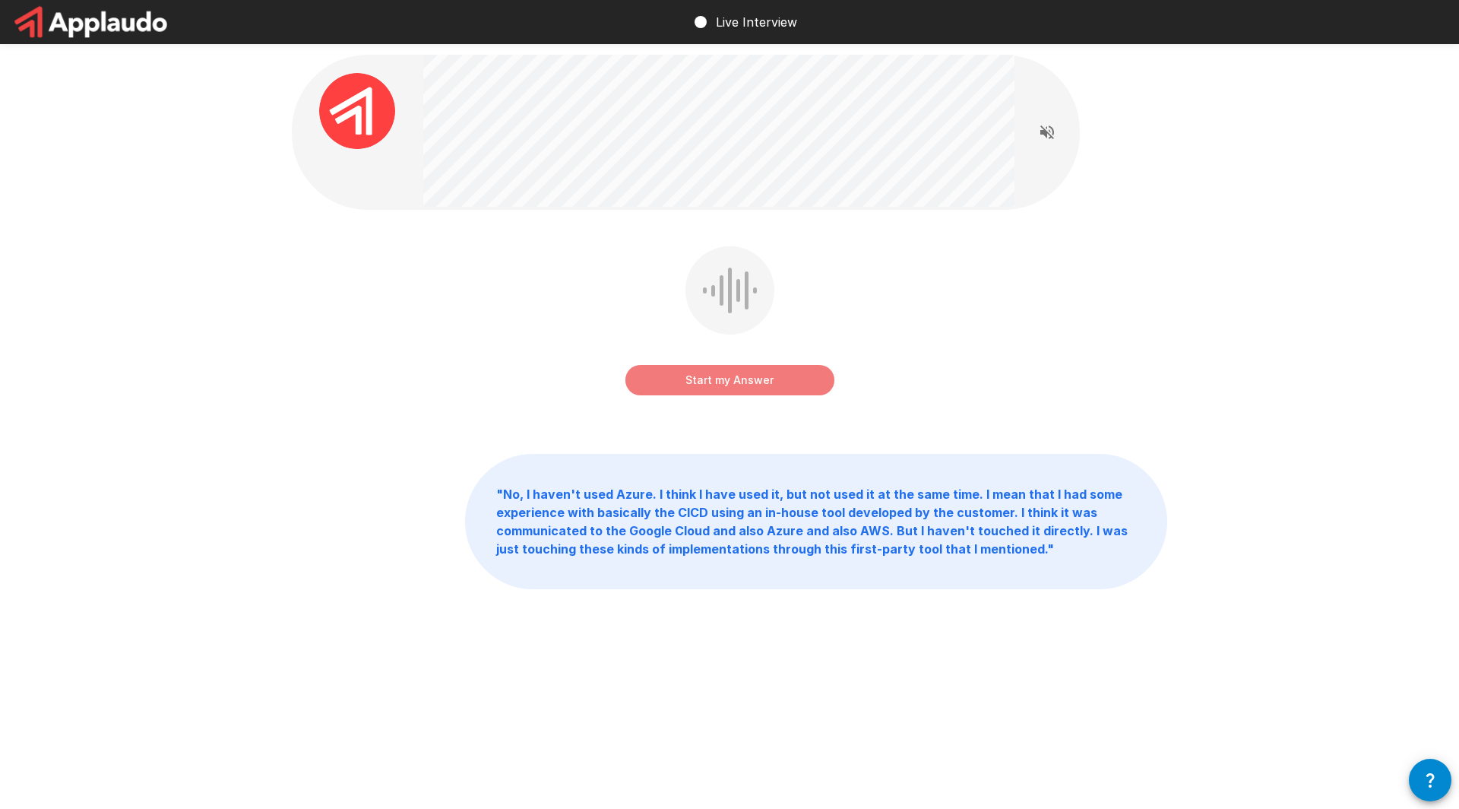
click at [776, 379] on button "Start my Answer" at bounding box center [730, 380] width 209 height 30
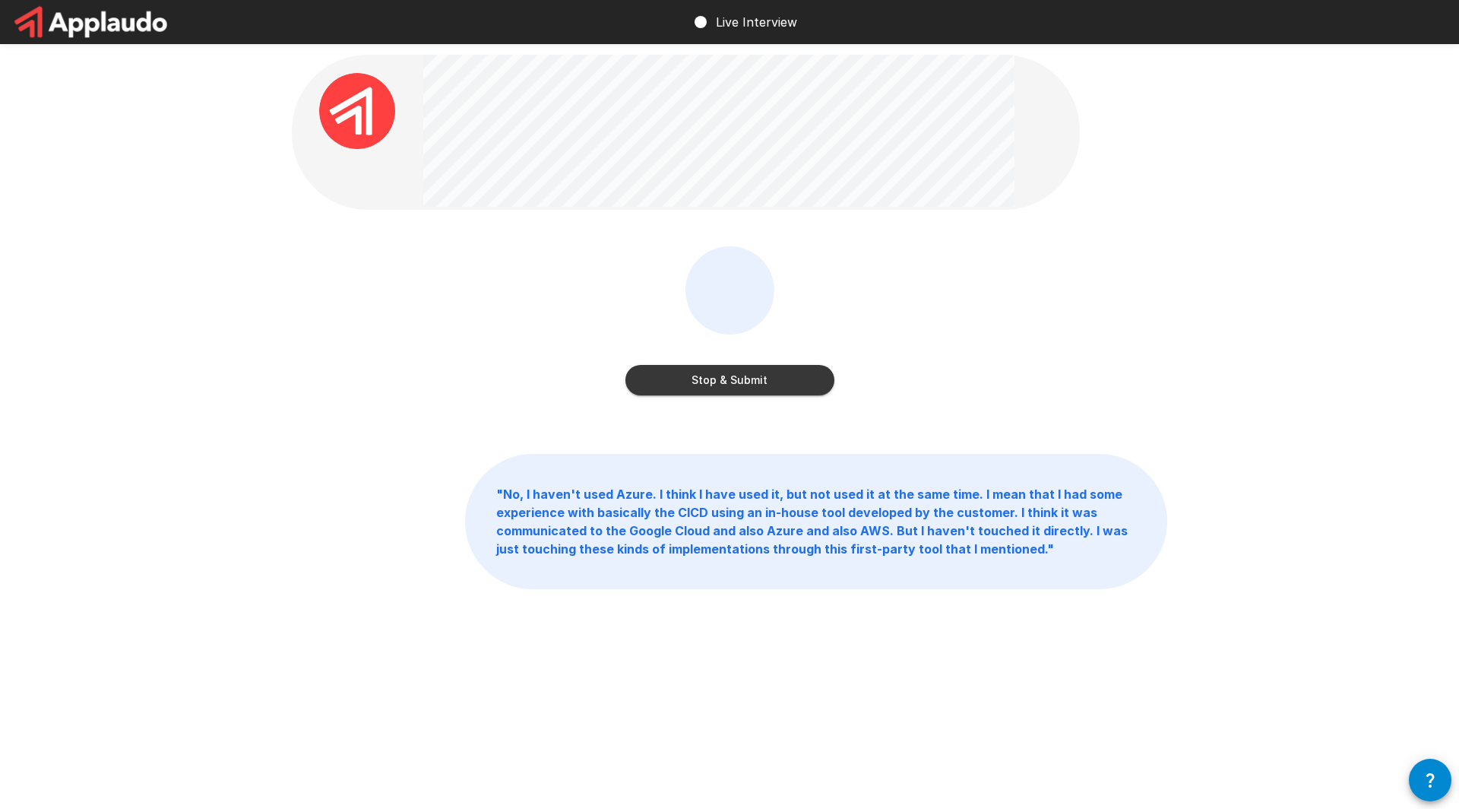
click at [830, 368] on div "Stop & Submit" at bounding box center [730, 380] width 209 height 30
click at [825, 369] on button "Stop & Submit" at bounding box center [730, 380] width 209 height 30
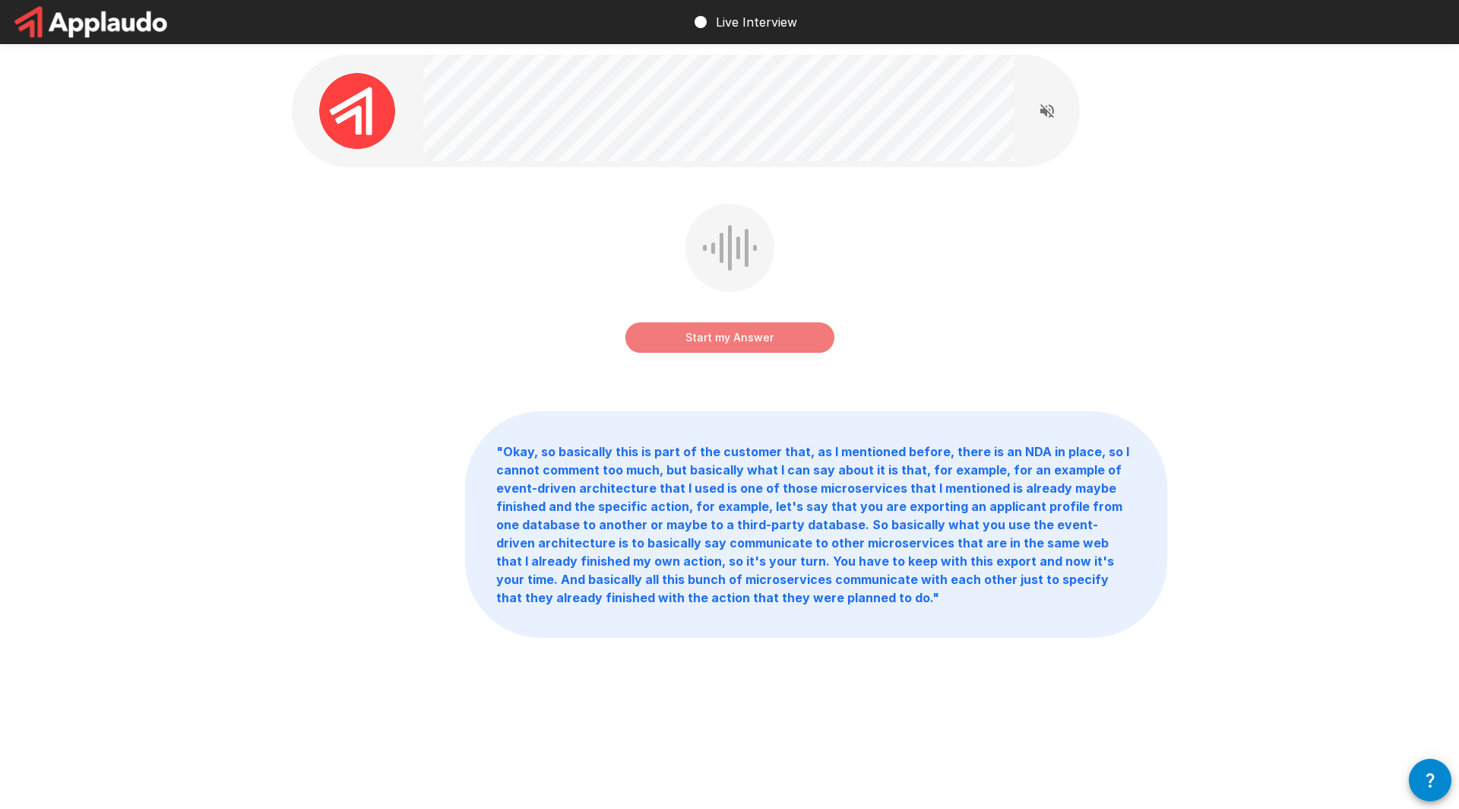
click at [708, 331] on button "Start my Answer" at bounding box center [730, 337] width 209 height 30
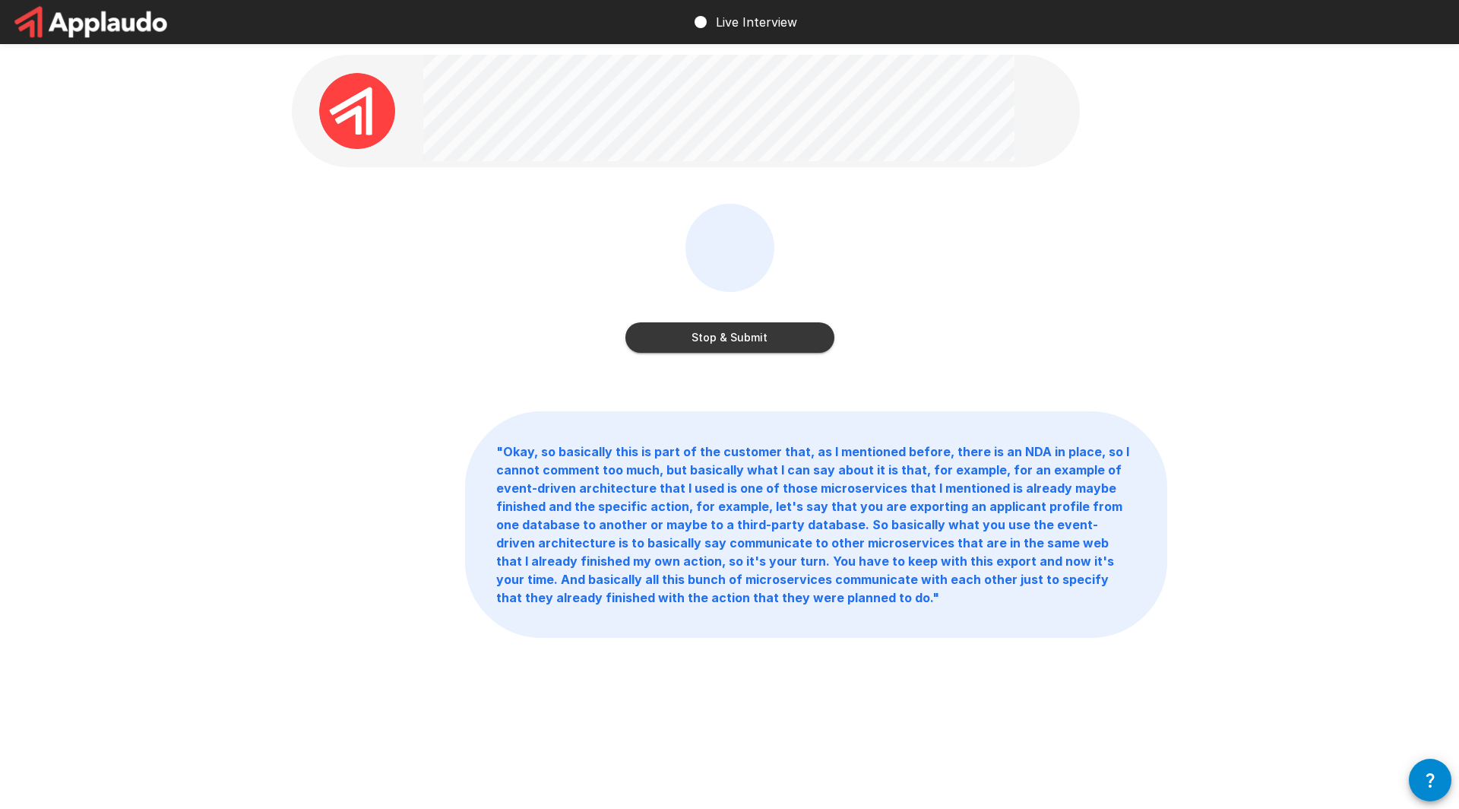
click at [747, 344] on button "Stop & Submit" at bounding box center [730, 337] width 209 height 30
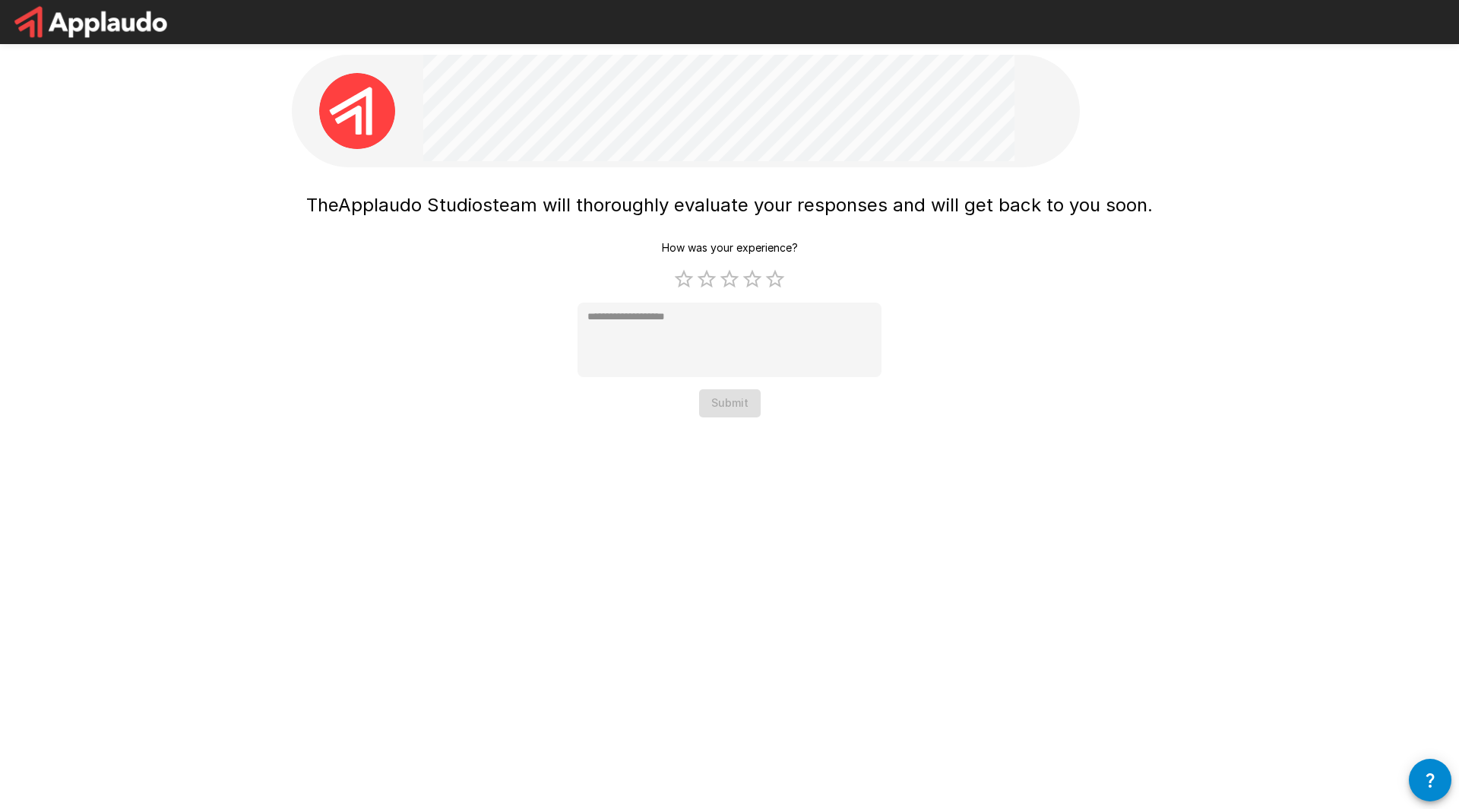
type textarea "*"
